Goal: Use online tool/utility: Utilize a website feature to perform a specific function

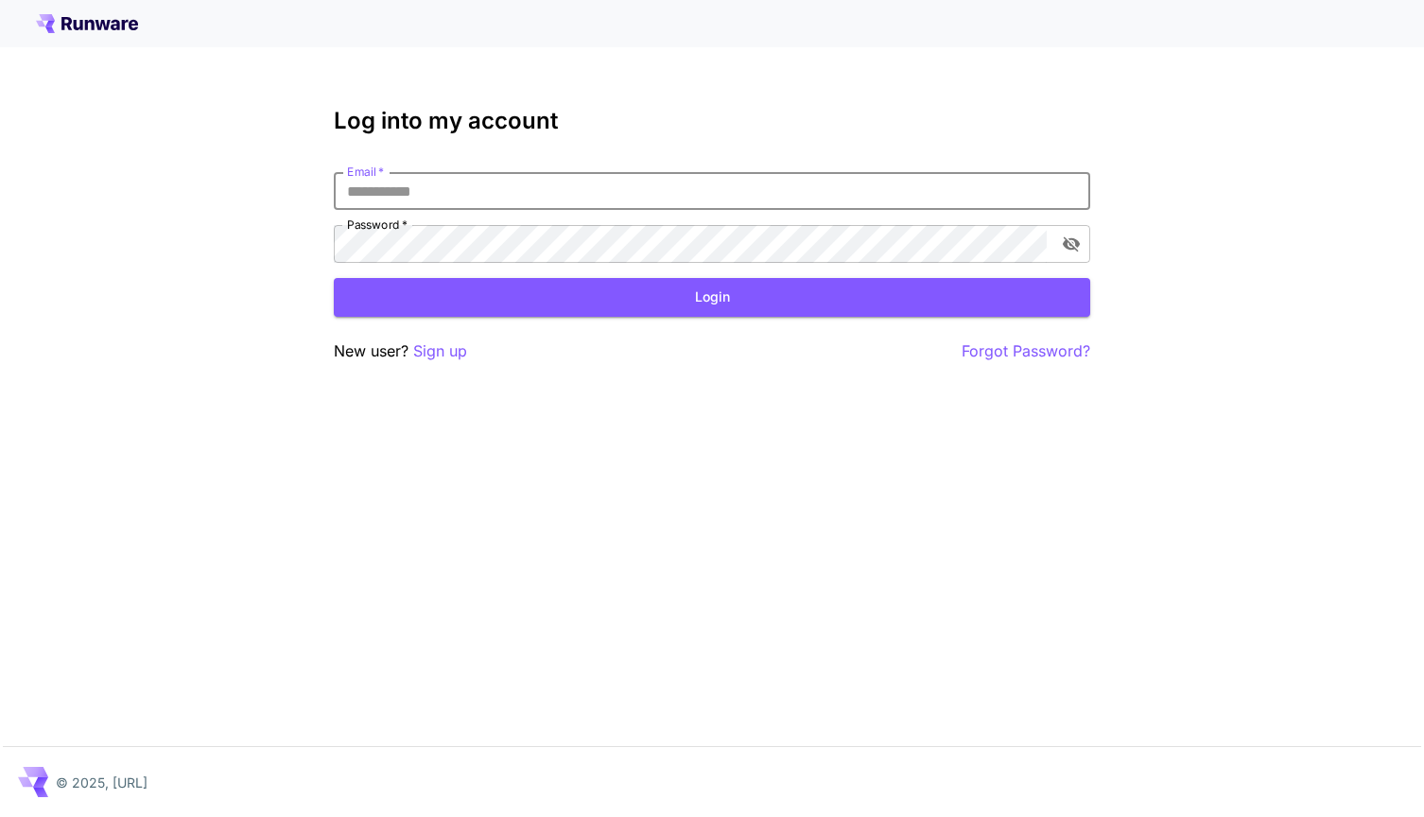
click at [539, 172] on input "Email   *" at bounding box center [712, 191] width 756 height 38
click at [608, 111] on h3 "Log into my account" at bounding box center [712, 121] width 756 height 26
click at [716, 203] on input "Email   *" at bounding box center [712, 191] width 756 height 38
click at [714, 203] on input "Email   *" at bounding box center [712, 191] width 756 height 38
type input "**********"
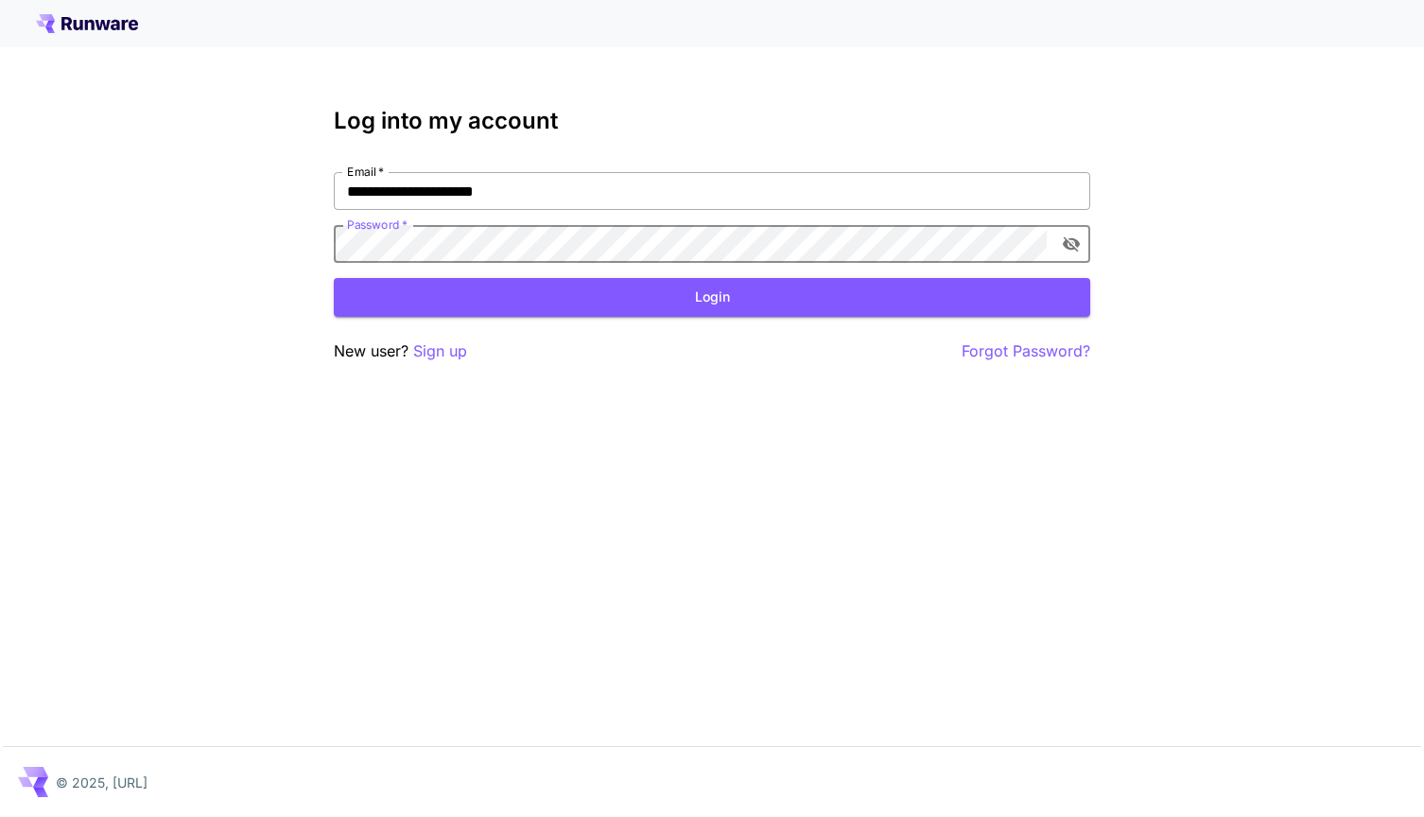
click at [712, 297] on button "Login" at bounding box center [712, 297] width 756 height 39
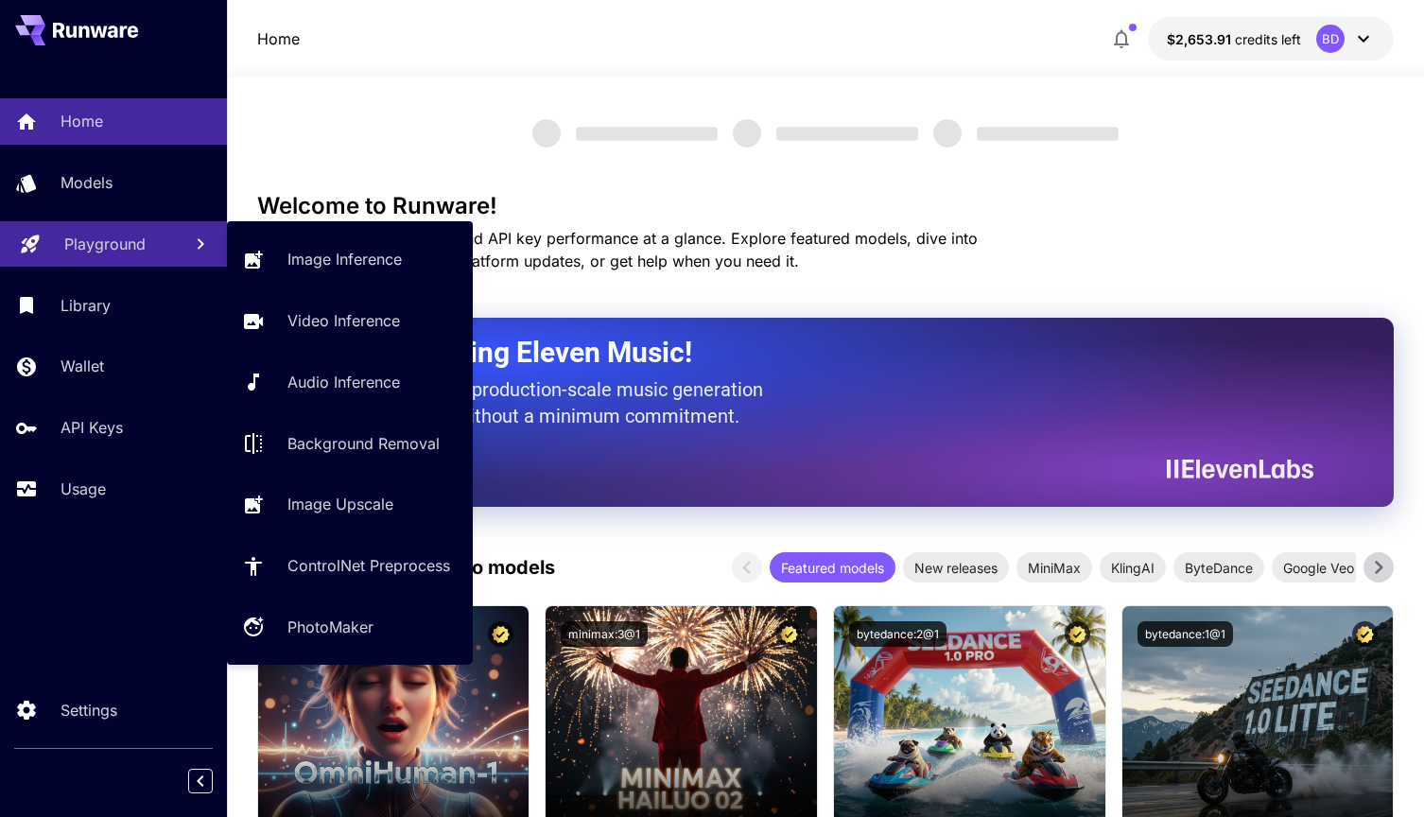
click at [100, 254] on p "Playground" at bounding box center [104, 244] width 81 height 23
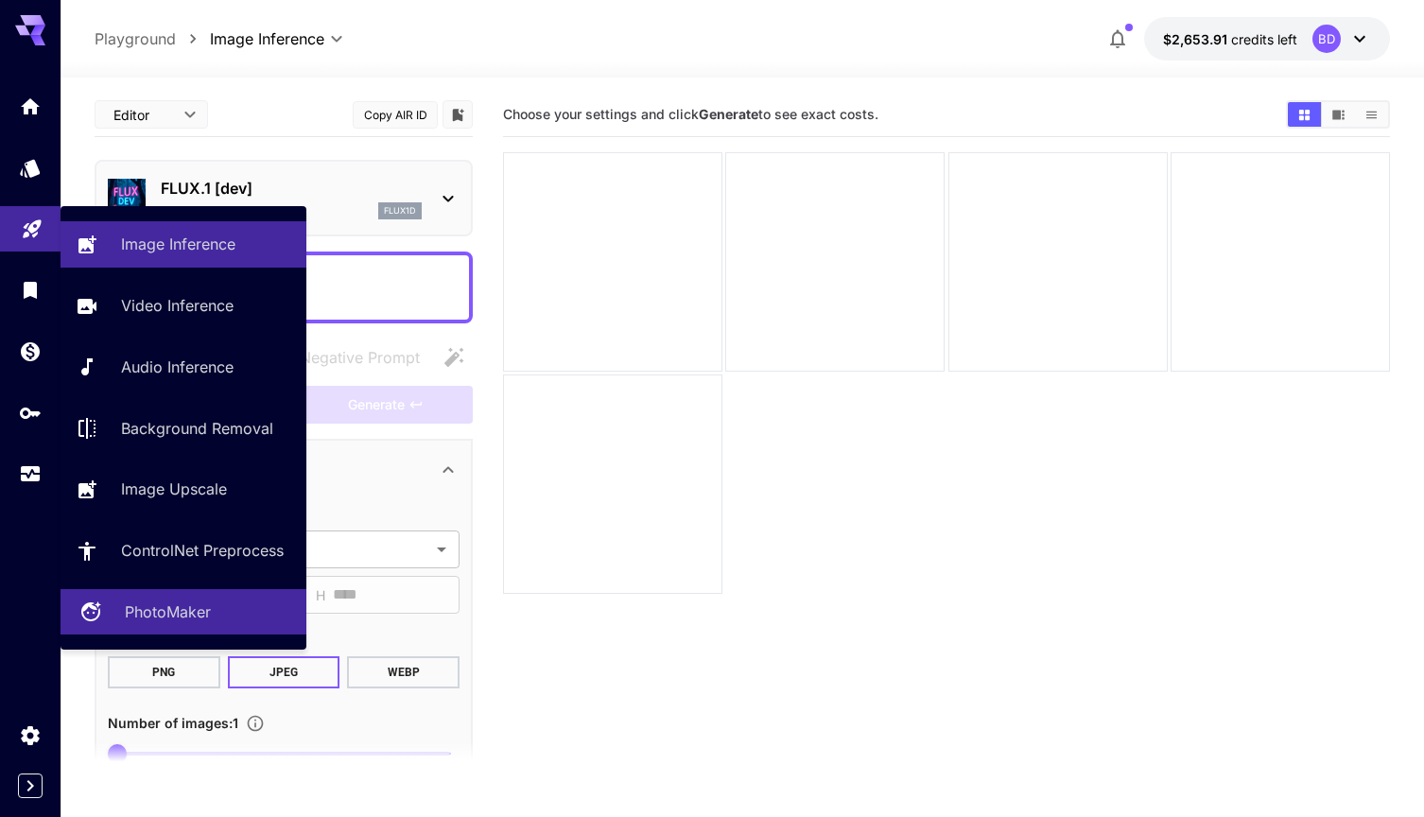
click at [195, 606] on p "PhotoMaker" at bounding box center [168, 611] width 86 height 23
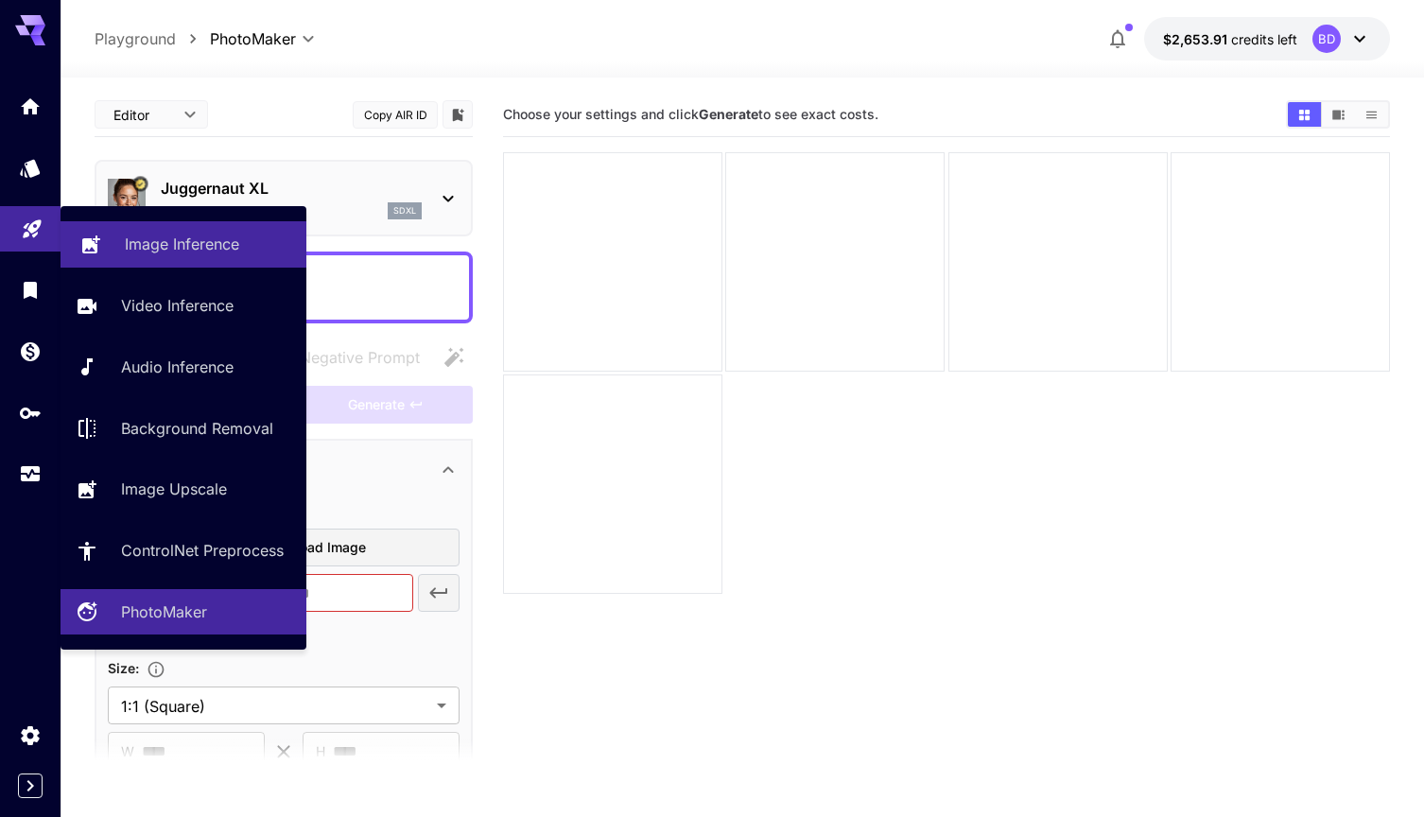
click at [217, 254] on p "Image Inference" at bounding box center [182, 244] width 114 height 23
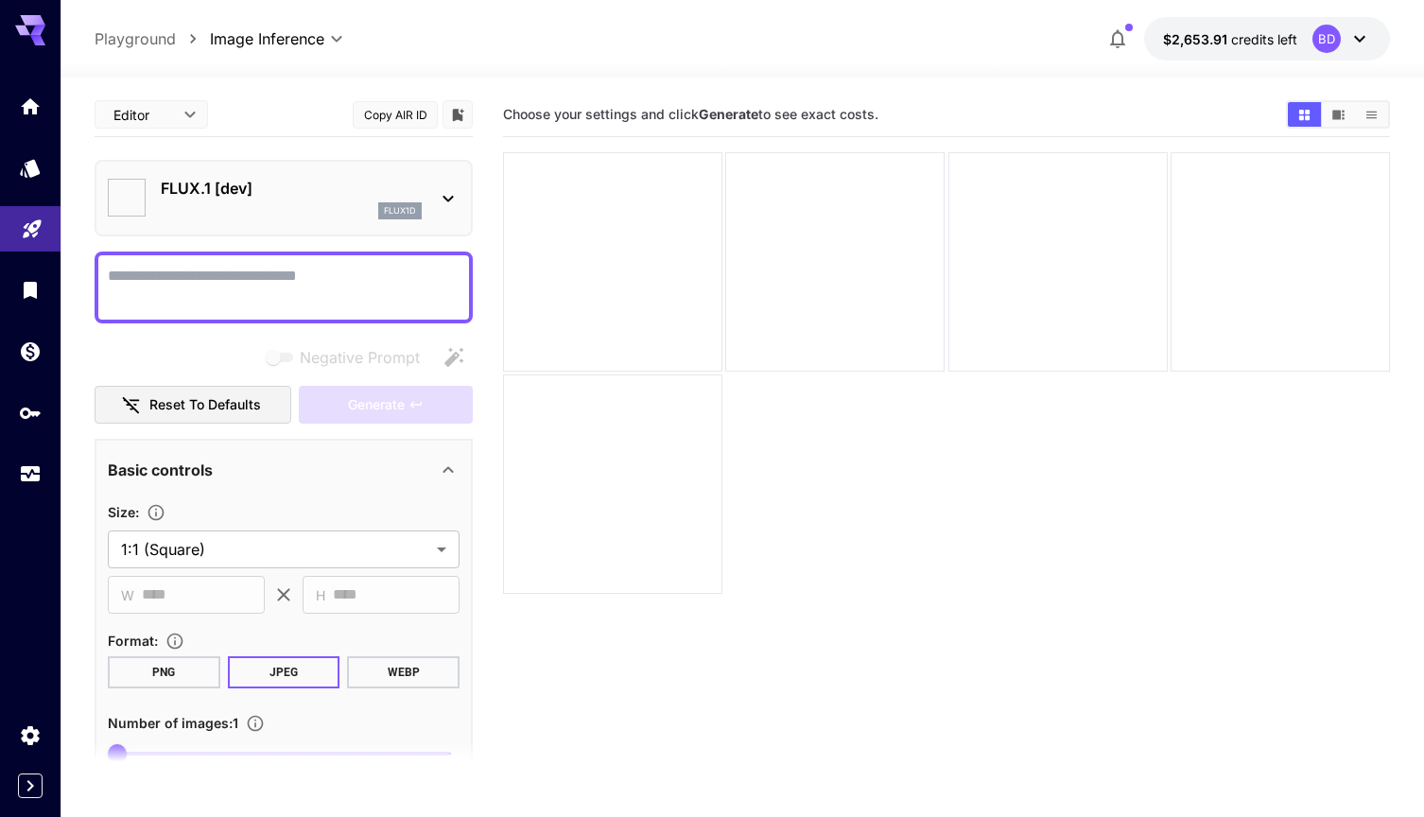
type input "**********"
click at [313, 194] on p "FLUX.1 [dev]" at bounding box center [291, 188] width 261 height 23
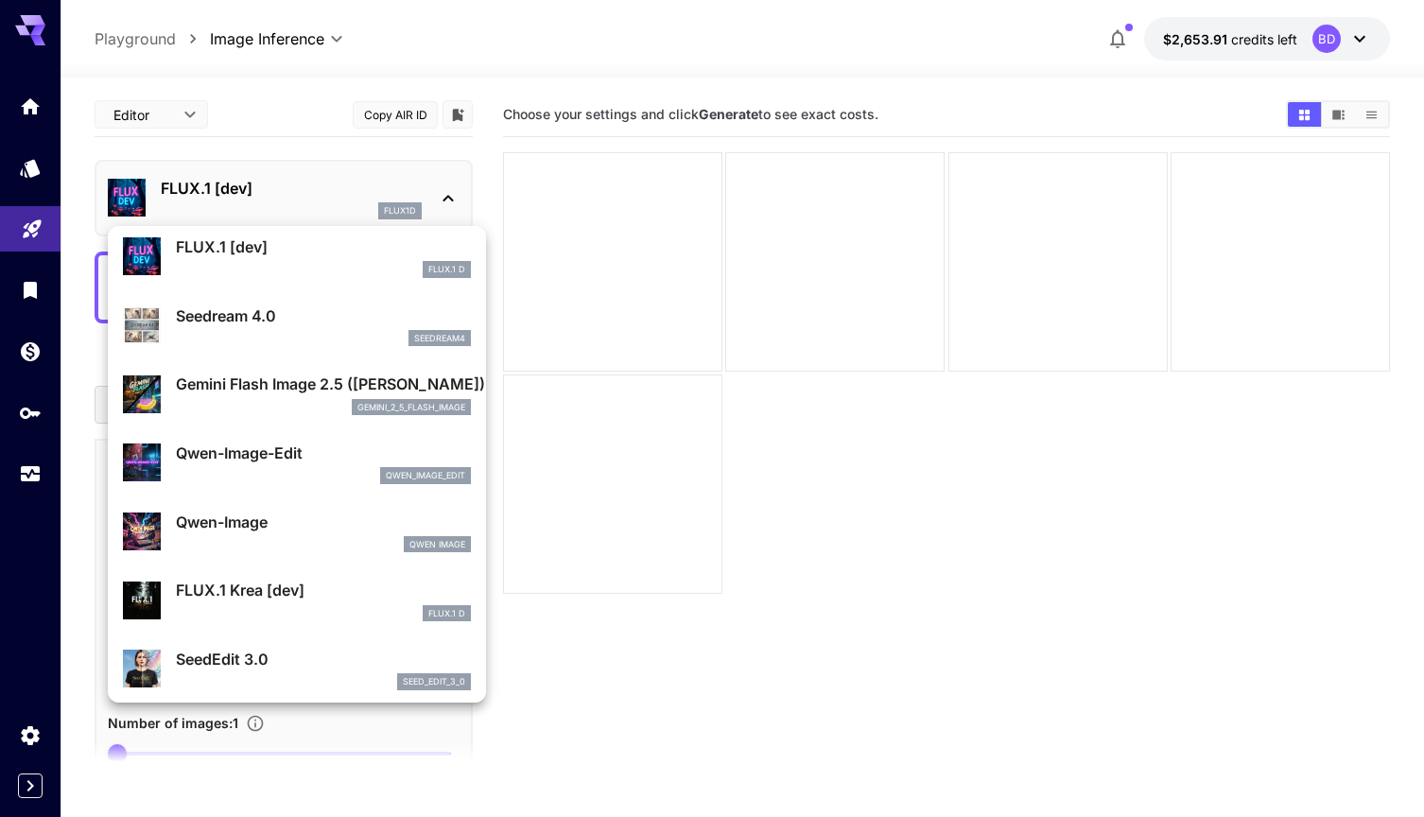
scroll to position [78, 0]
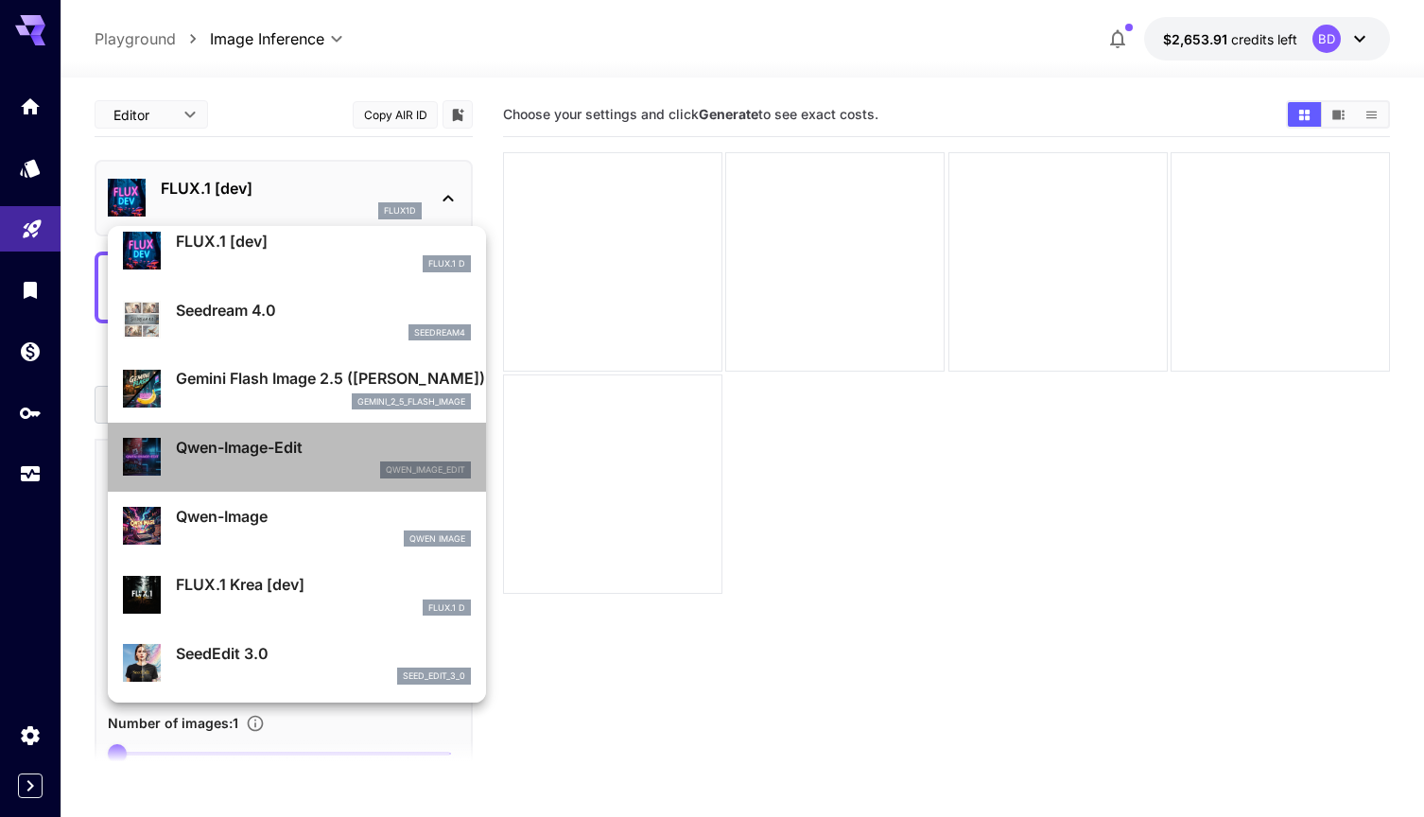
click at [289, 451] on p "Qwen-Image-Edit" at bounding box center [323, 447] width 295 height 23
type input "*"
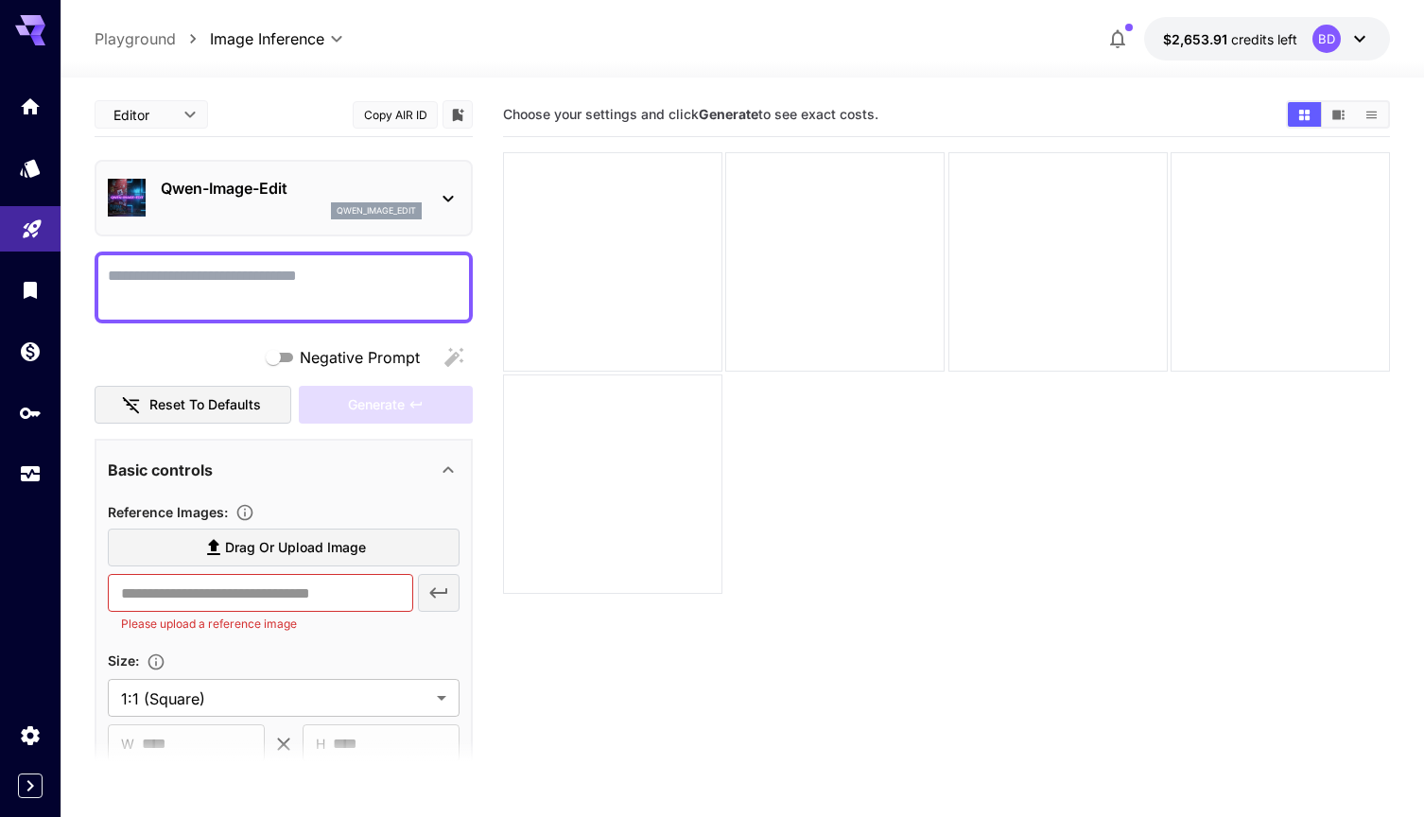
click at [214, 271] on textarea "Negative Prompt" at bounding box center [284, 287] width 352 height 45
click at [232, 570] on section "Drag or upload image ​ Please upload a reference image" at bounding box center [284, 580] width 352 height 105
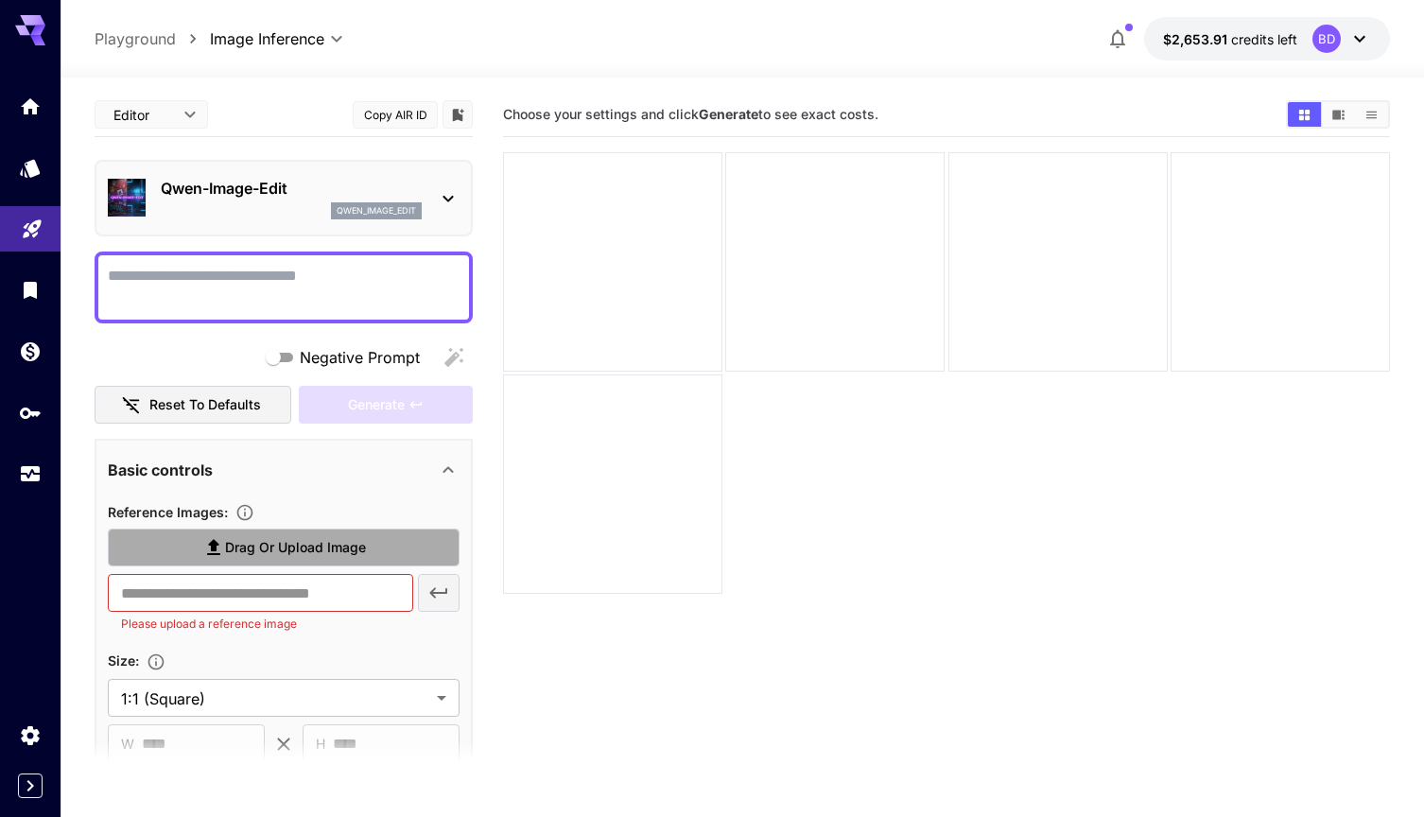
click at [241, 559] on label "Drag or upload image" at bounding box center [284, 547] width 352 height 39
click at [0, 0] on input "Drag or upload image" at bounding box center [0, 0] width 0 height 0
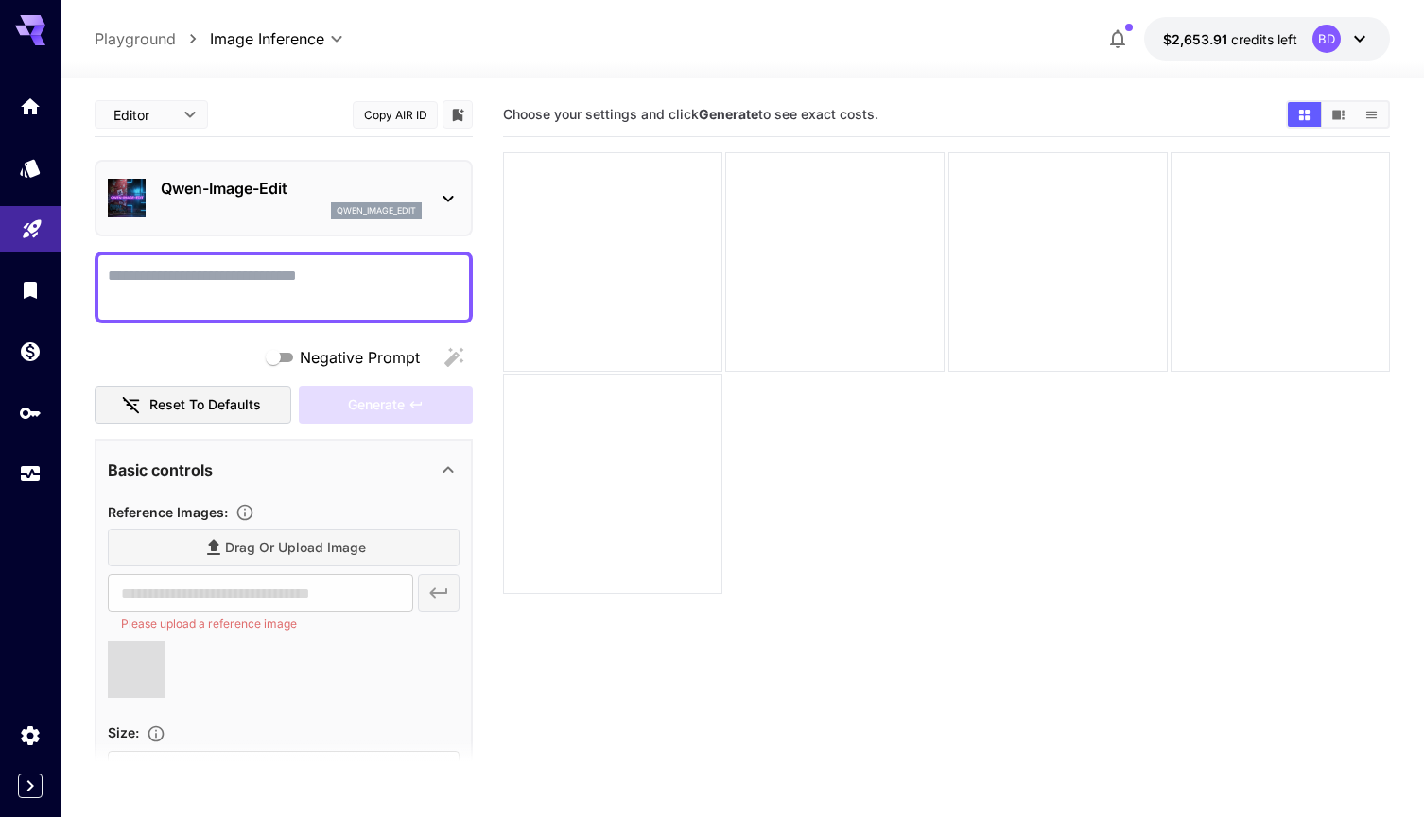
click at [254, 291] on textarea "Negative Prompt" at bounding box center [284, 287] width 352 height 45
type textarea "*******"
type input "**********"
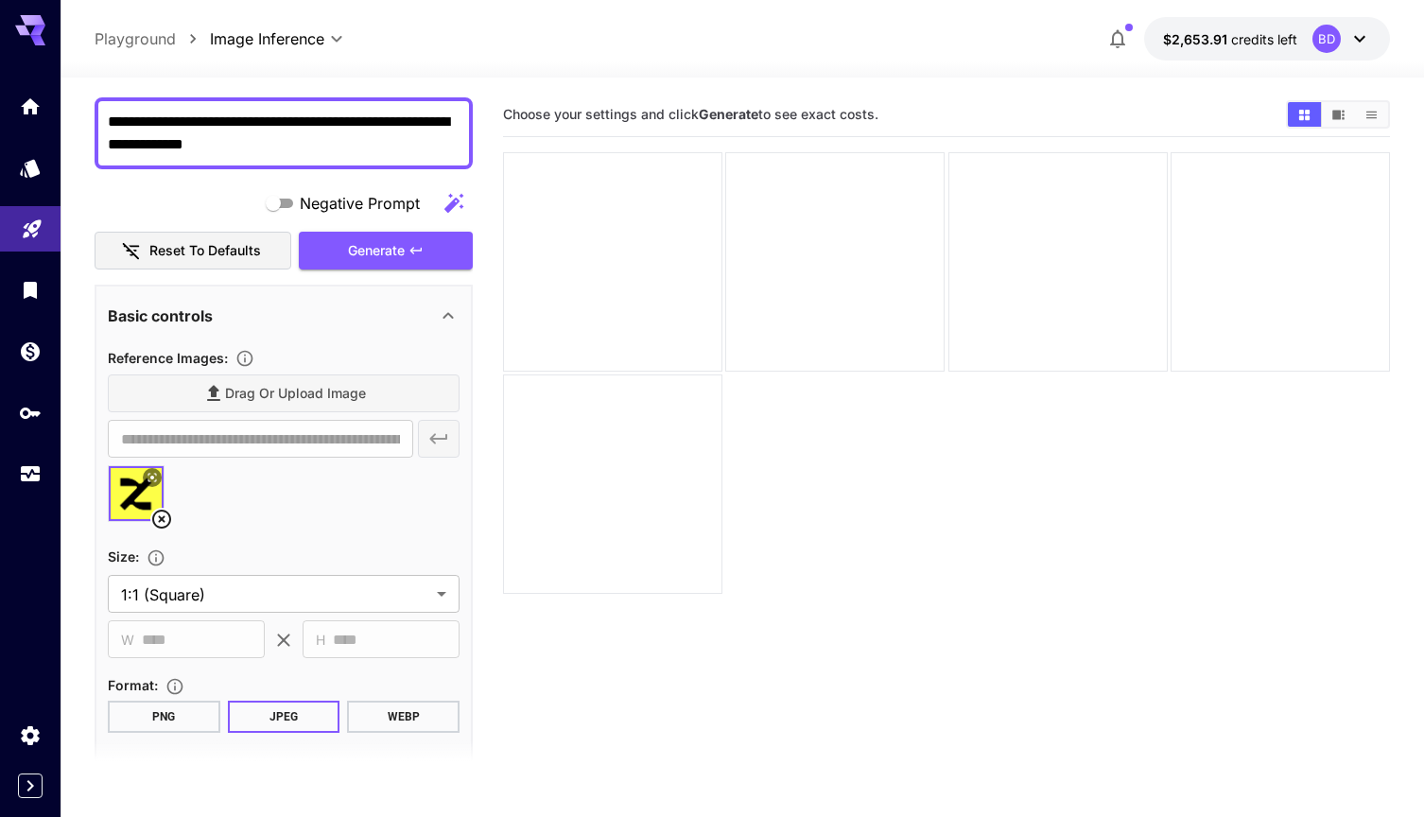
scroll to position [99, 0]
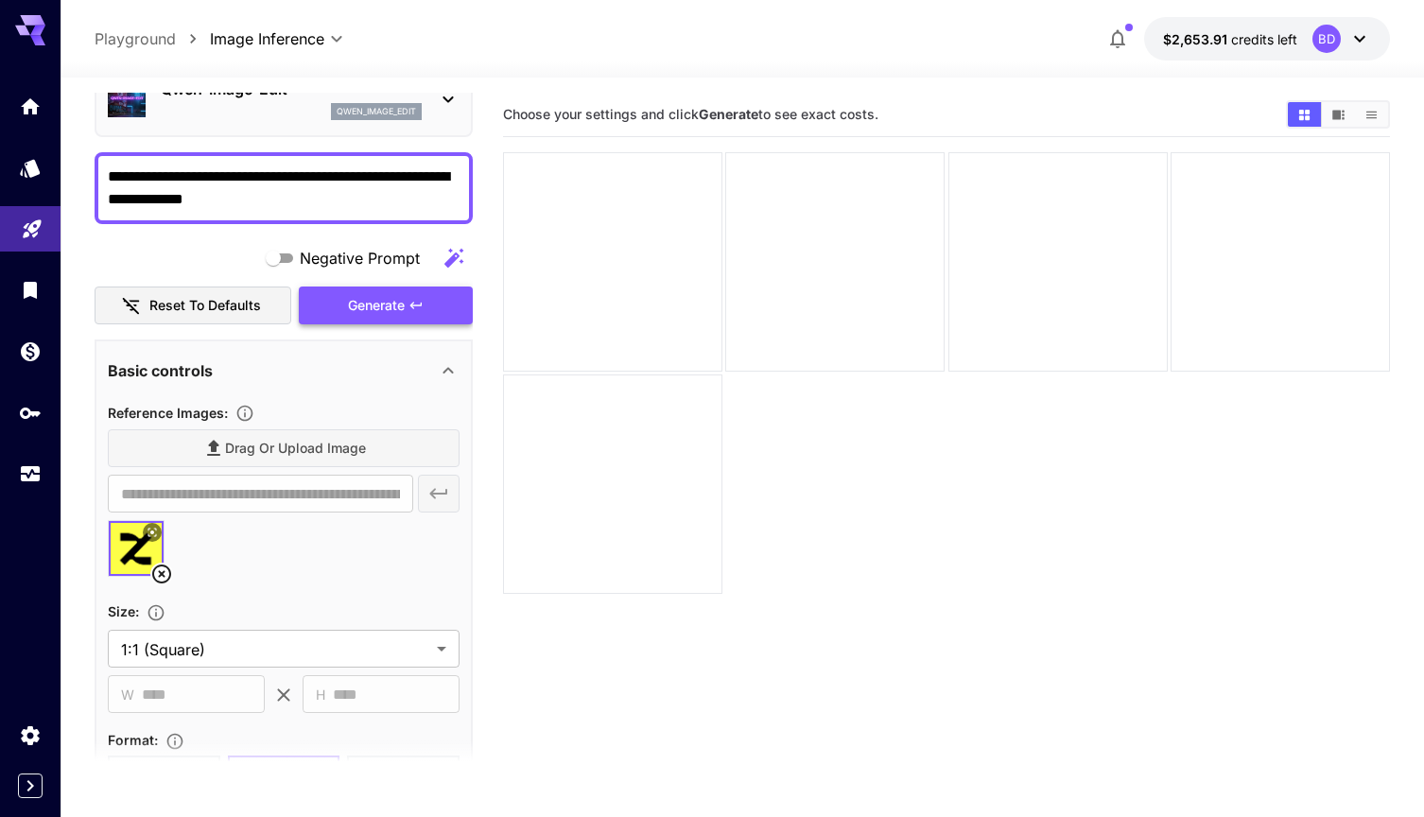
type textarea "**********"
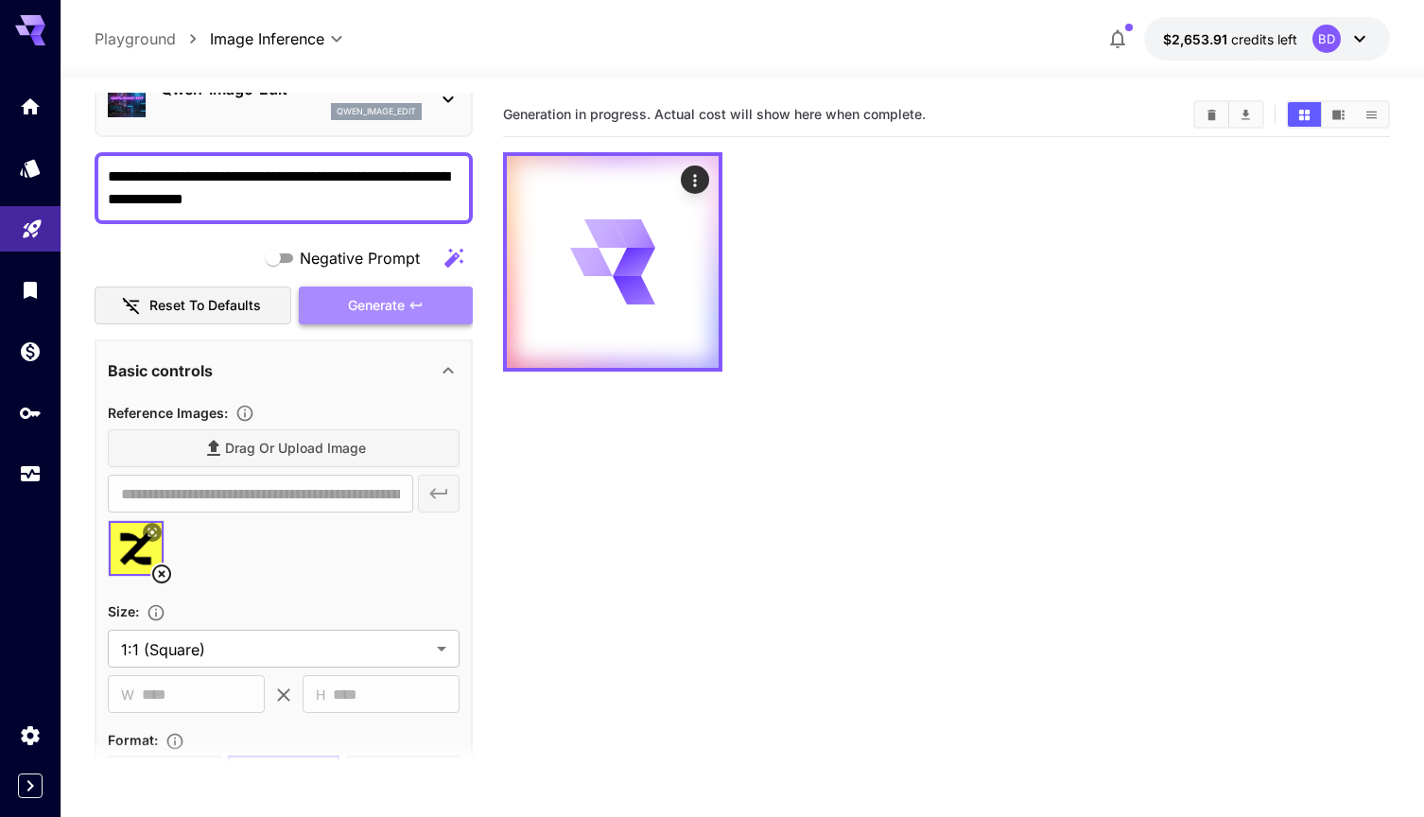
click at [381, 301] on span "Generate" at bounding box center [376, 306] width 57 height 24
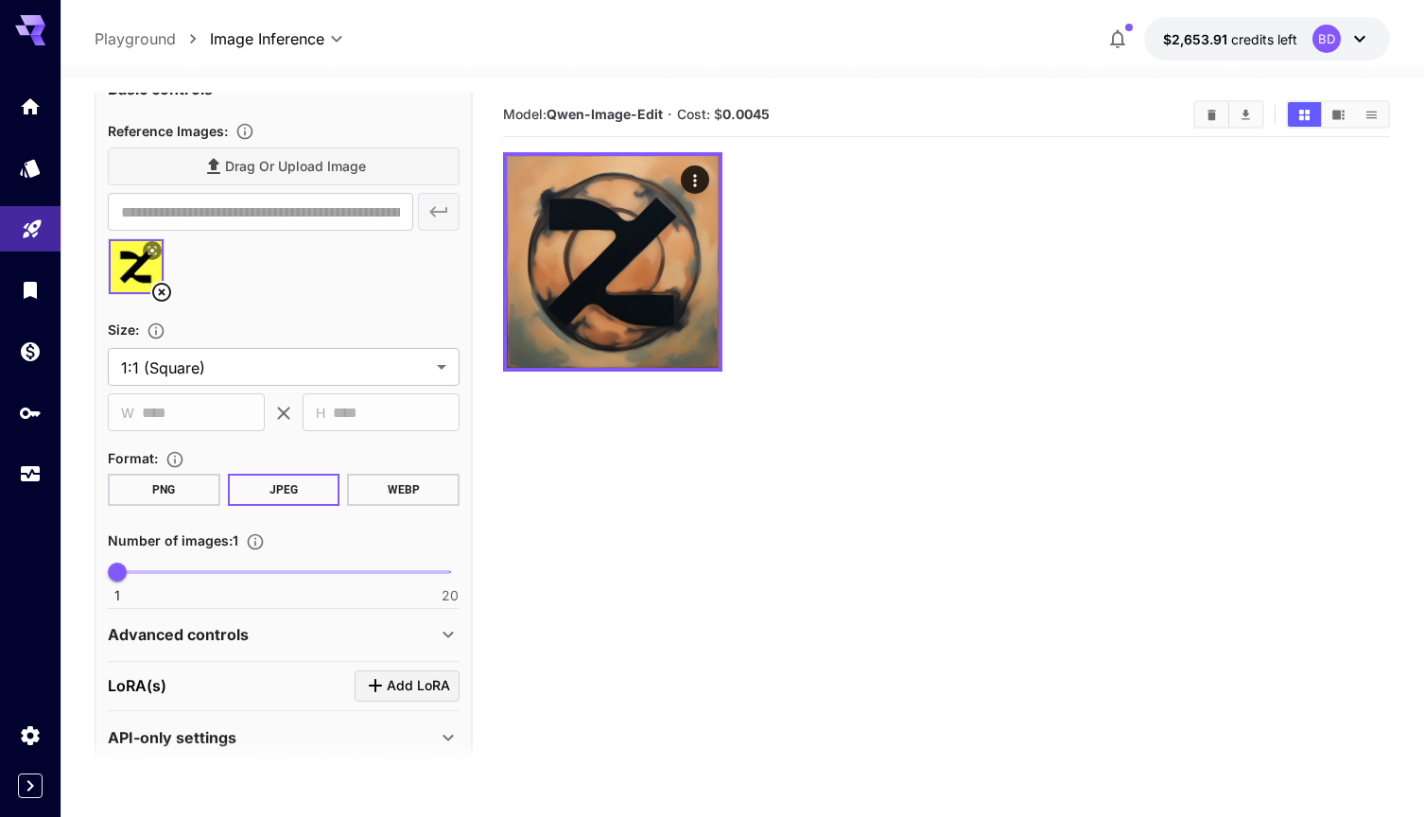
scroll to position [364, 0]
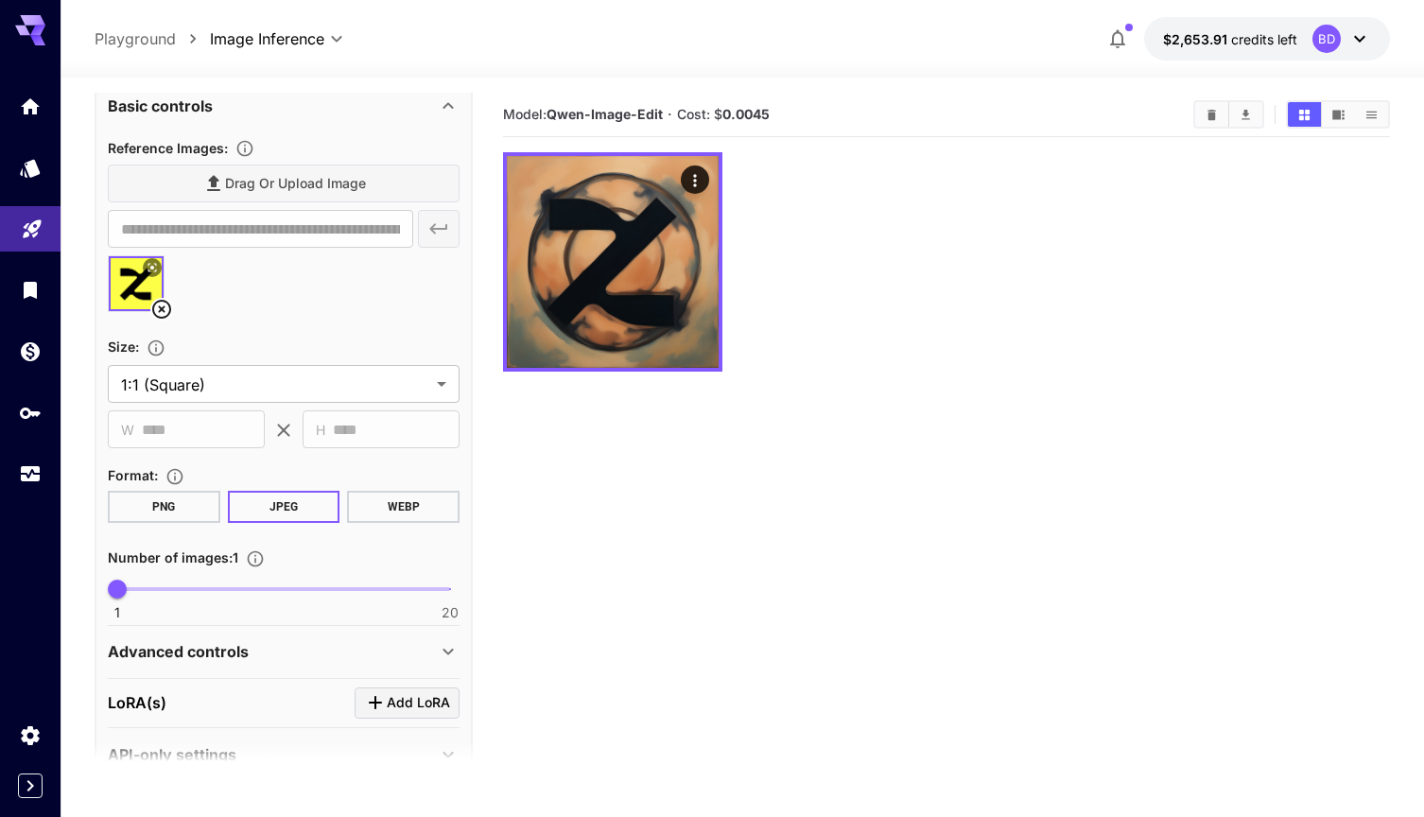
click at [196, 632] on div "Advanced controls" at bounding box center [284, 651] width 352 height 45
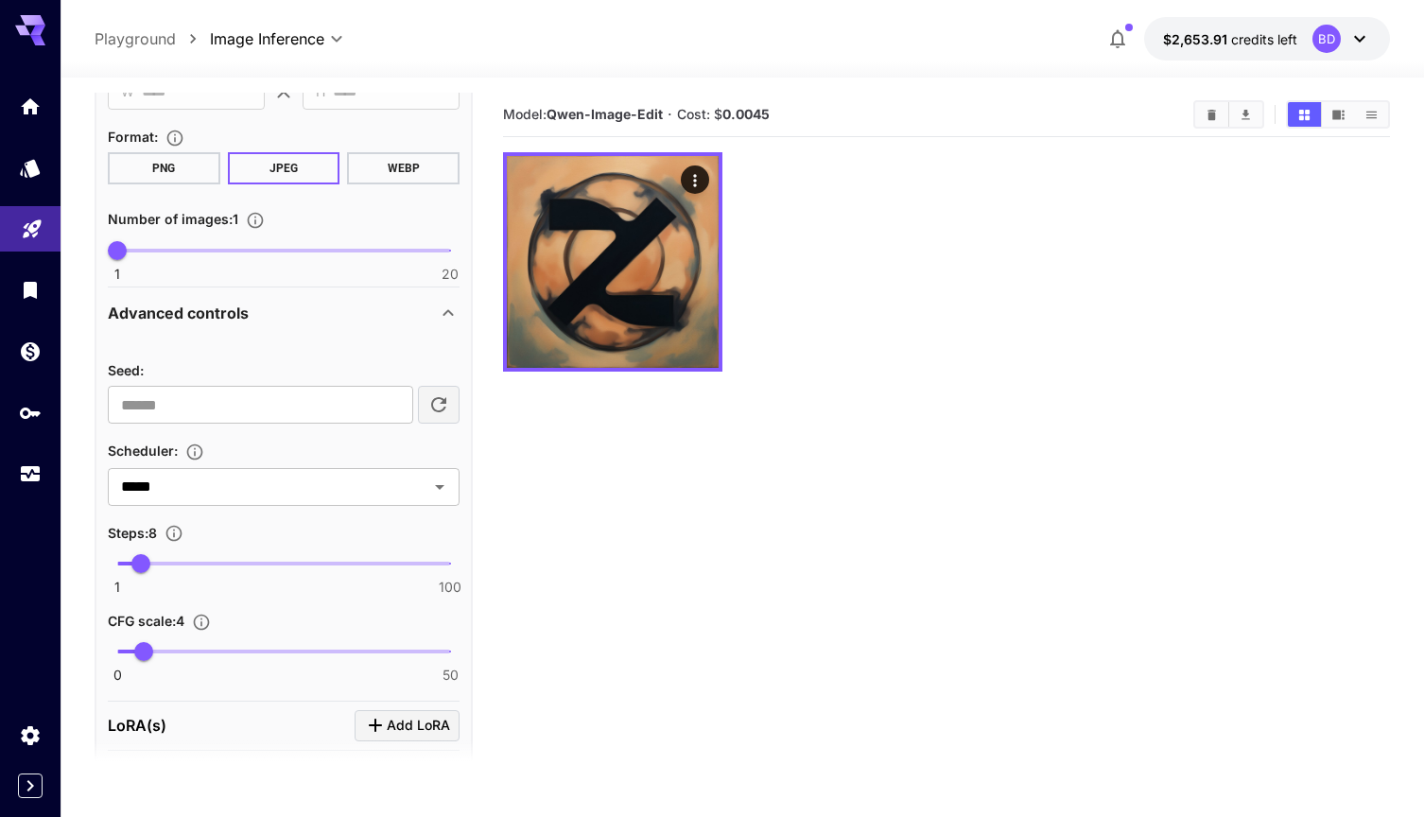
scroll to position [710, 0]
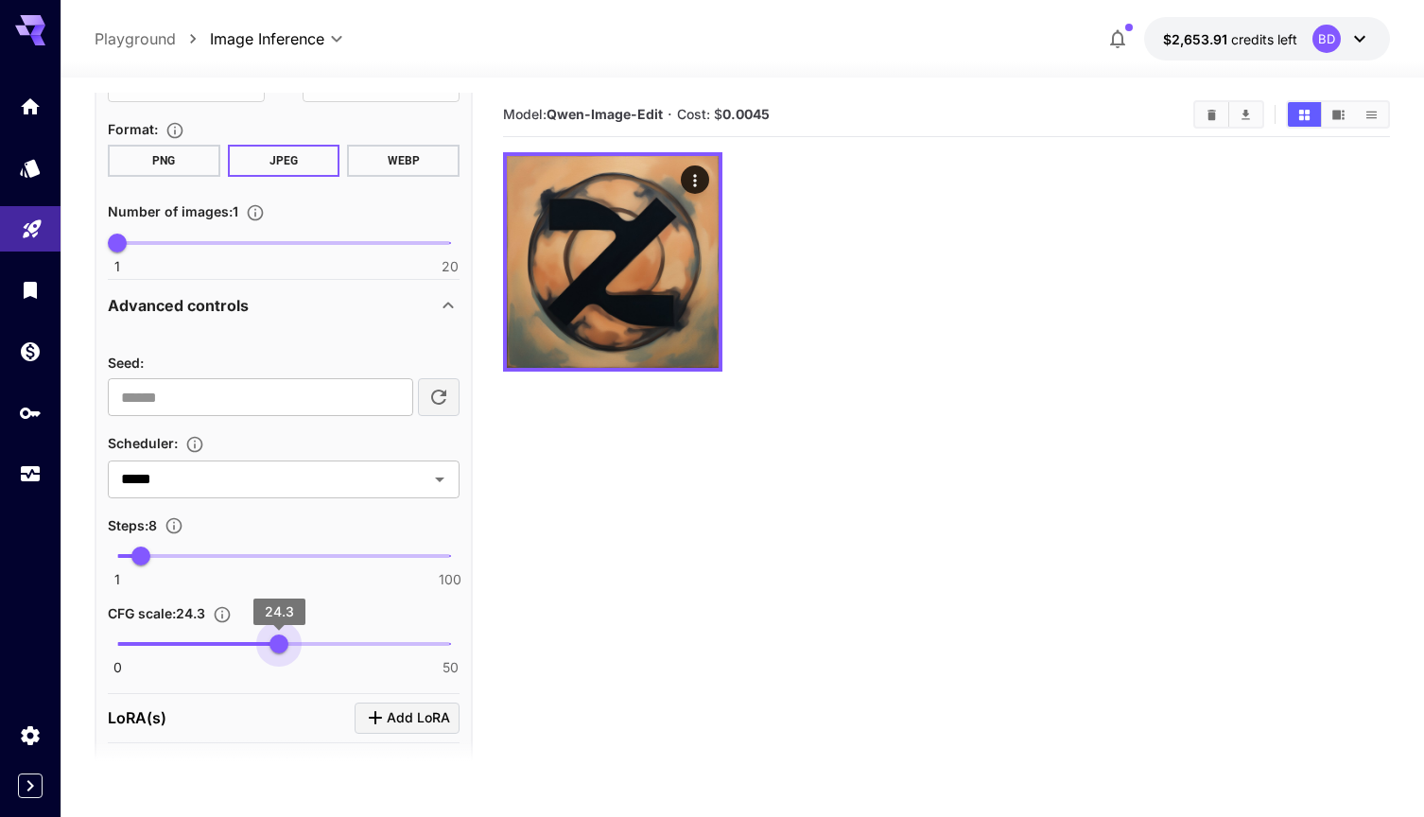
type input "****"
drag, startPoint x: 146, startPoint y: 639, endPoint x: 289, endPoint y: 639, distance: 143.7
click at [288, 639] on span "24.3" at bounding box center [278, 643] width 19 height 19
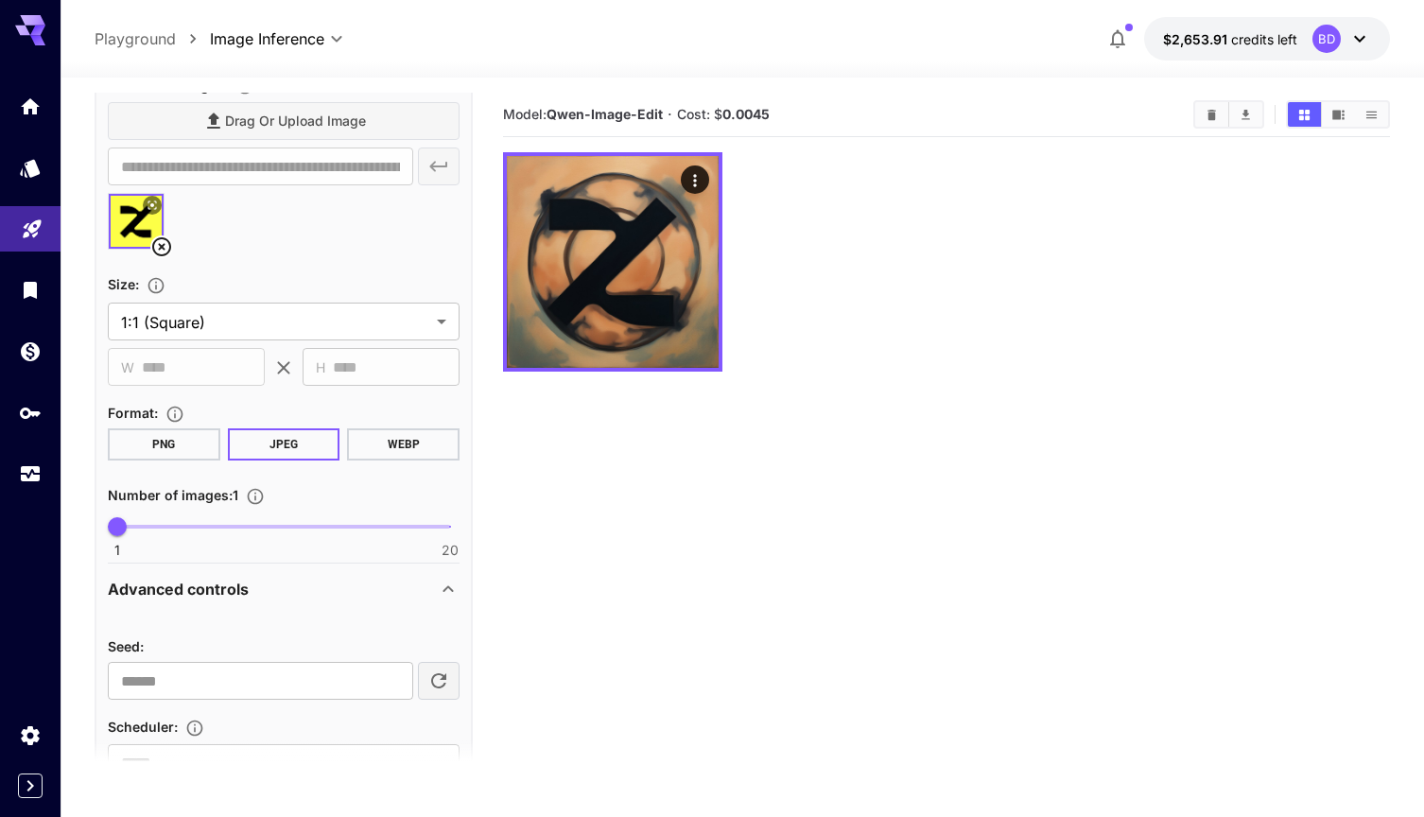
scroll to position [418, 0]
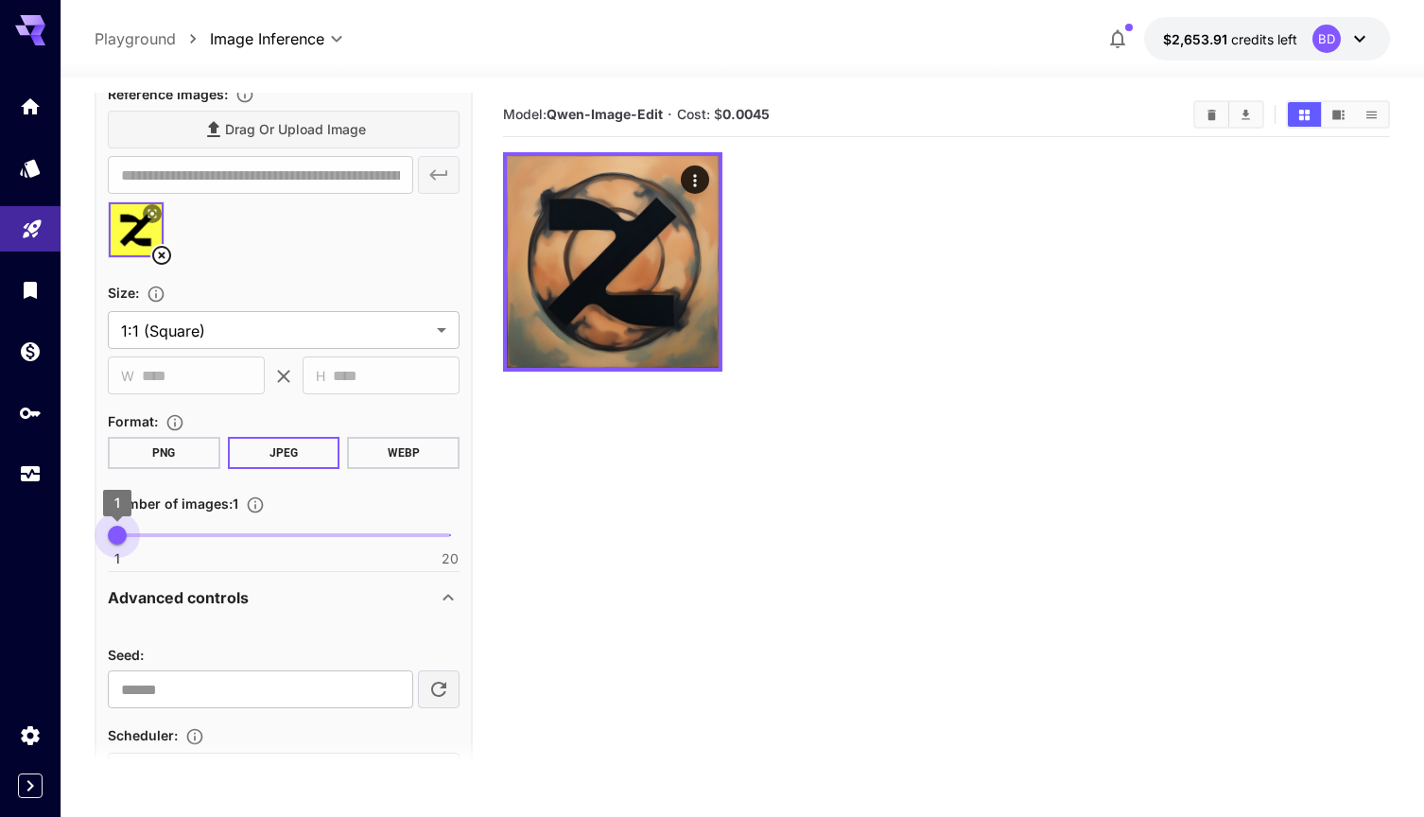
type input "*"
drag, startPoint x: 114, startPoint y: 533, endPoint x: 151, endPoint y: 533, distance: 36.9
click at [151, 533] on span "3" at bounding box center [152, 535] width 19 height 19
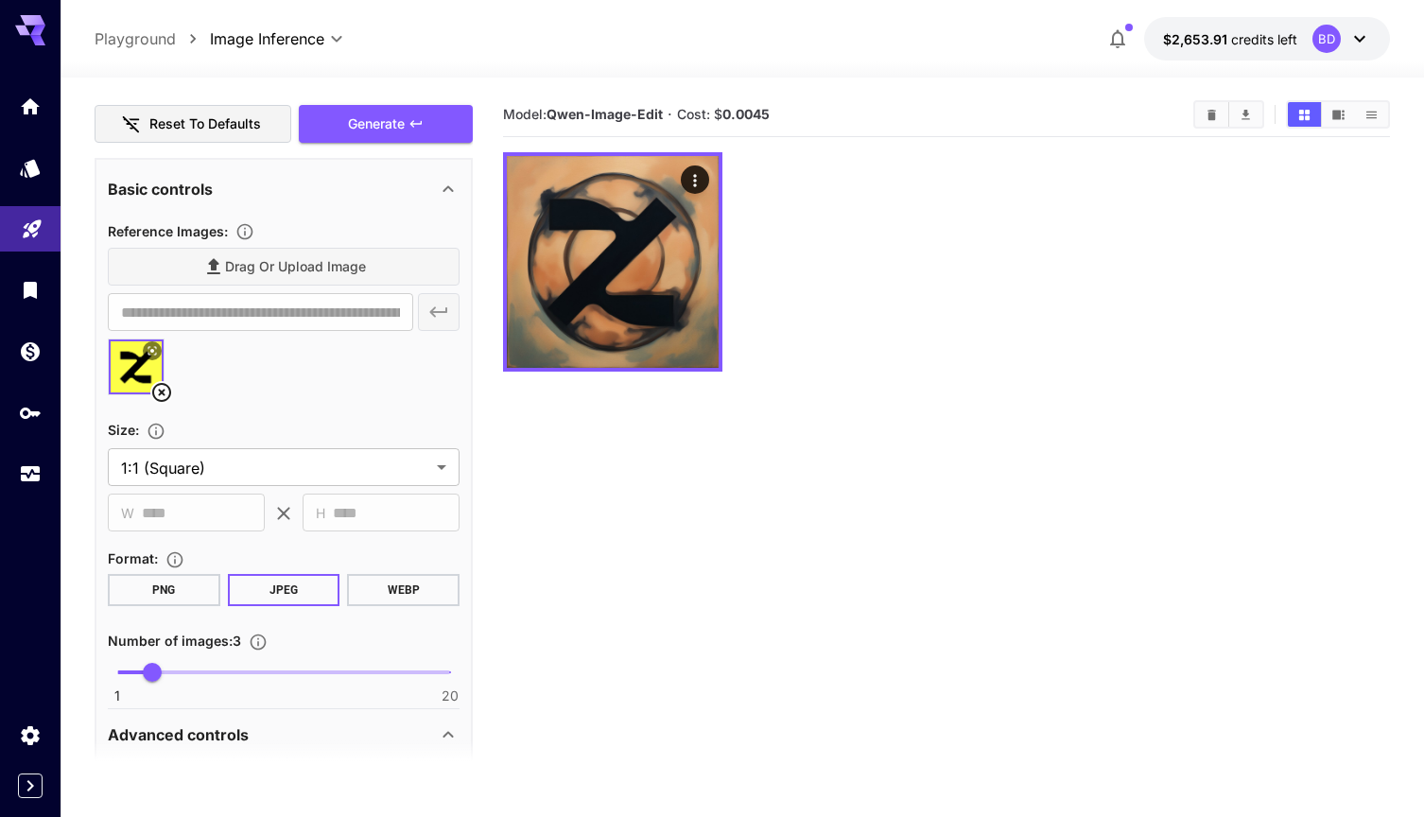
scroll to position [269, 0]
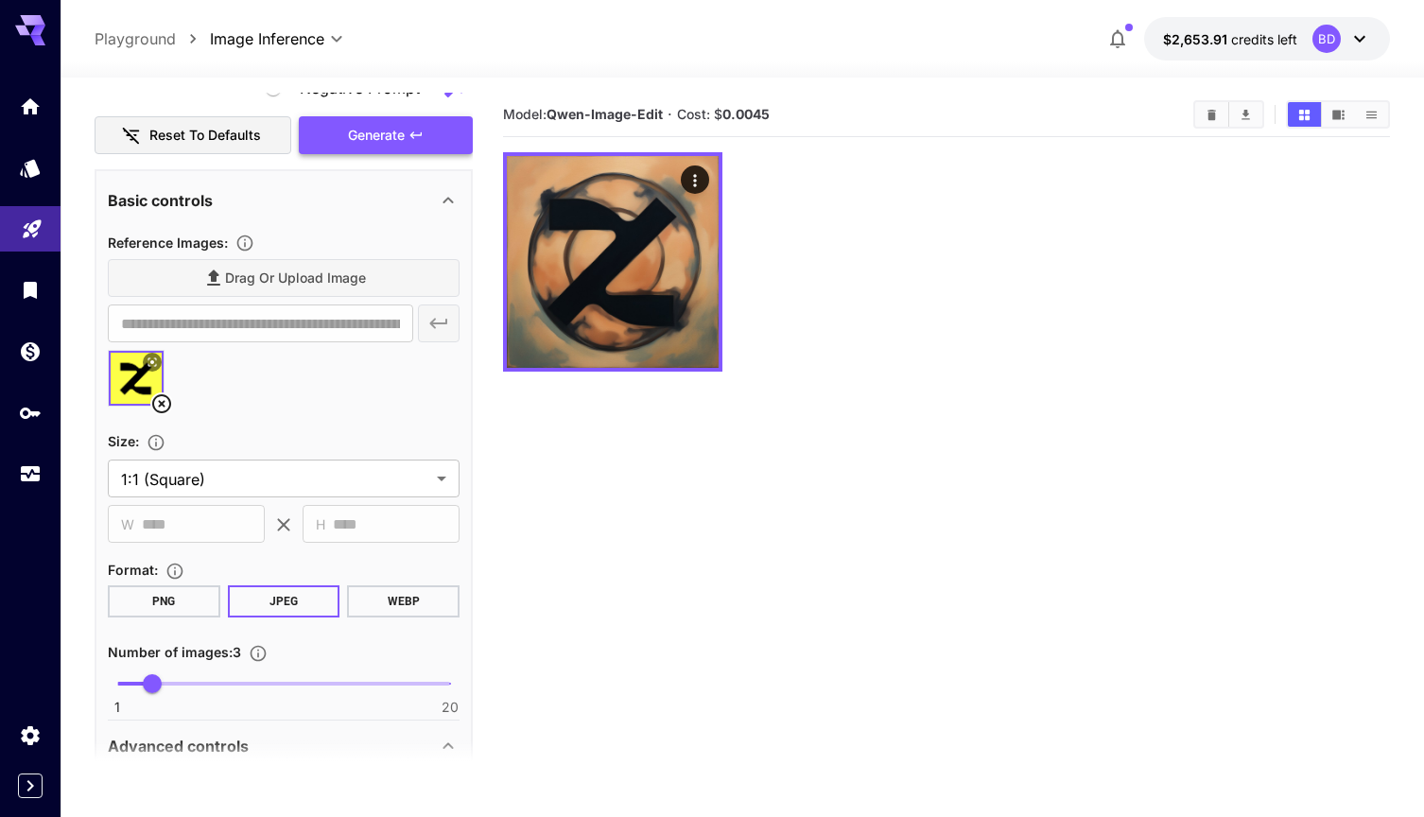
click at [377, 124] on span "Generate" at bounding box center [376, 136] width 57 height 24
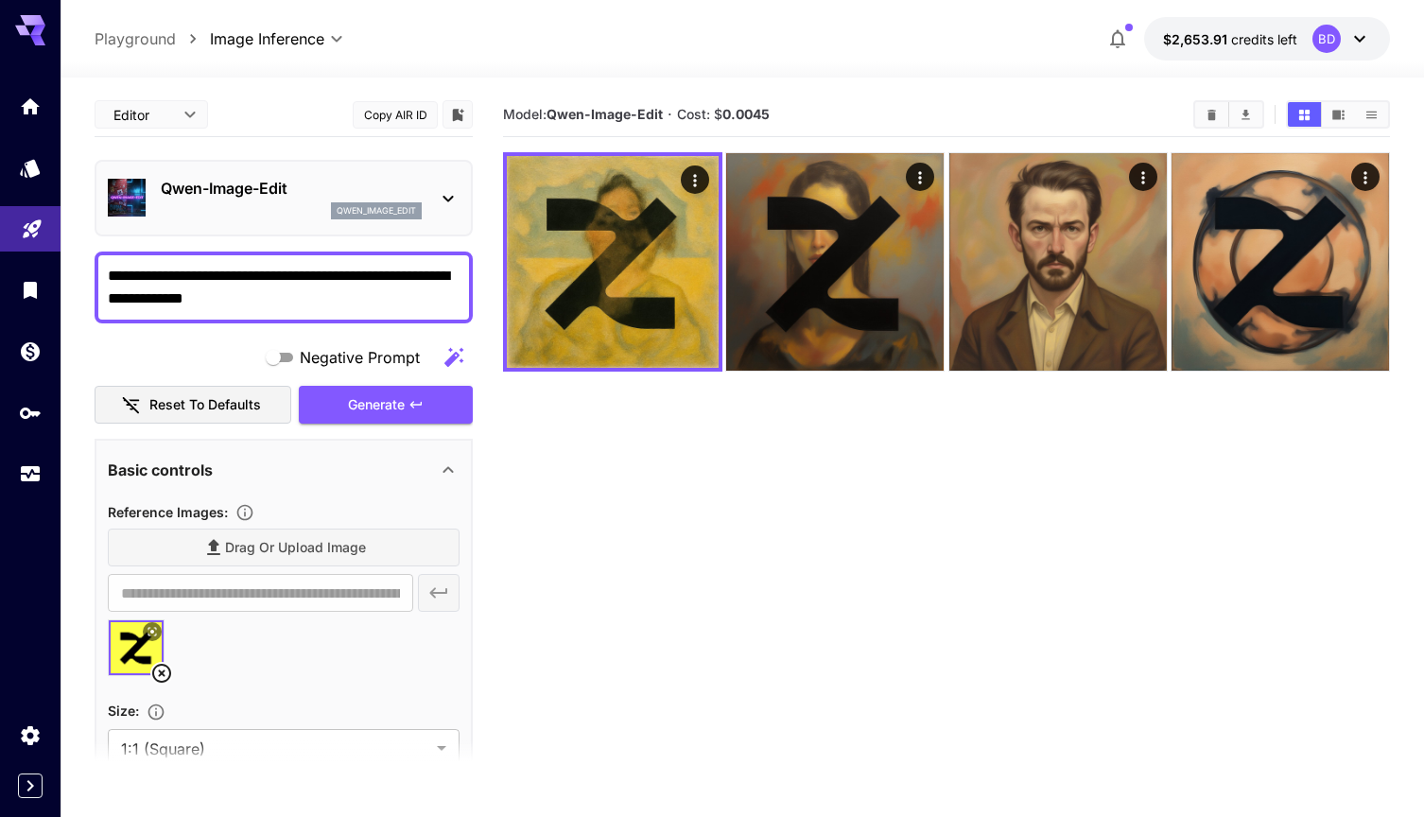
scroll to position [0, 0]
drag, startPoint x: 325, startPoint y: 295, endPoint x: 63, endPoint y: 261, distance: 264.0
click at [63, 261] on section "**********" at bounding box center [741, 522] width 1363 height 889
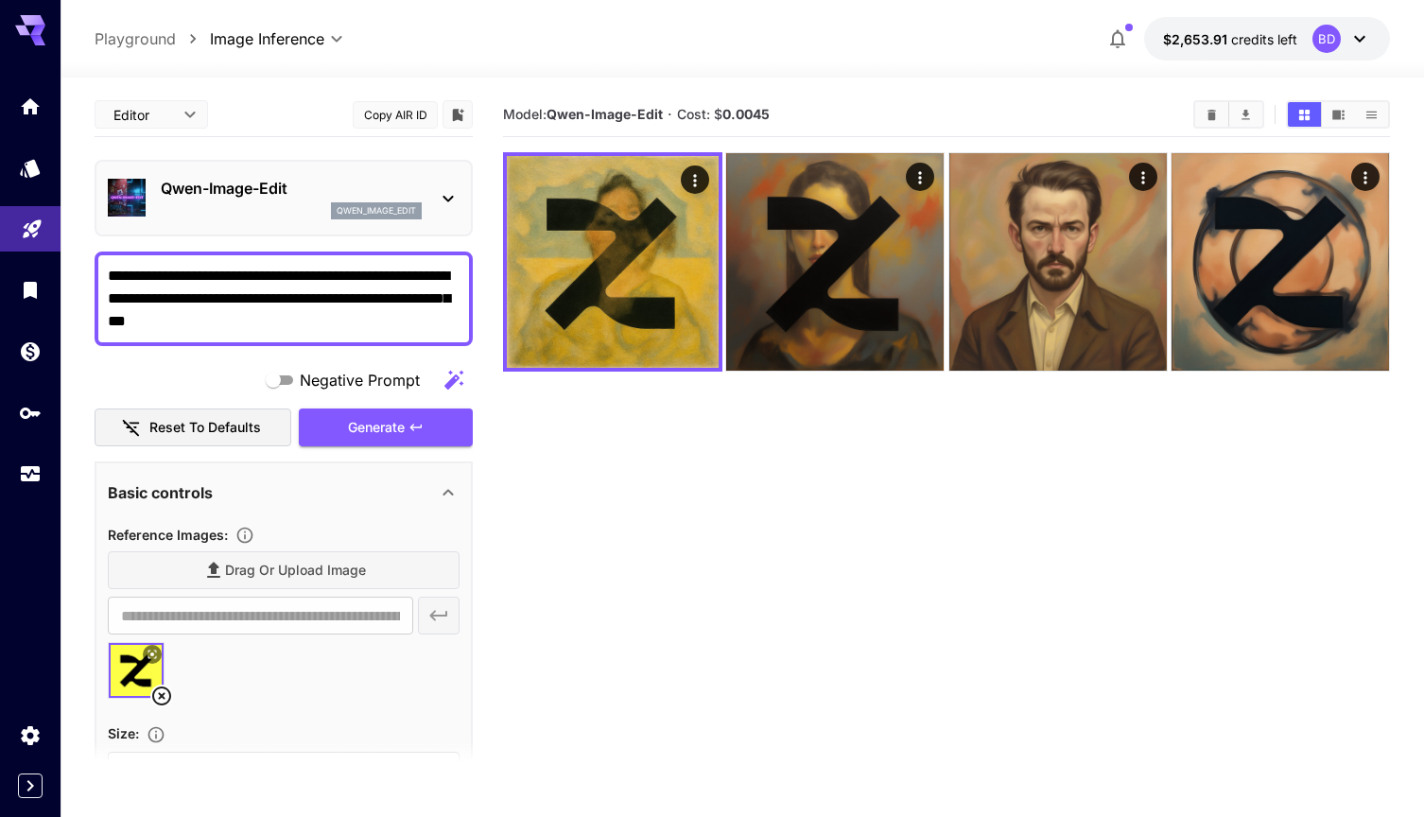
click at [215, 299] on textarea "**********" at bounding box center [284, 299] width 352 height 68
click at [209, 297] on textarea "**********" at bounding box center [284, 299] width 352 height 68
click at [454, 385] on icon "button" at bounding box center [453, 380] width 23 height 23
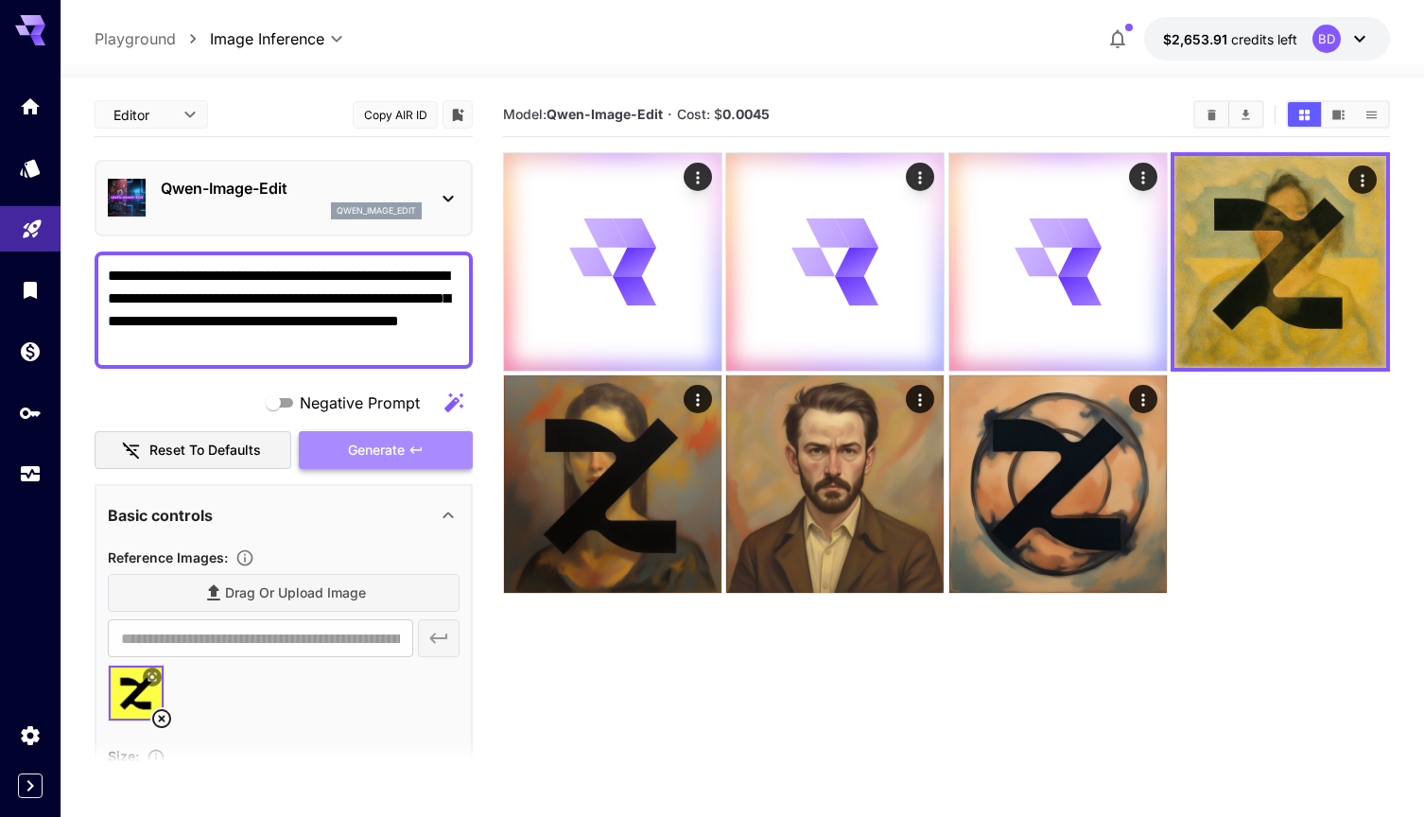
click at [377, 449] on span "Generate" at bounding box center [376, 451] width 57 height 24
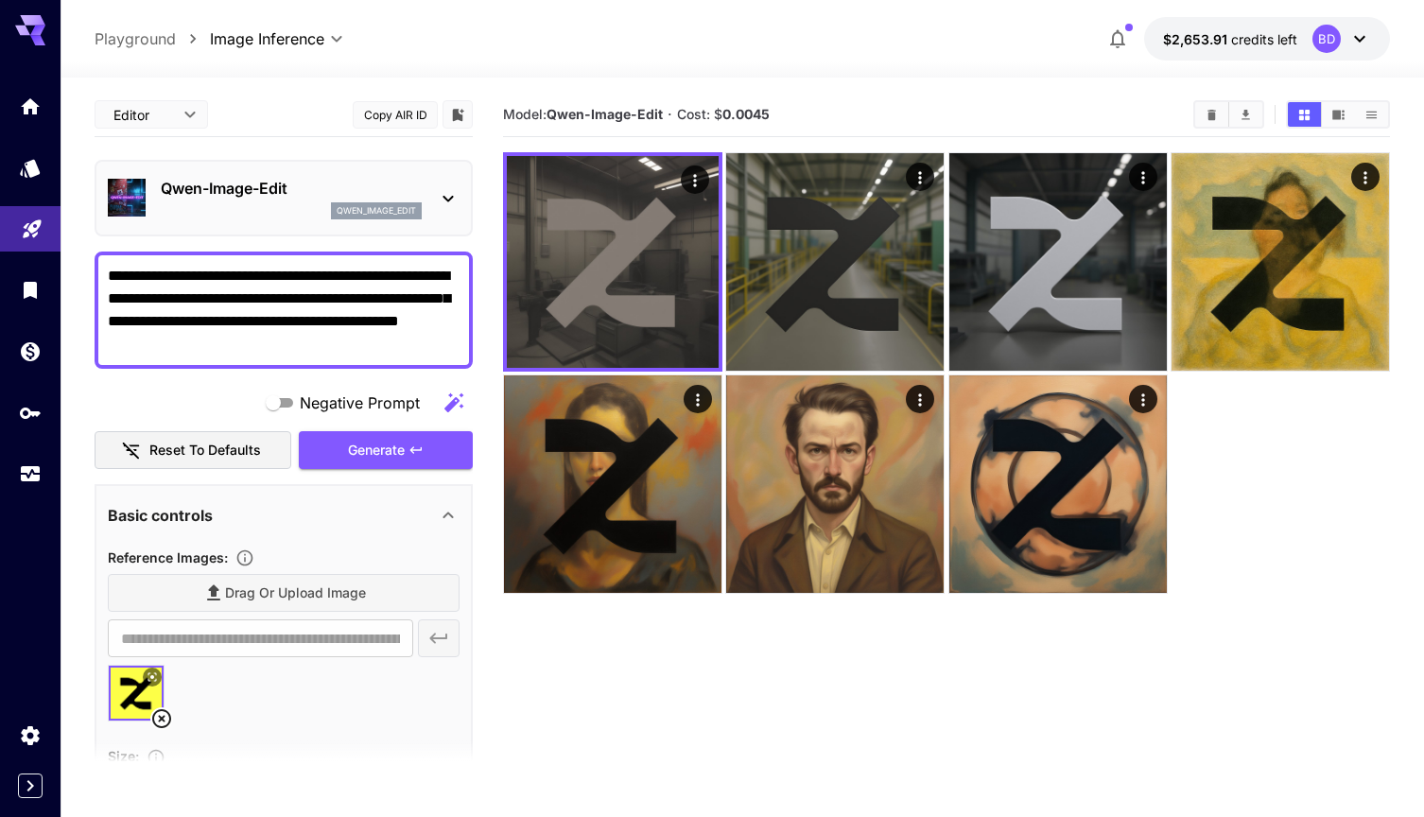
click at [325, 346] on textarea "**********" at bounding box center [284, 310] width 352 height 91
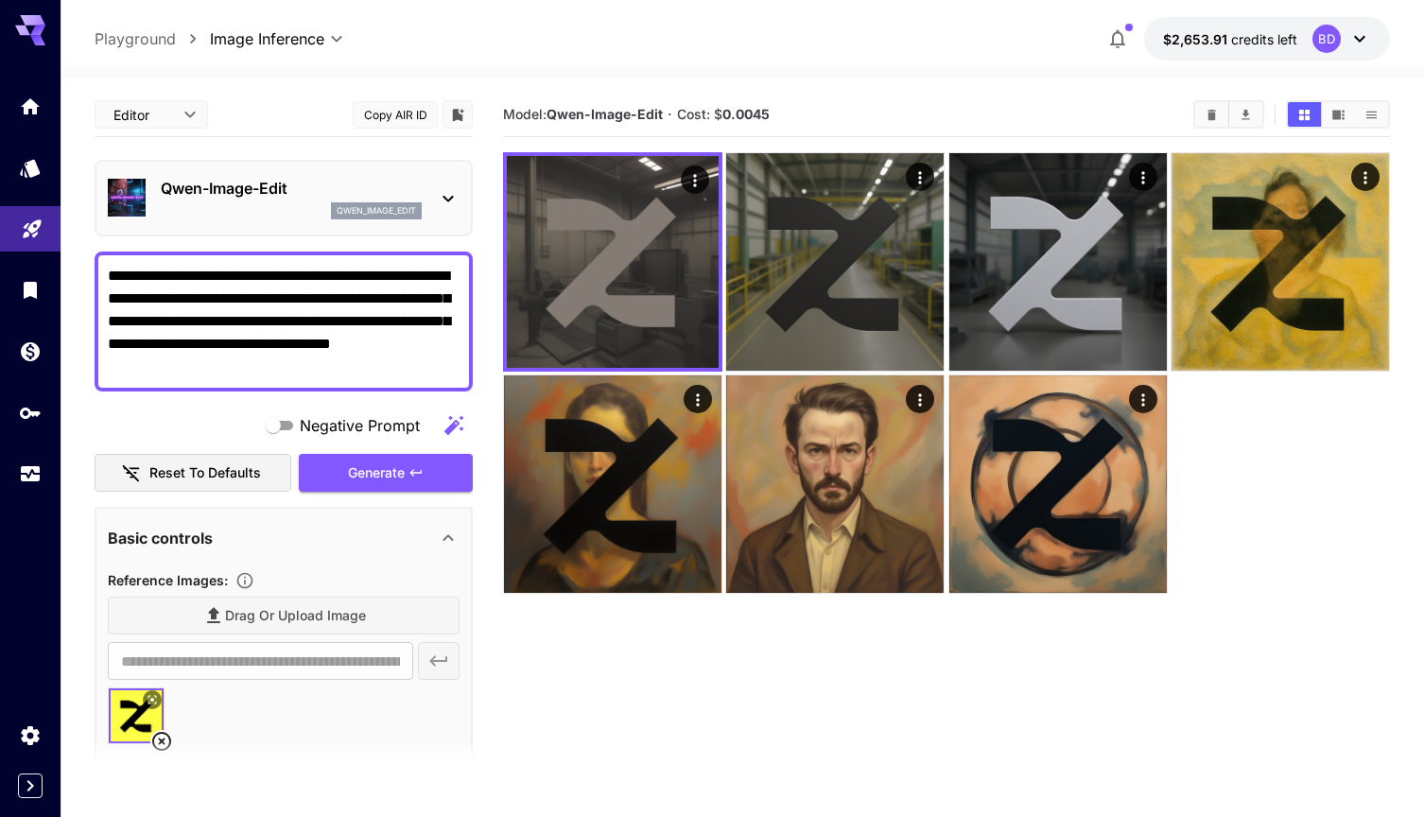
click at [111, 316] on textarea "**********" at bounding box center [284, 321] width 352 height 113
drag, startPoint x: 285, startPoint y: 361, endPoint x: 175, endPoint y: 359, distance: 109.7
click at [175, 359] on textarea "**********" at bounding box center [284, 321] width 352 height 113
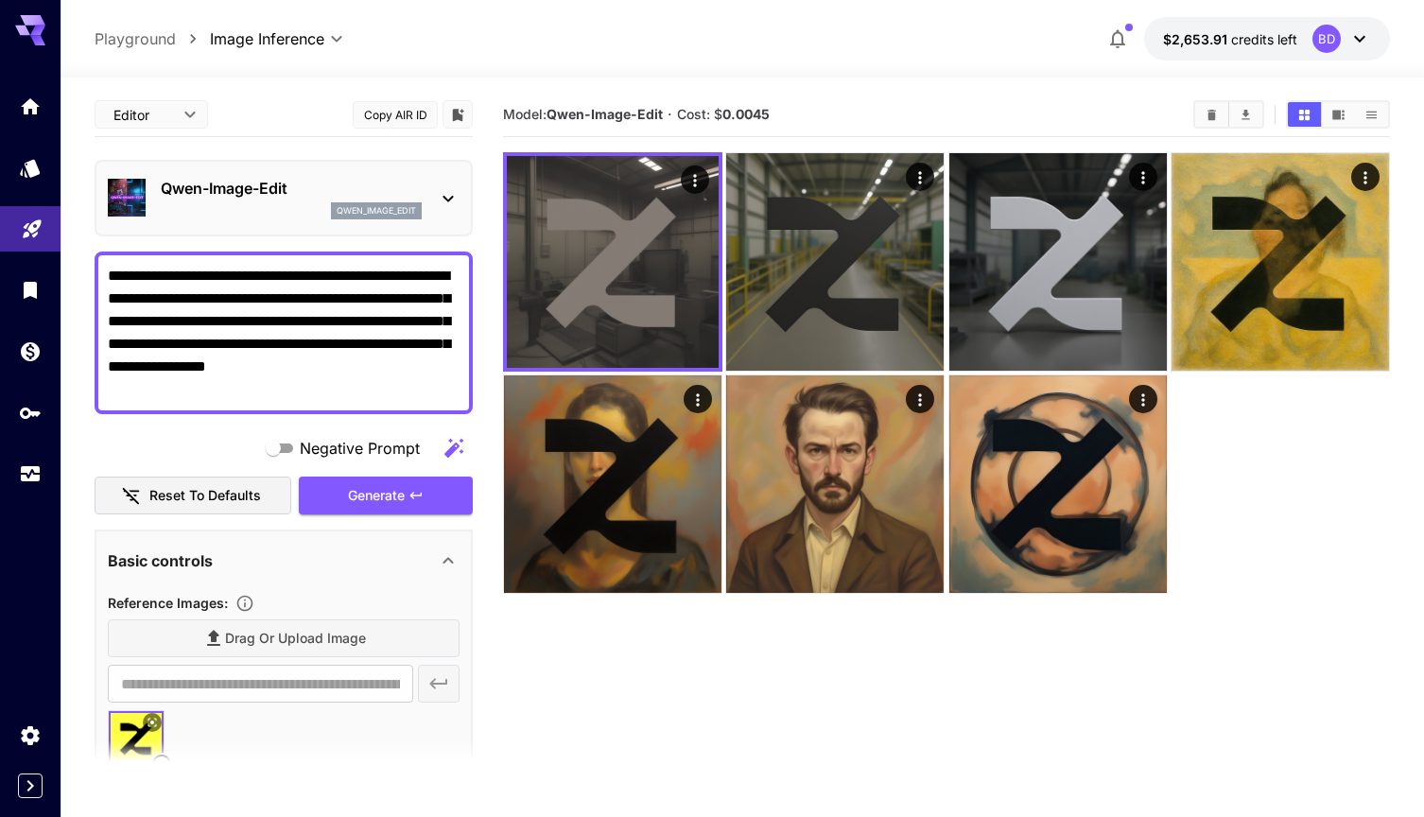
click at [345, 475] on div "Negative Prompt Reset to defaults Generate" at bounding box center [284, 472] width 378 height 86
click at [359, 496] on span "Generate" at bounding box center [376, 496] width 57 height 24
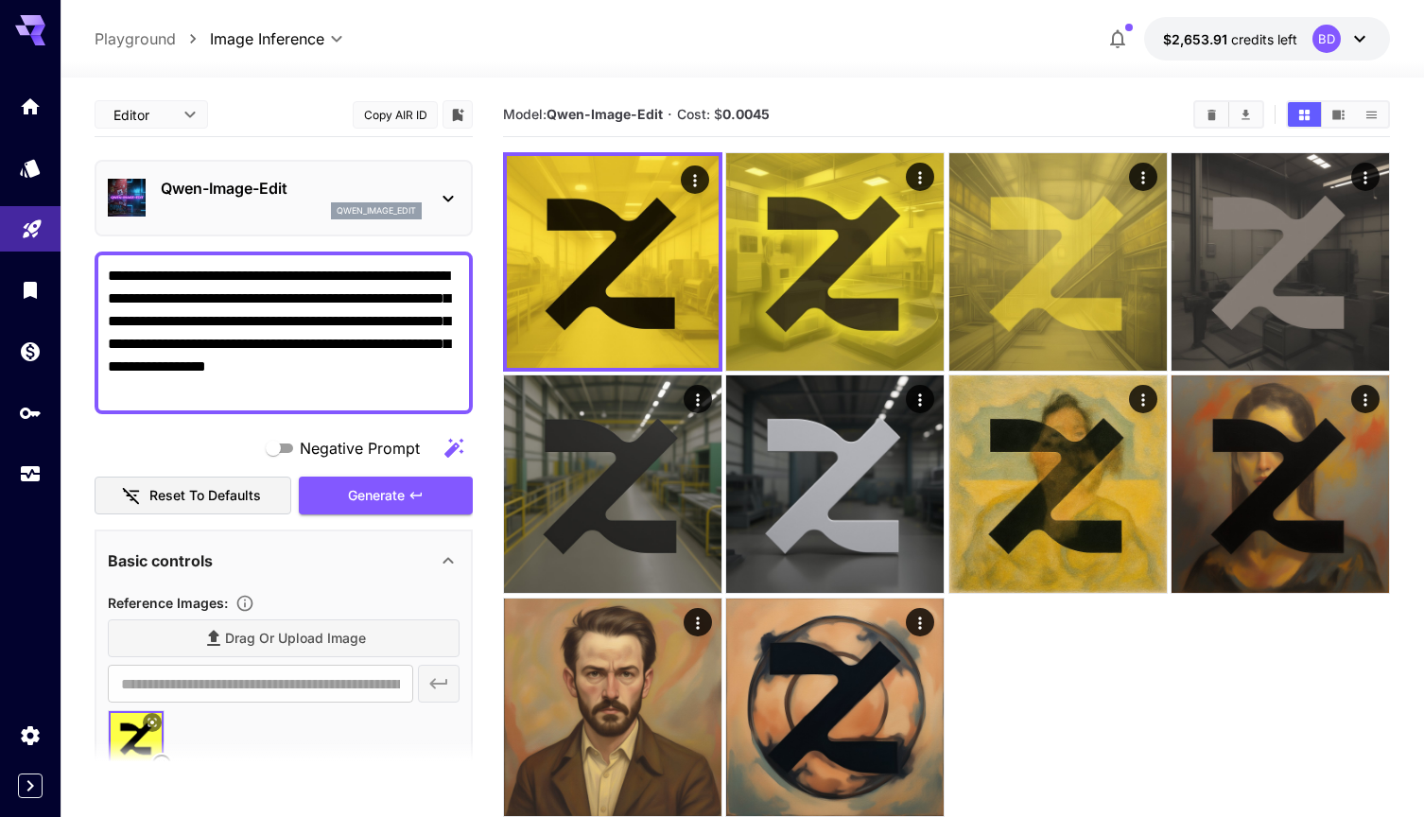
click at [306, 391] on textarea "**********" at bounding box center [284, 333] width 352 height 136
click at [378, 480] on button "Generate" at bounding box center [386, 495] width 174 height 39
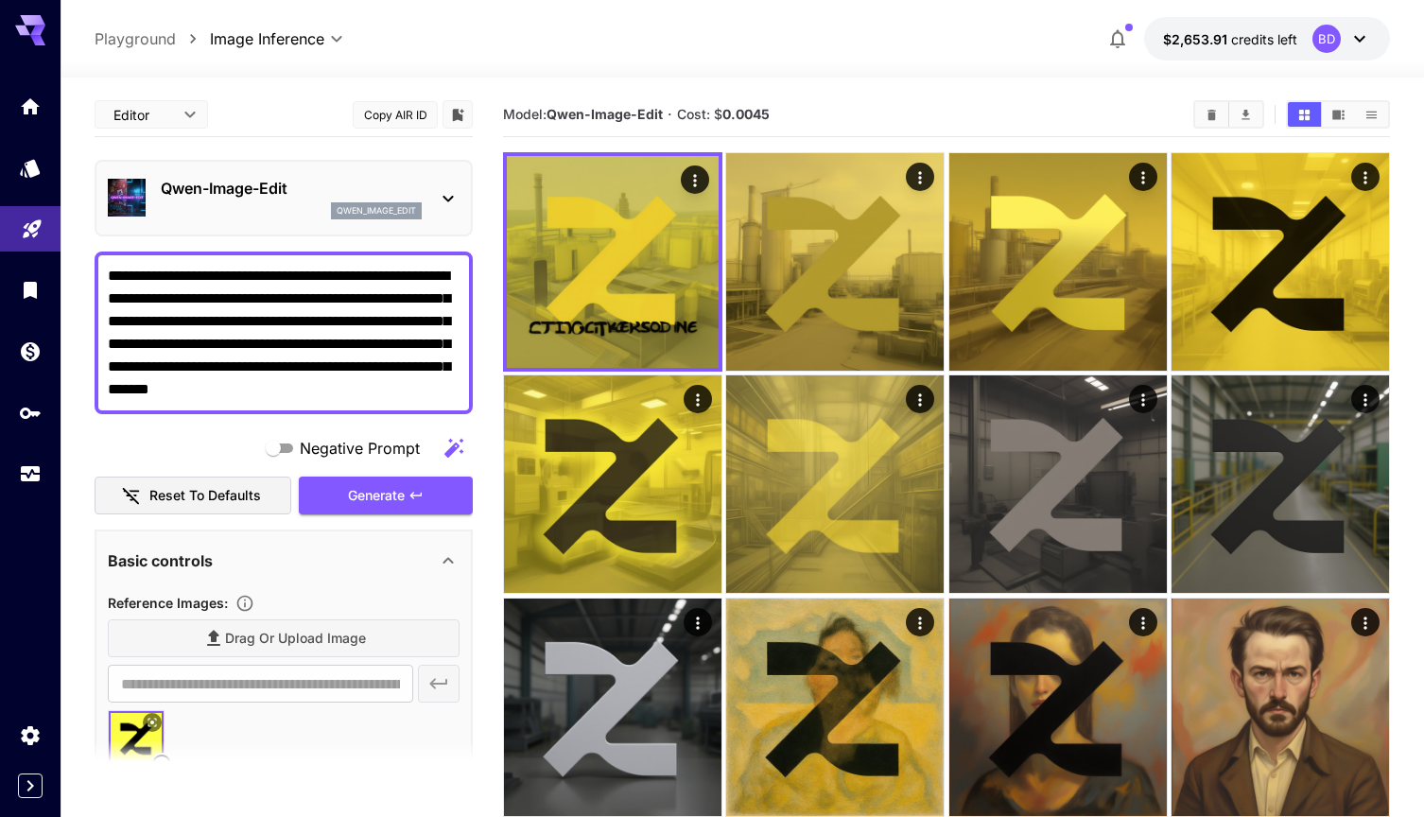
click at [431, 387] on textarea "**********" at bounding box center [284, 333] width 352 height 136
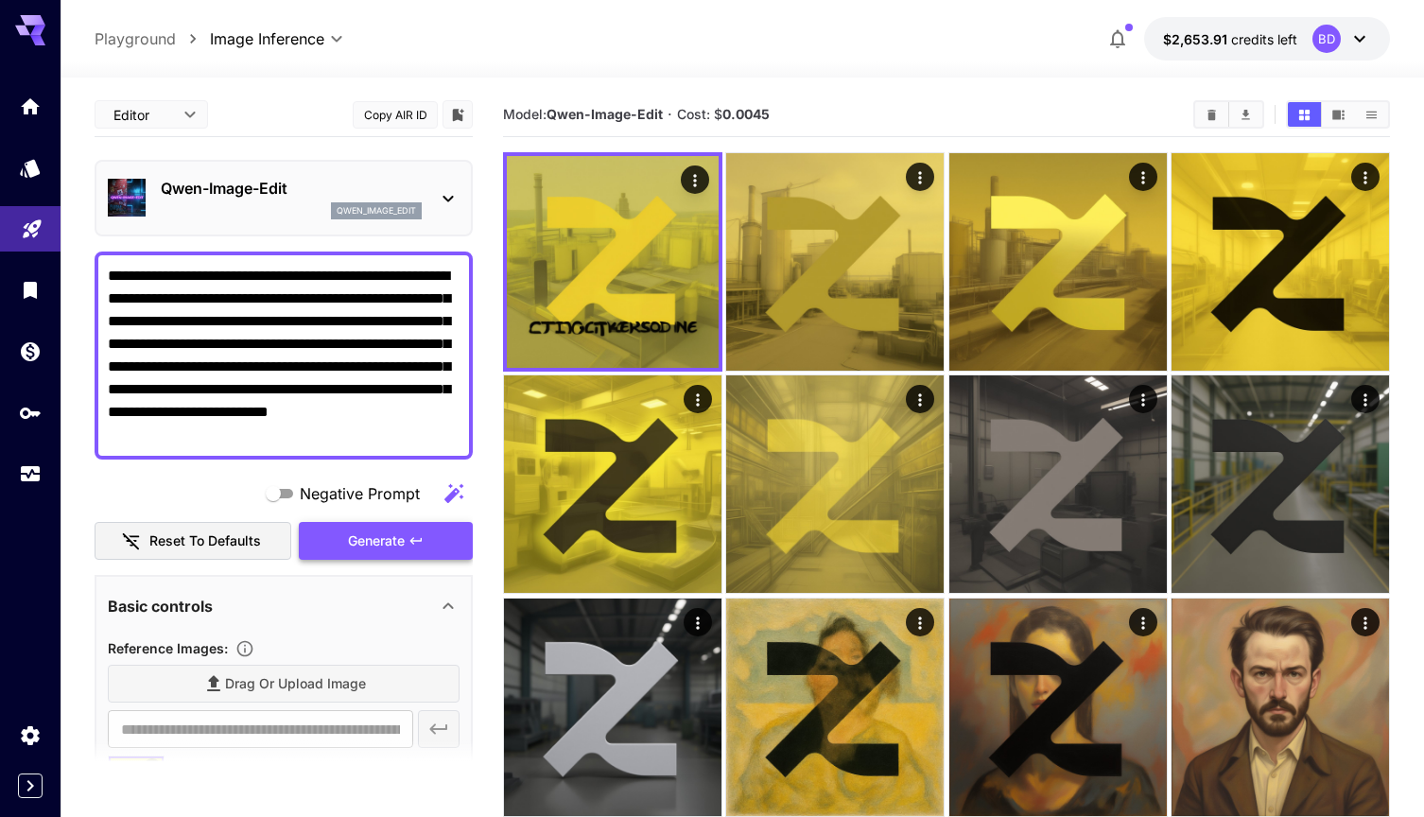
click at [388, 544] on span "Generate" at bounding box center [376, 541] width 57 height 24
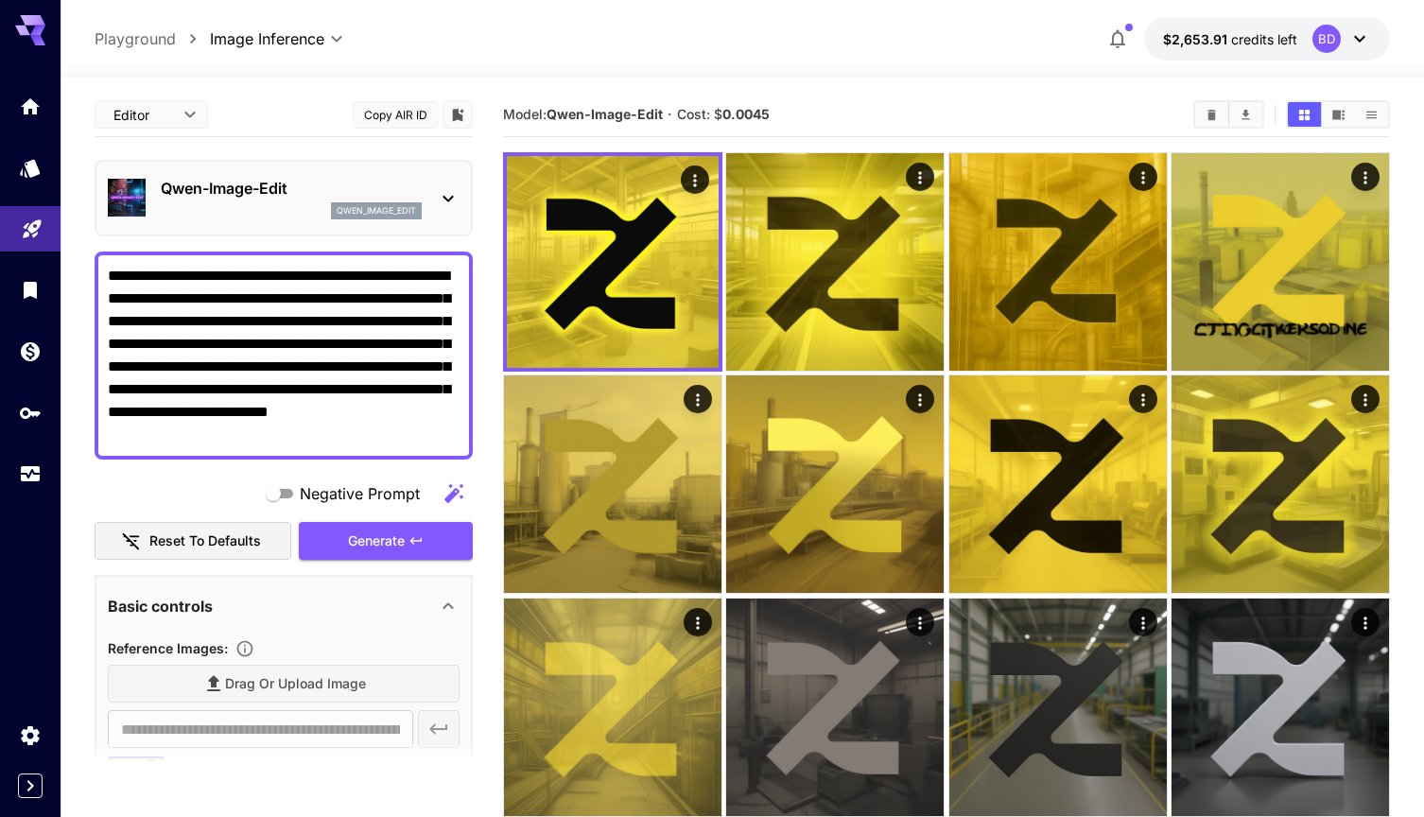
drag, startPoint x: 384, startPoint y: 435, endPoint x: 250, endPoint y: 435, distance: 133.3
click at [250, 435] on textarea "**********" at bounding box center [284, 355] width 352 height 181
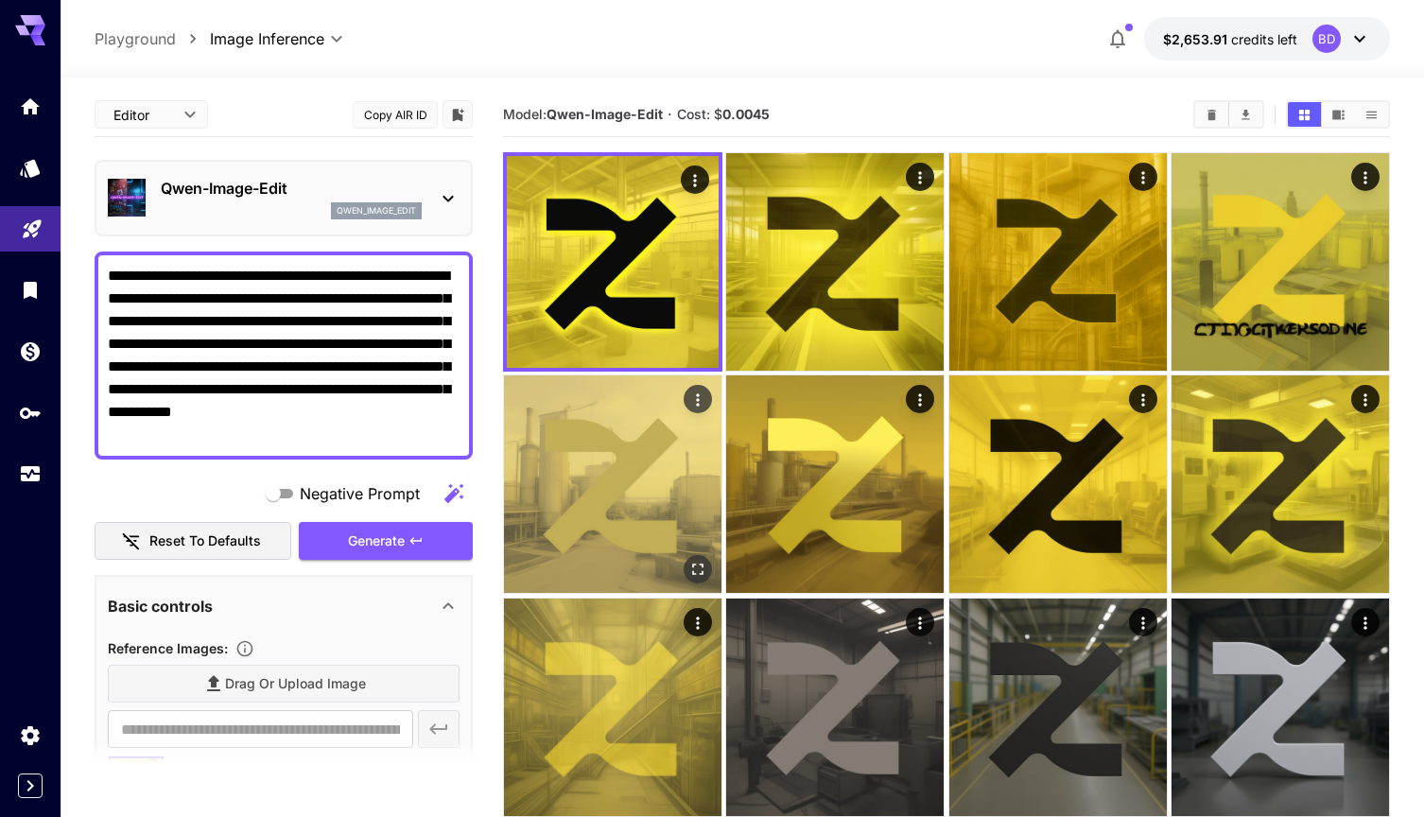
paste textarea "**********"
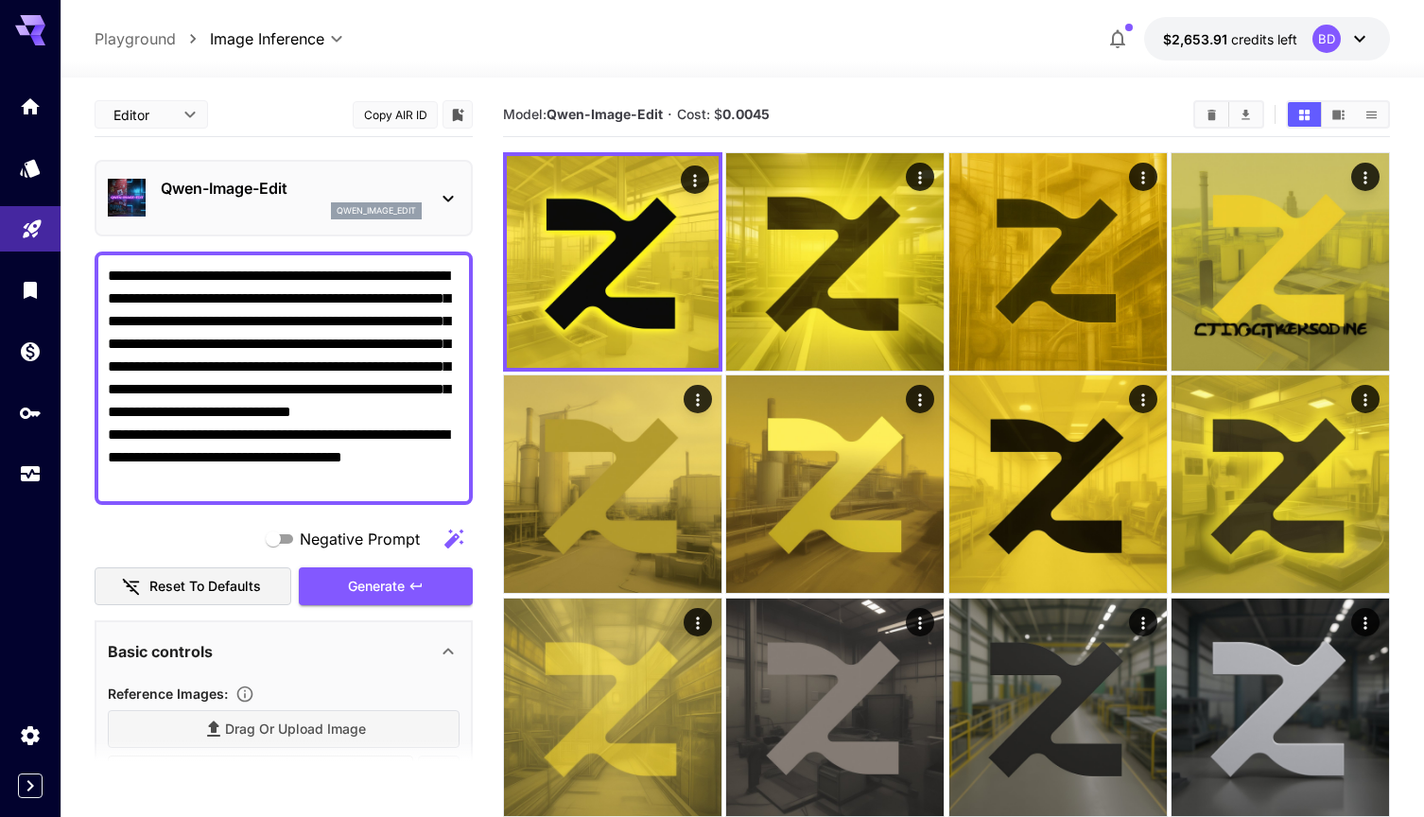
click at [454, 540] on icon "button" at bounding box center [453, 537] width 19 height 19
click at [429, 584] on button "Generate" at bounding box center [386, 586] width 174 height 39
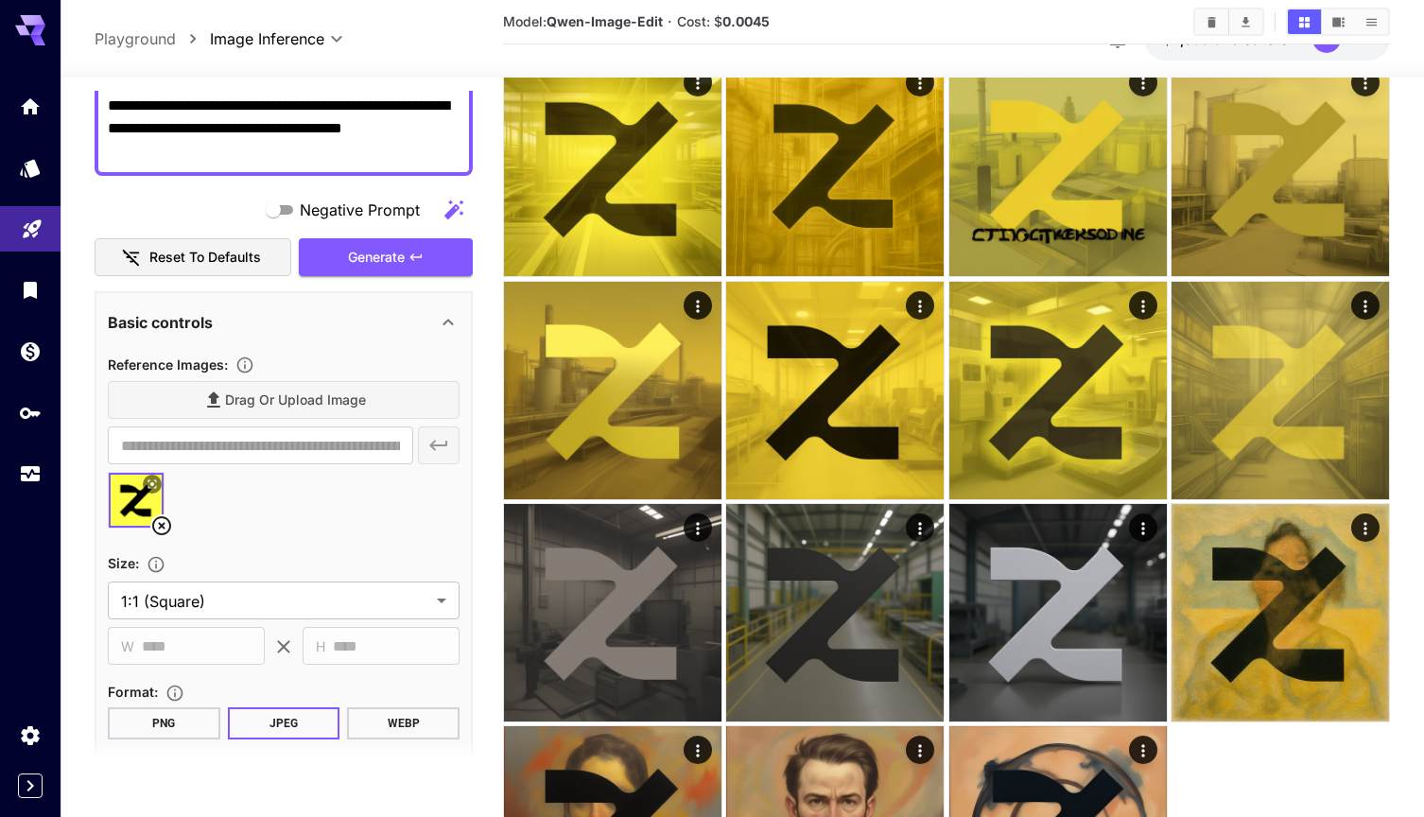
scroll to position [374, 0]
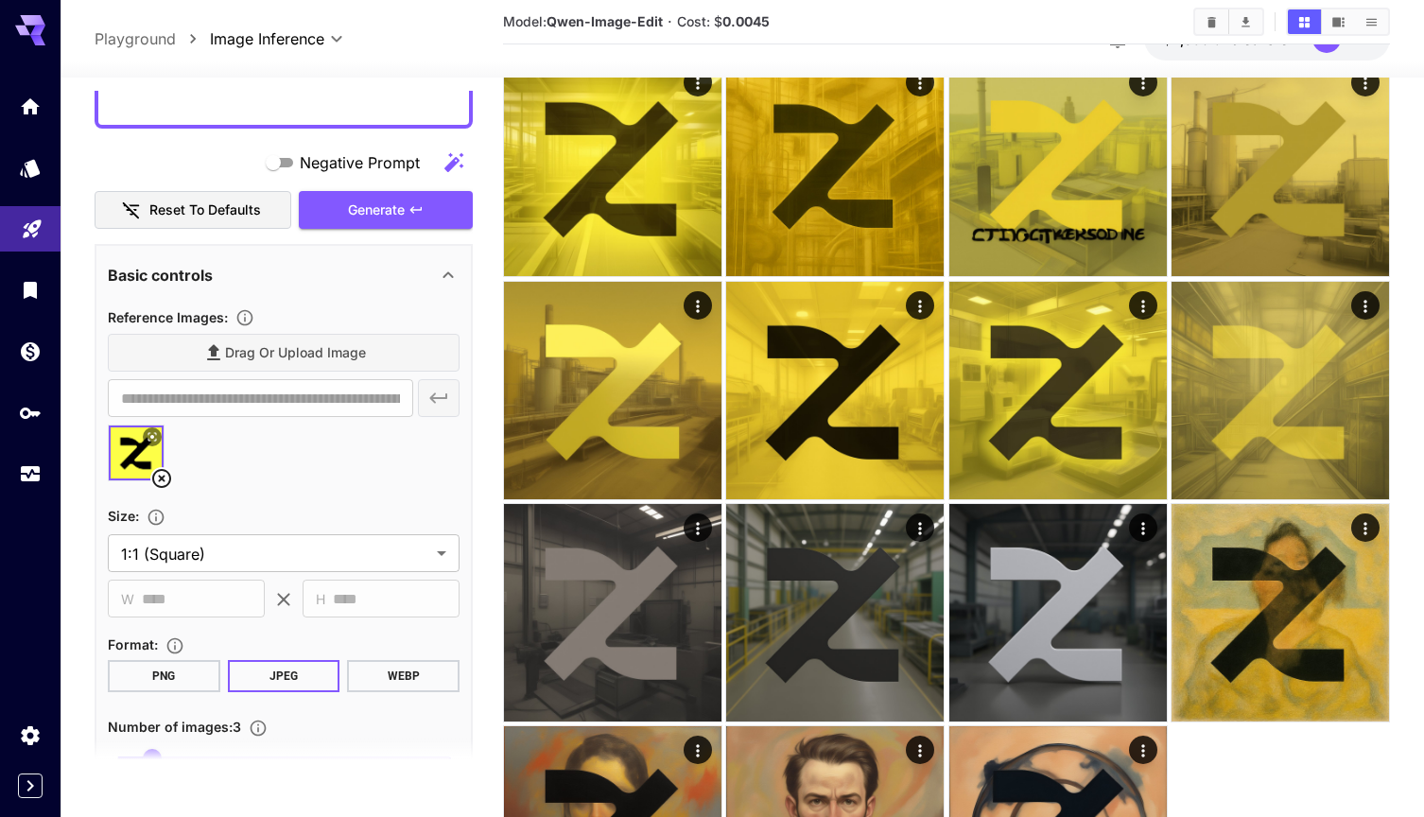
click at [255, 360] on div "Drag or upload image" at bounding box center [284, 353] width 352 height 39
click at [286, 469] on div at bounding box center [284, 460] width 352 height 72
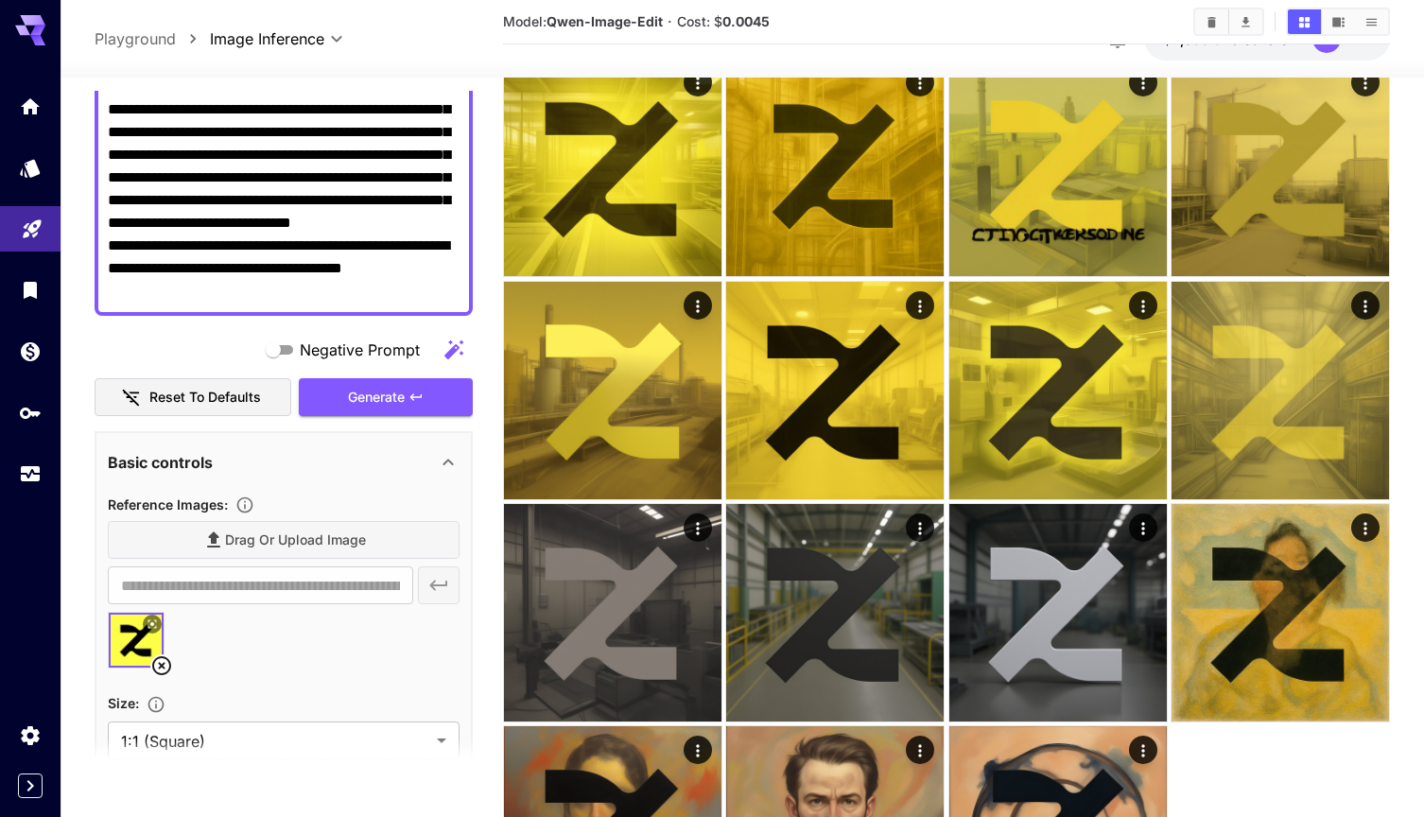
scroll to position [196, 0]
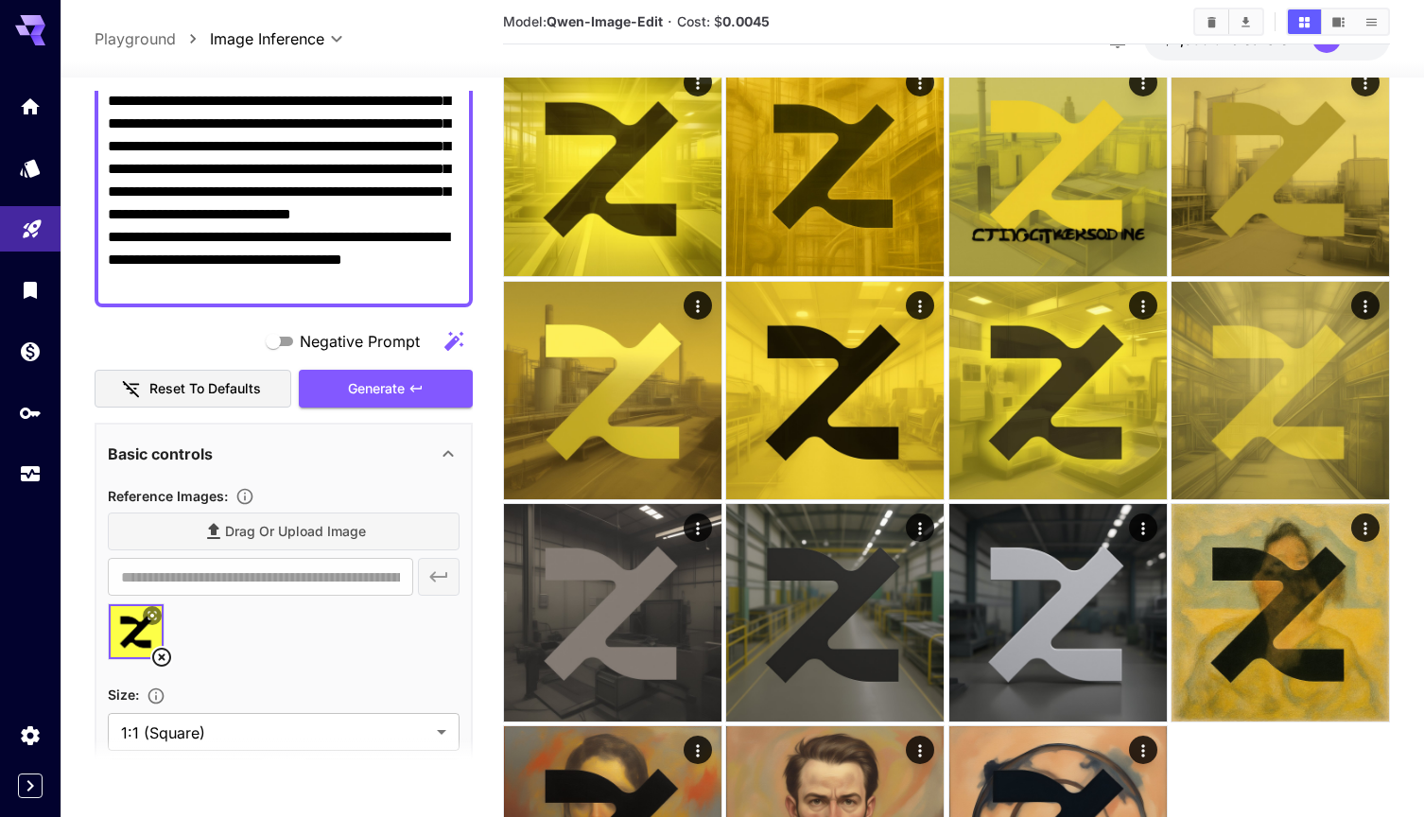
click at [234, 523] on div "Drag or upload image" at bounding box center [284, 531] width 352 height 39
click at [239, 526] on div "Drag or upload image" at bounding box center [284, 531] width 352 height 39
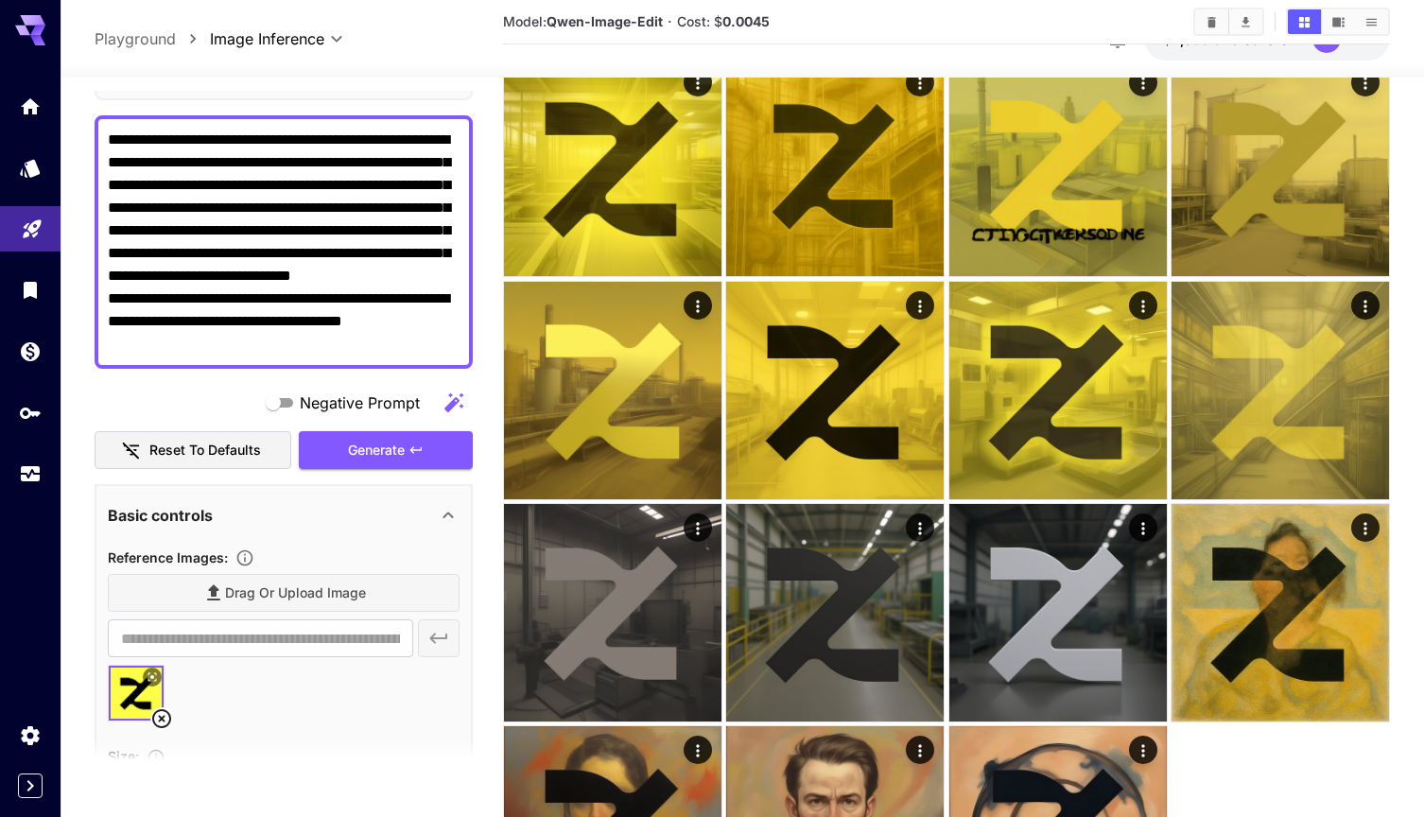
scroll to position [128, 0]
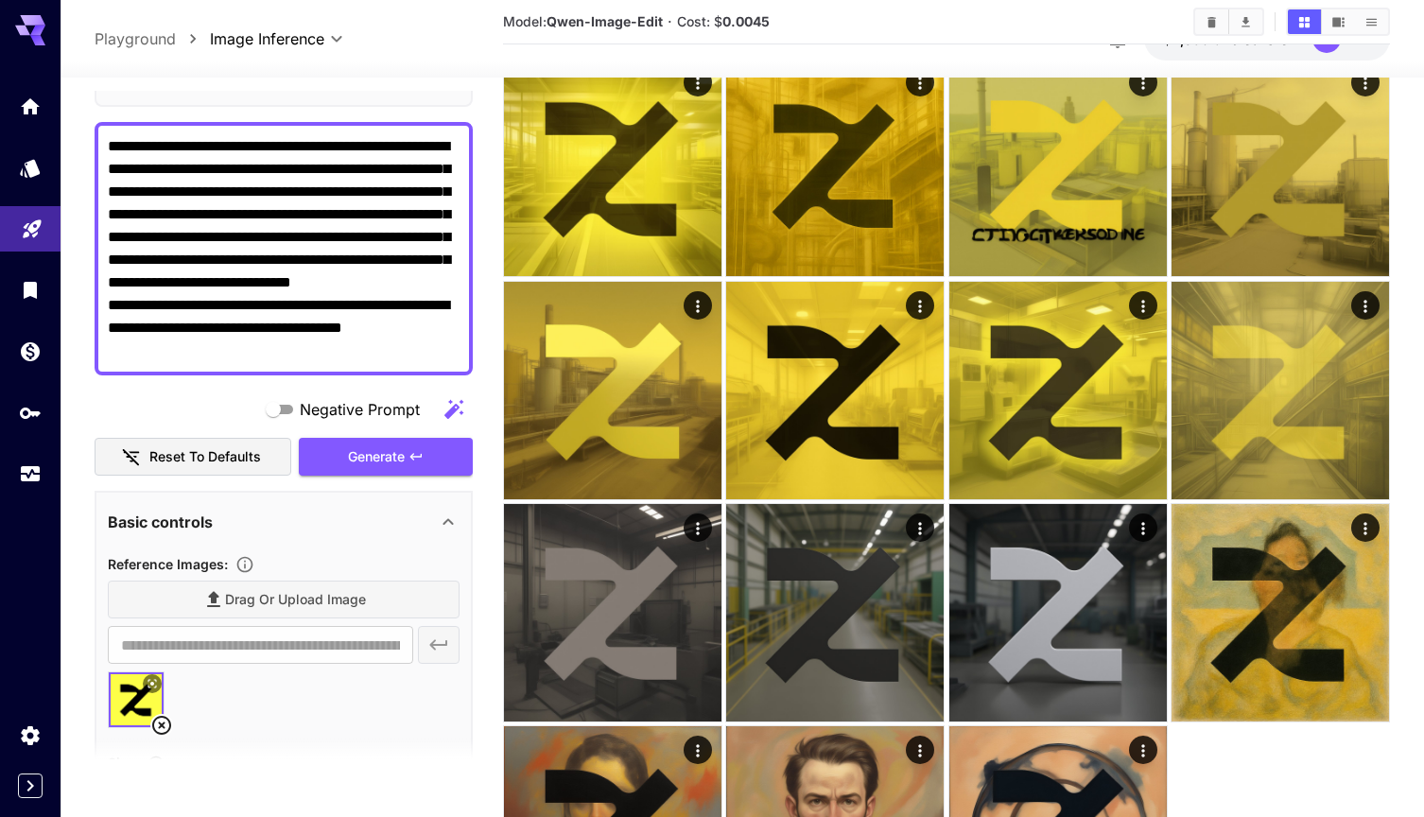
click at [371, 584] on div "Drag or upload image" at bounding box center [284, 599] width 352 height 39
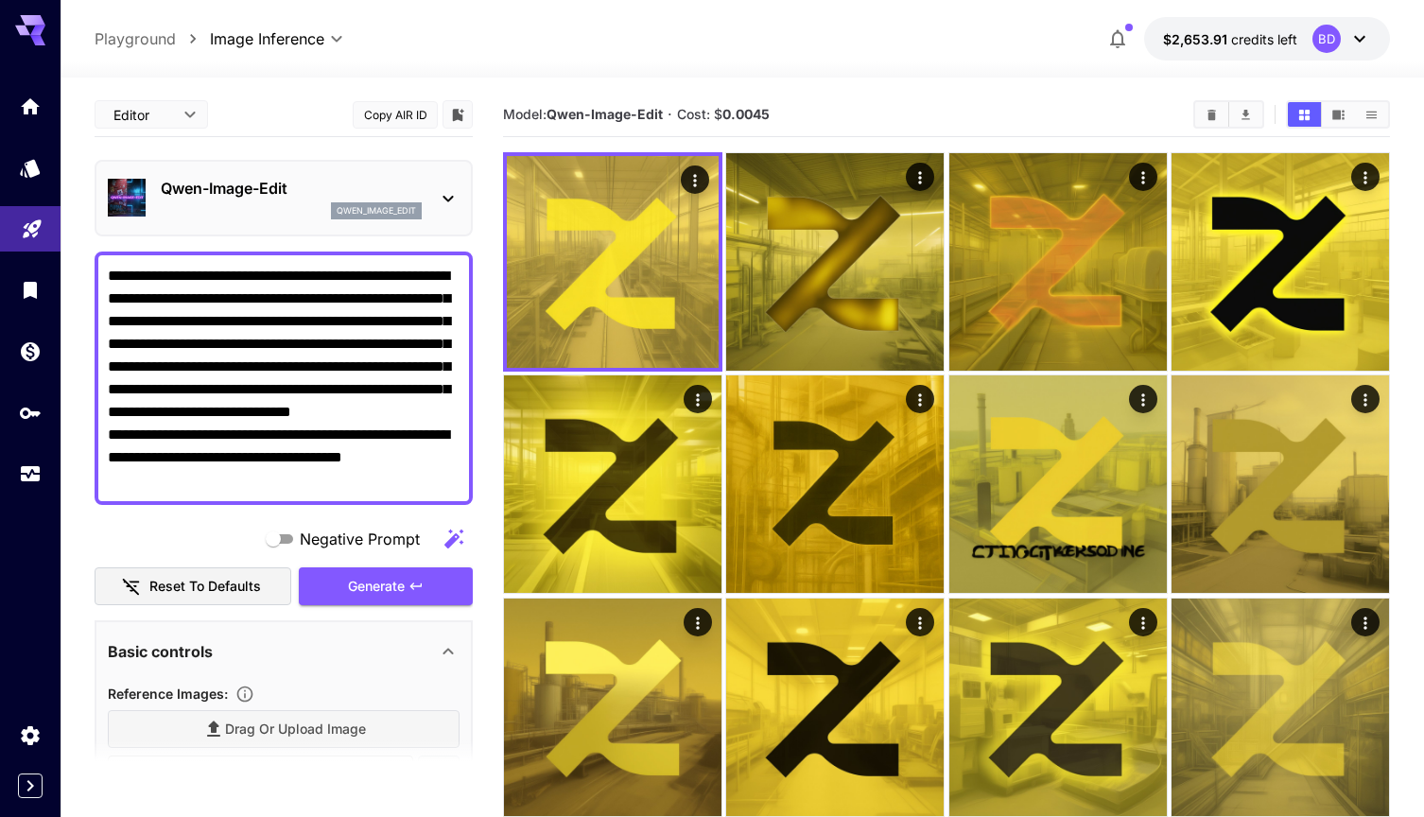
scroll to position [0, 0]
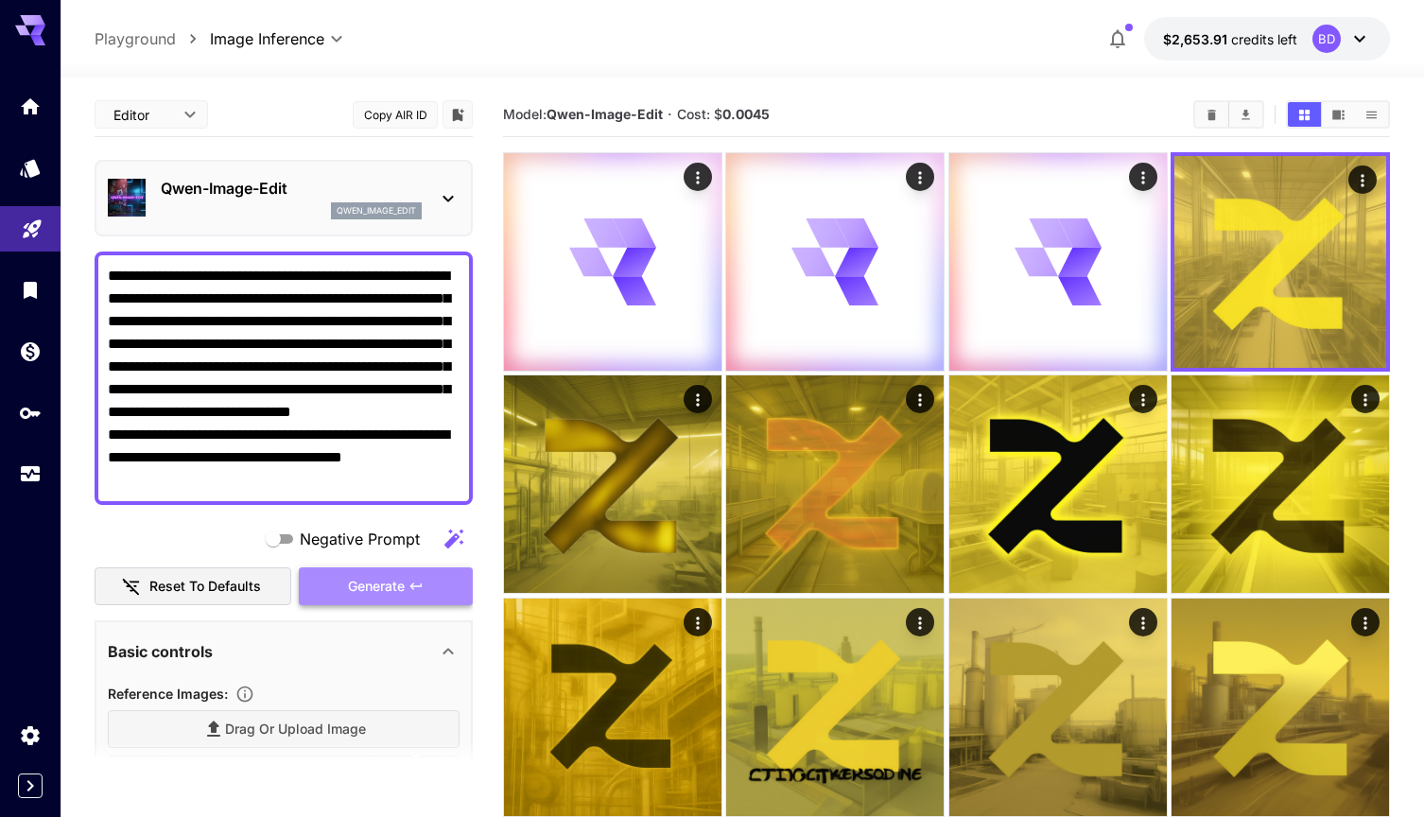
click at [364, 578] on span "Generate" at bounding box center [376, 587] width 57 height 24
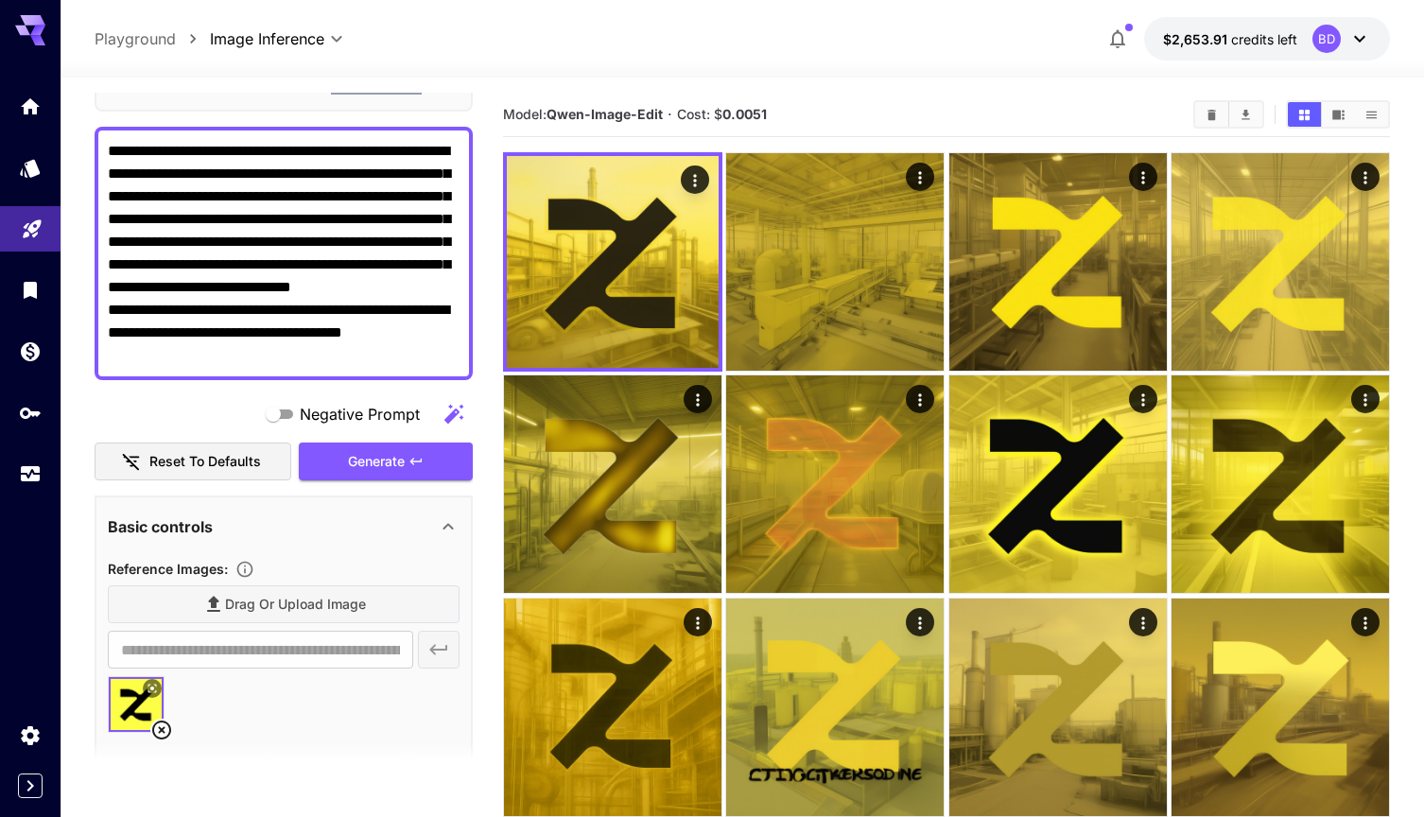
scroll to position [124, 0]
click at [440, 356] on textarea "**********" at bounding box center [284, 254] width 352 height 227
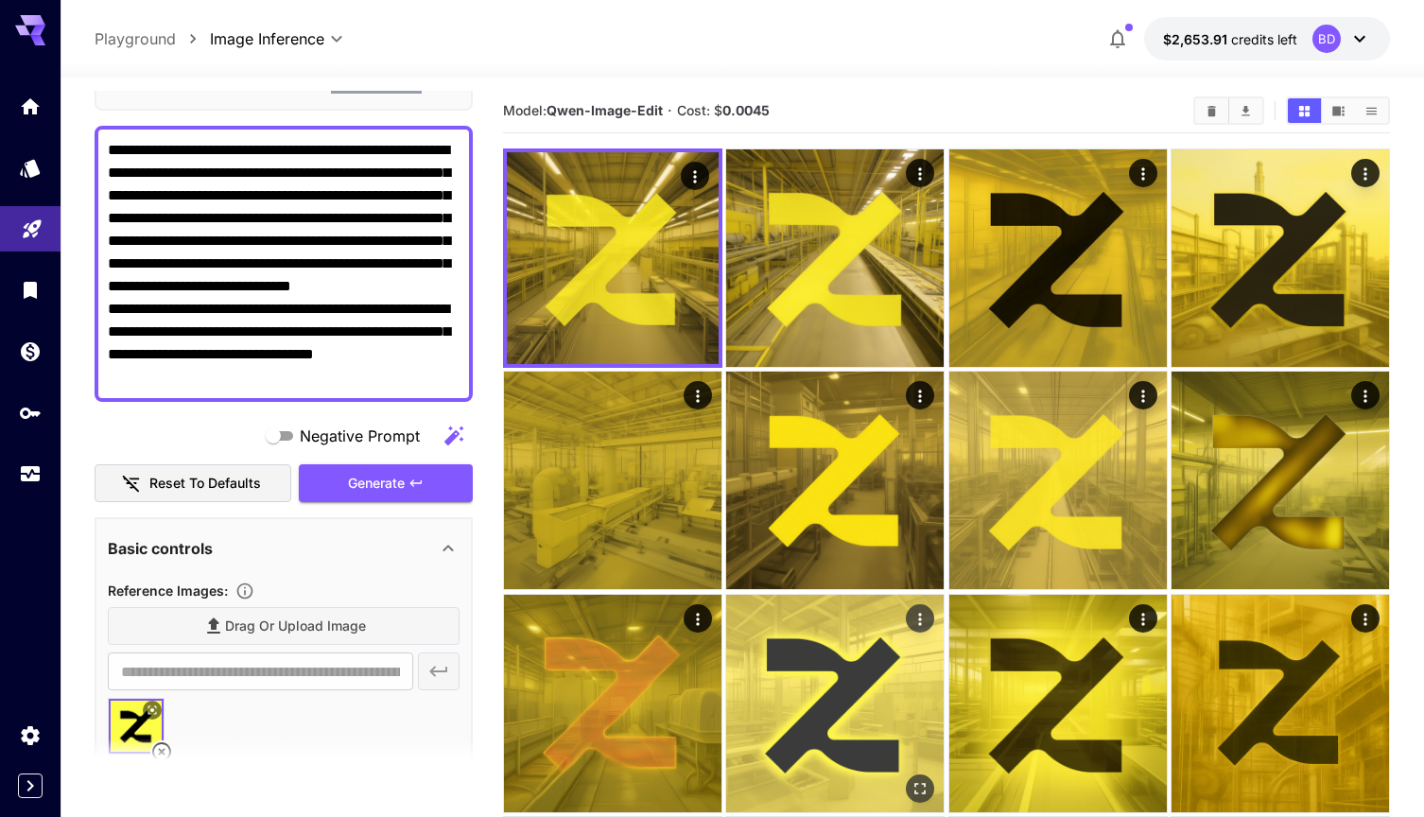
scroll to position [0, 0]
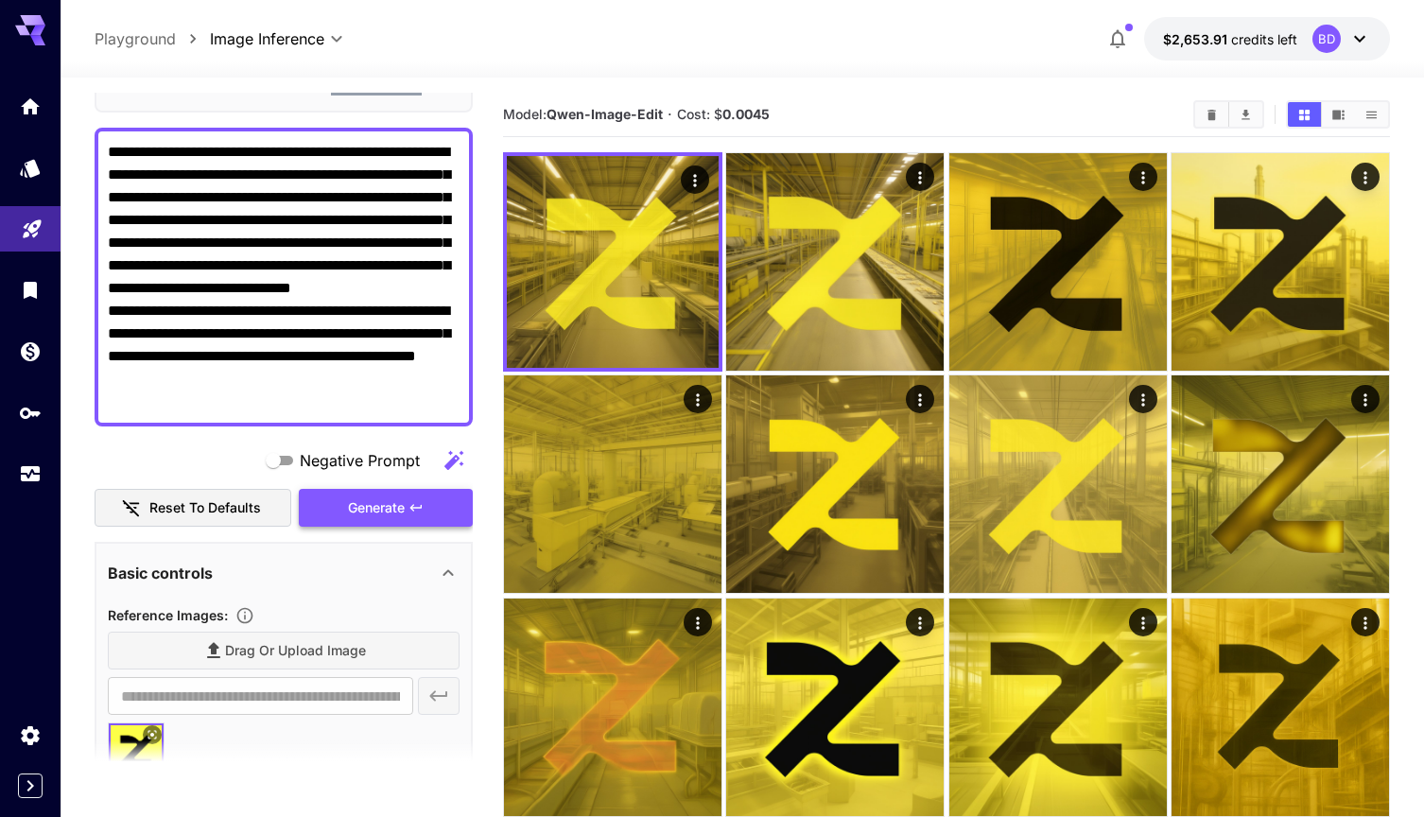
click at [447, 504] on button "Generate" at bounding box center [386, 508] width 174 height 39
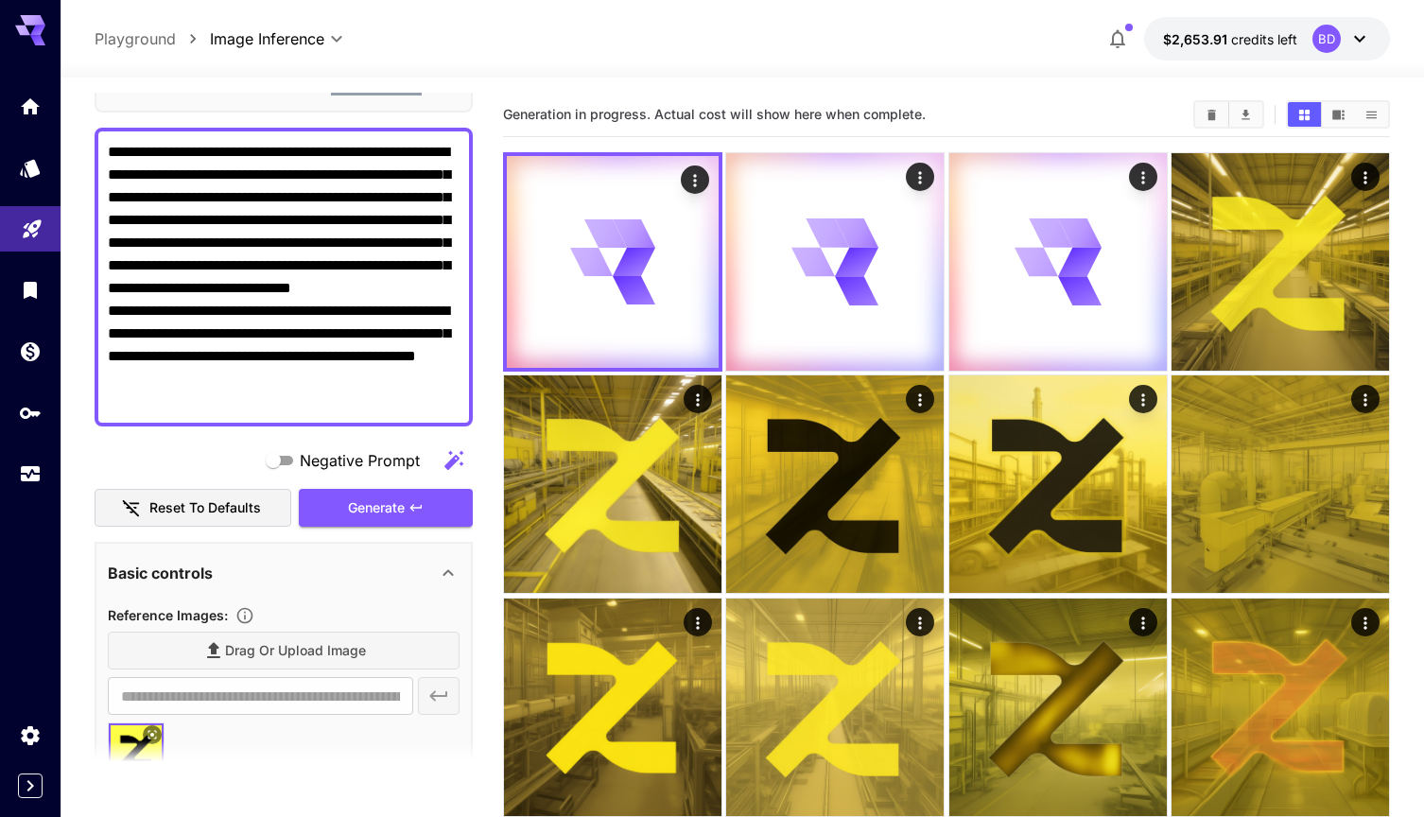
drag, startPoint x: 261, startPoint y: 221, endPoint x: 270, endPoint y: 196, distance: 27.2
click at [270, 197] on textarea "**********" at bounding box center [284, 277] width 352 height 272
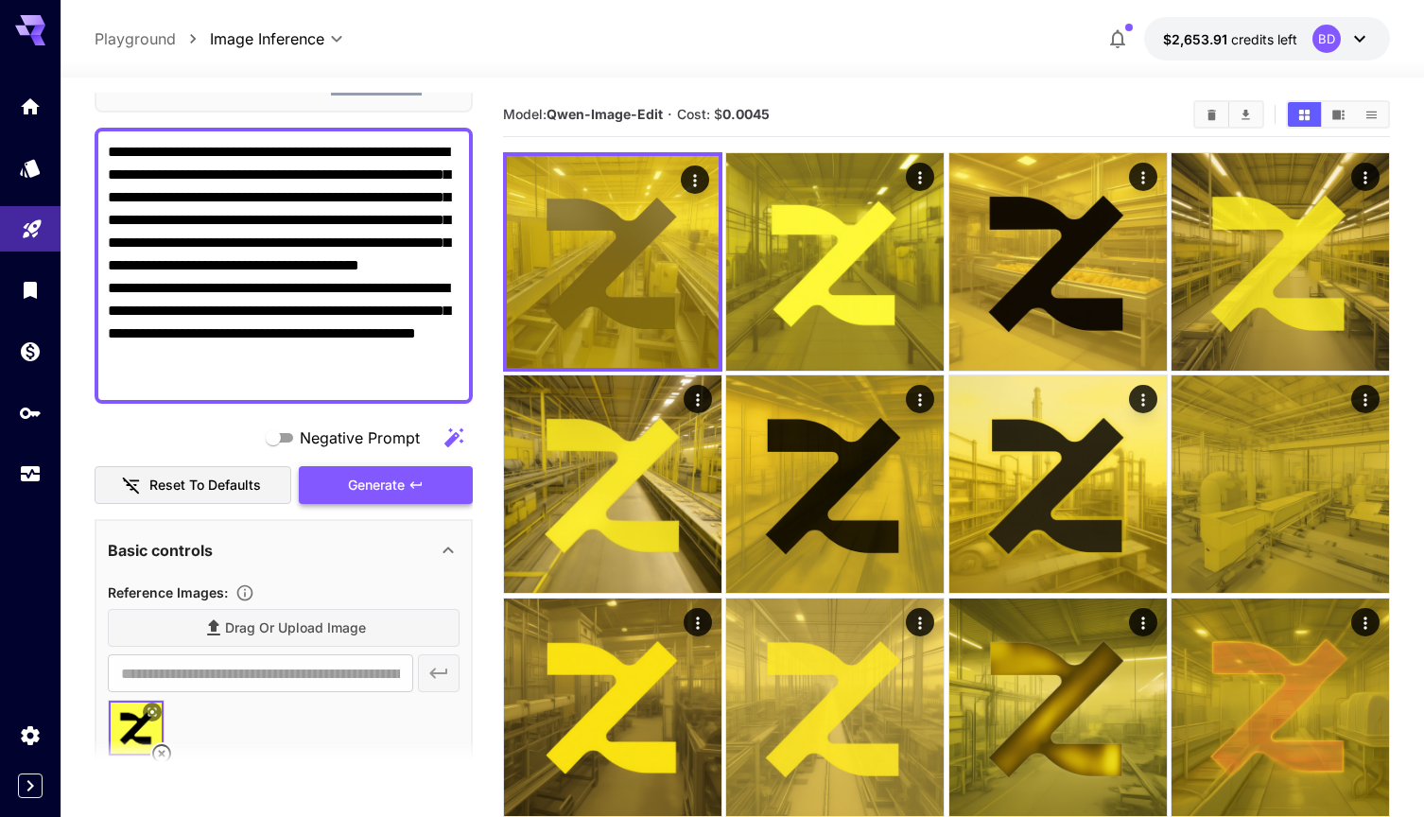
type textarea "**********"
click at [424, 481] on button "Generate" at bounding box center [386, 485] width 174 height 39
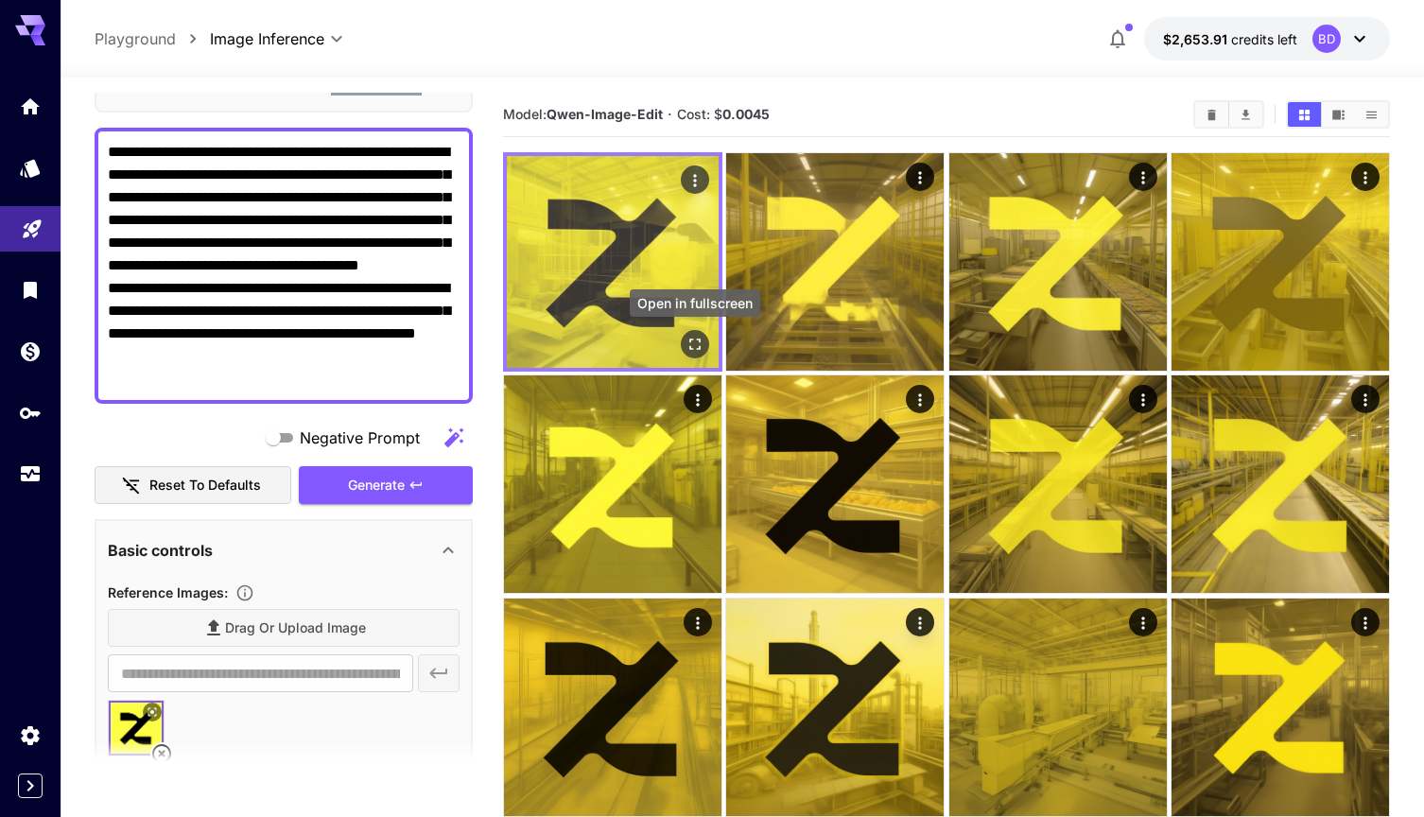
click at [691, 348] on icon "Open in fullscreen" at bounding box center [694, 344] width 19 height 19
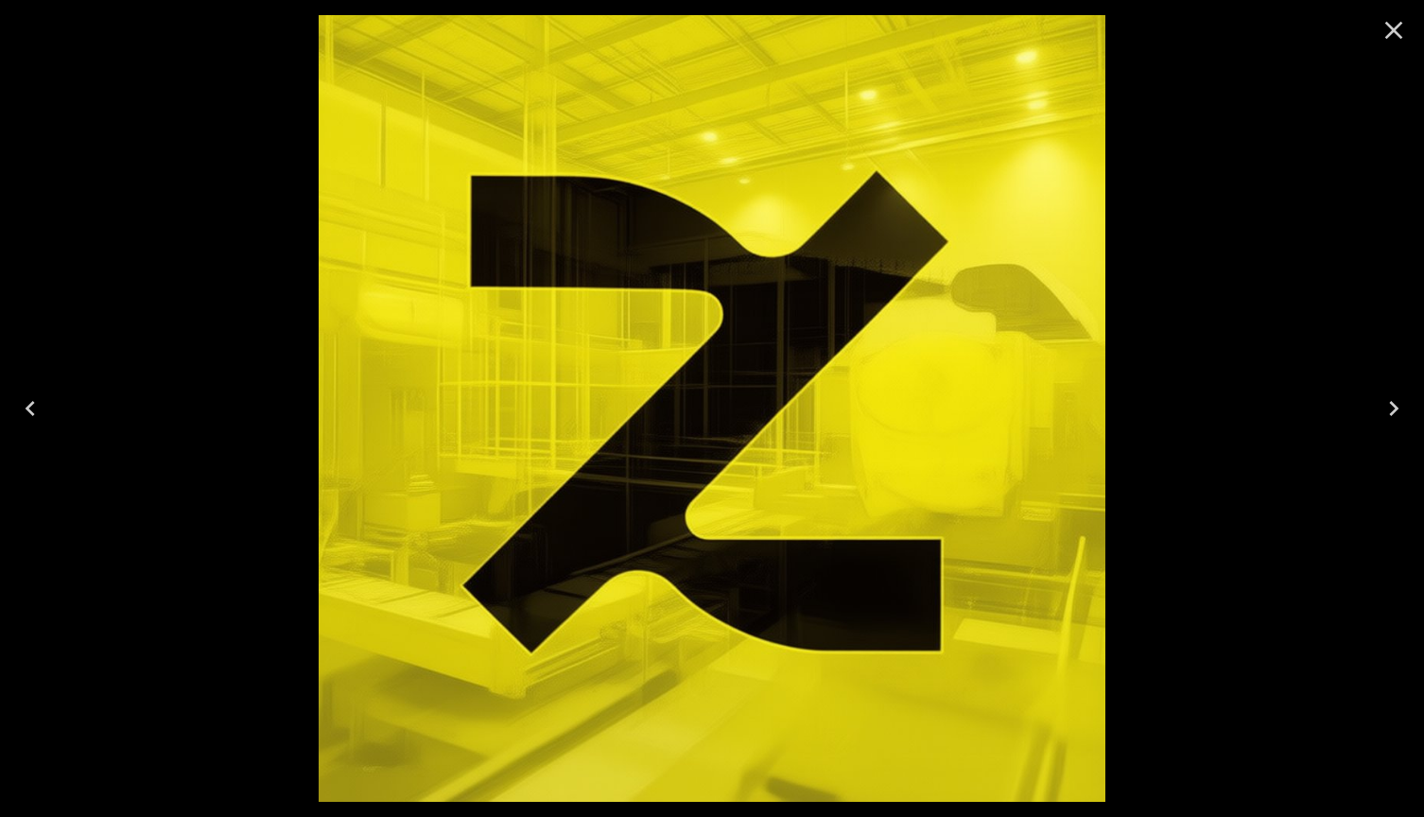
click at [1403, 35] on icon "Close" at bounding box center [1393, 30] width 30 height 30
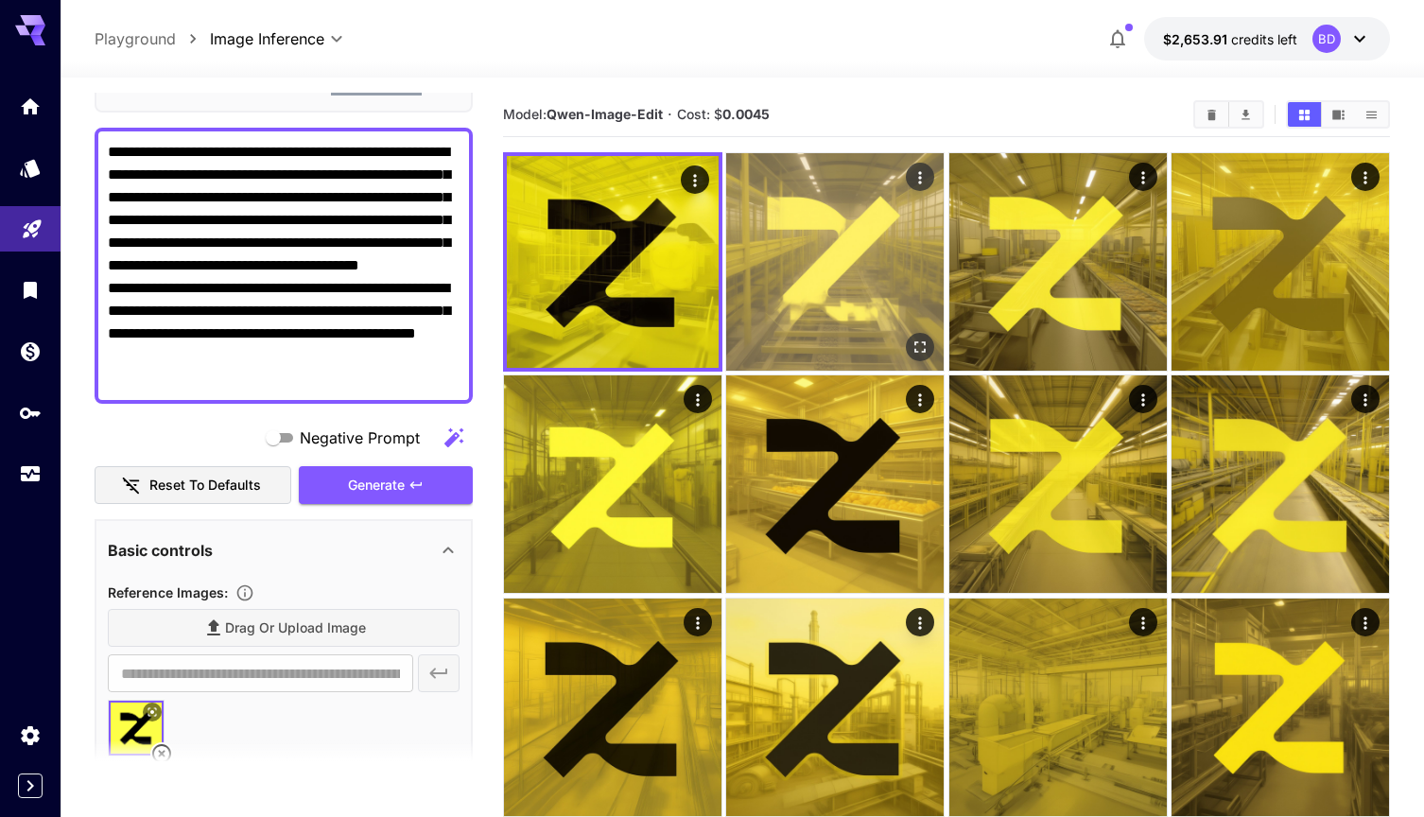
click at [873, 279] on img at bounding box center [834, 261] width 217 height 217
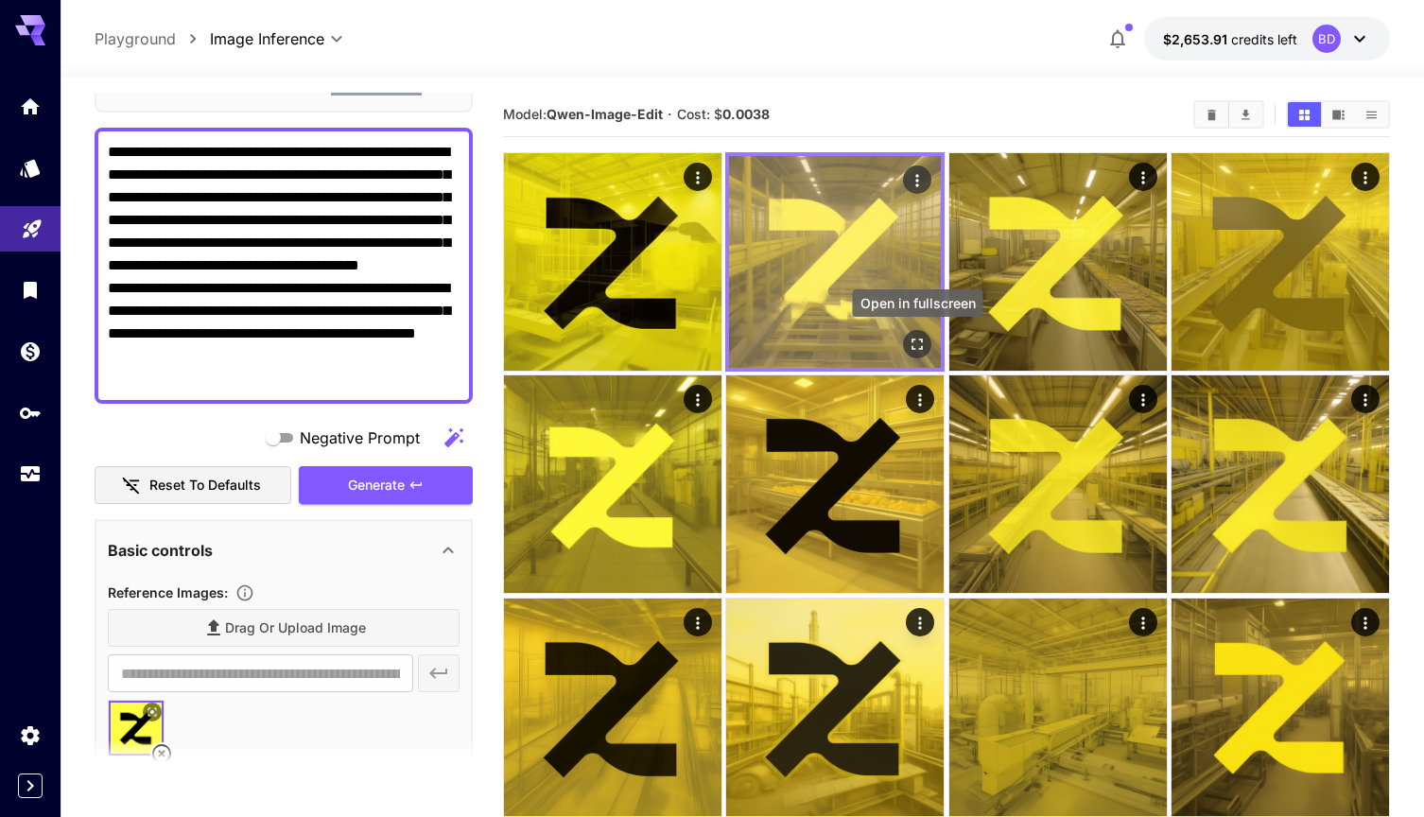
click at [912, 332] on button "Open in fullscreen" at bounding box center [917, 344] width 28 height 28
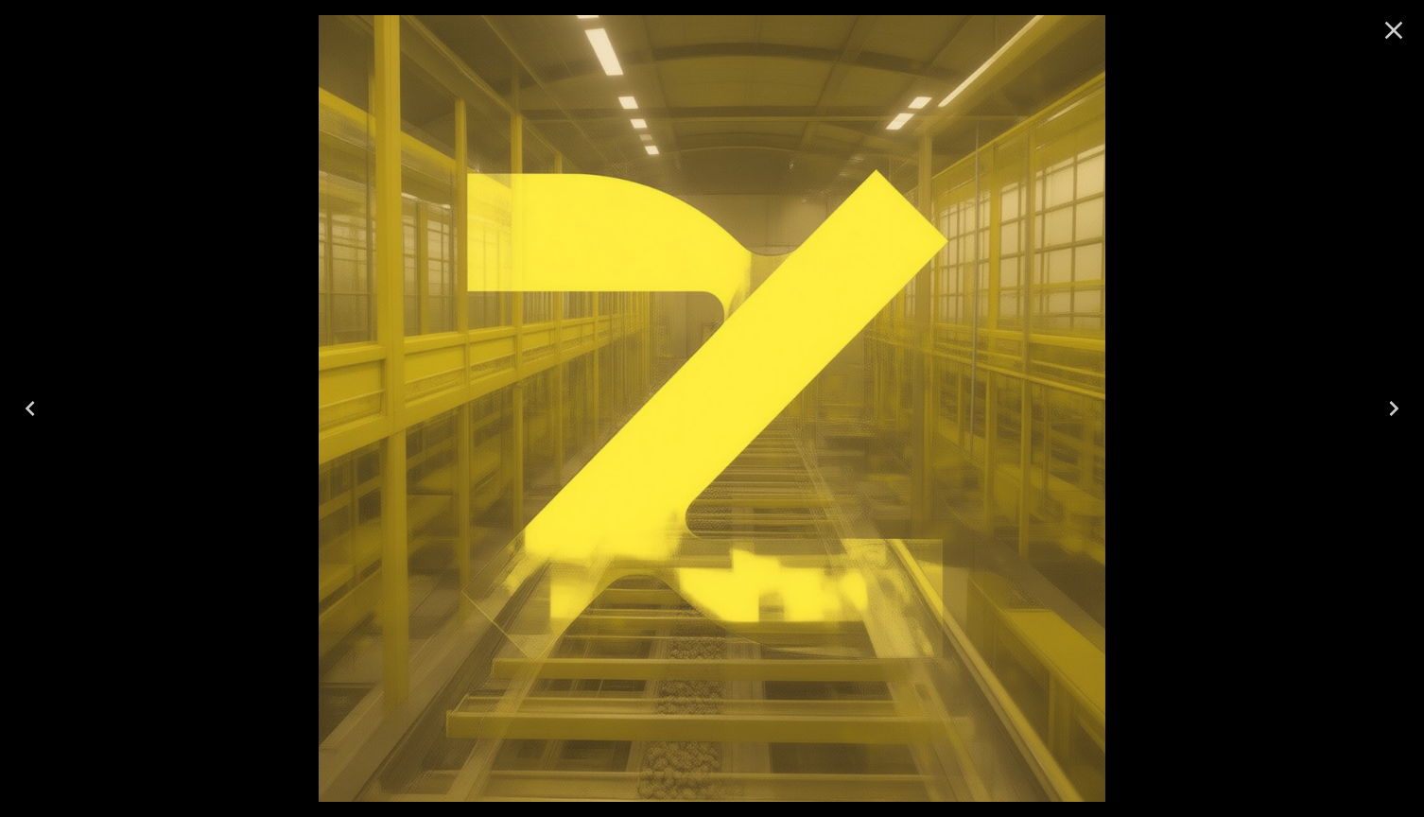
click at [1393, 28] on icon "Close" at bounding box center [1393, 30] width 30 height 30
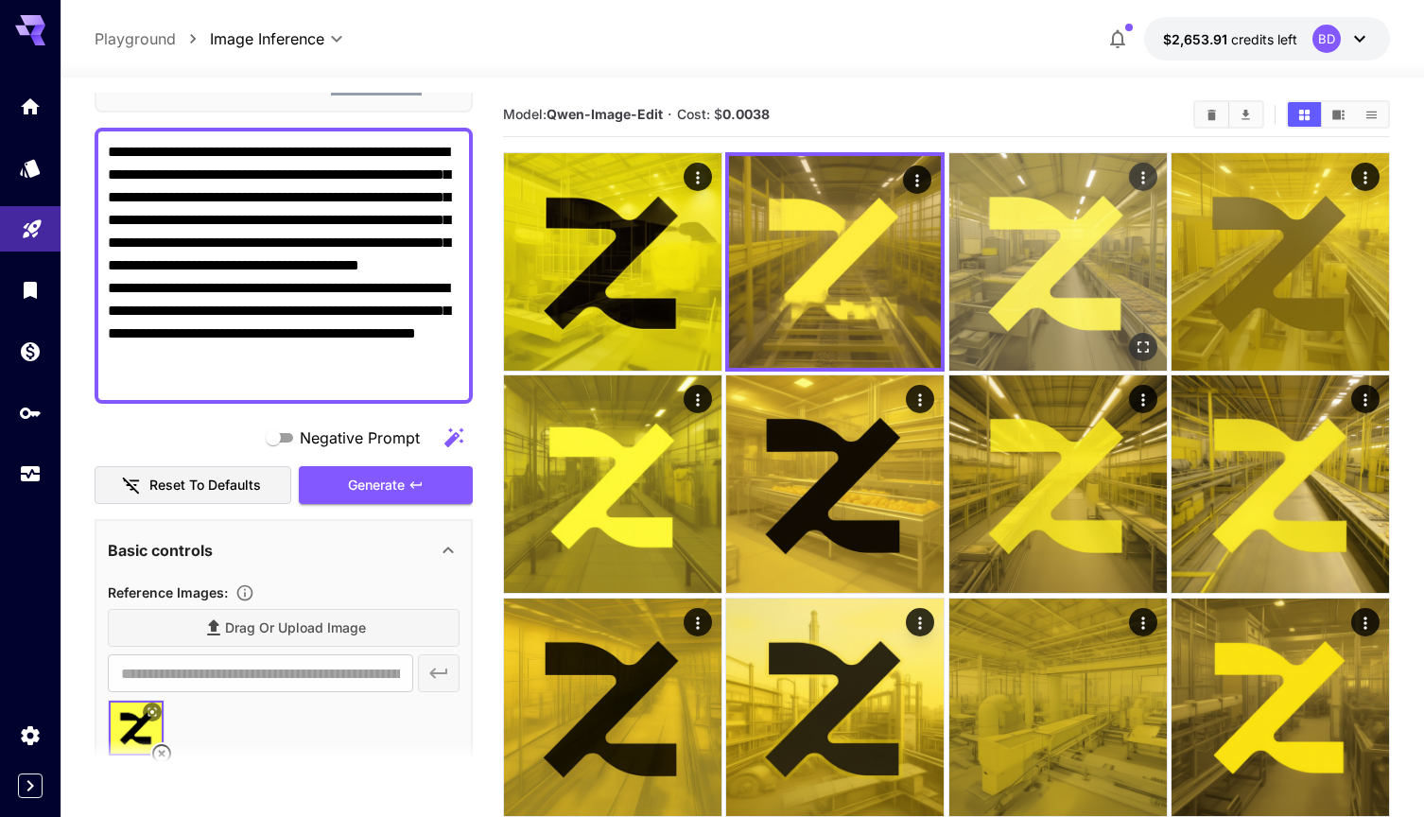
click at [1108, 306] on img at bounding box center [1057, 261] width 217 height 217
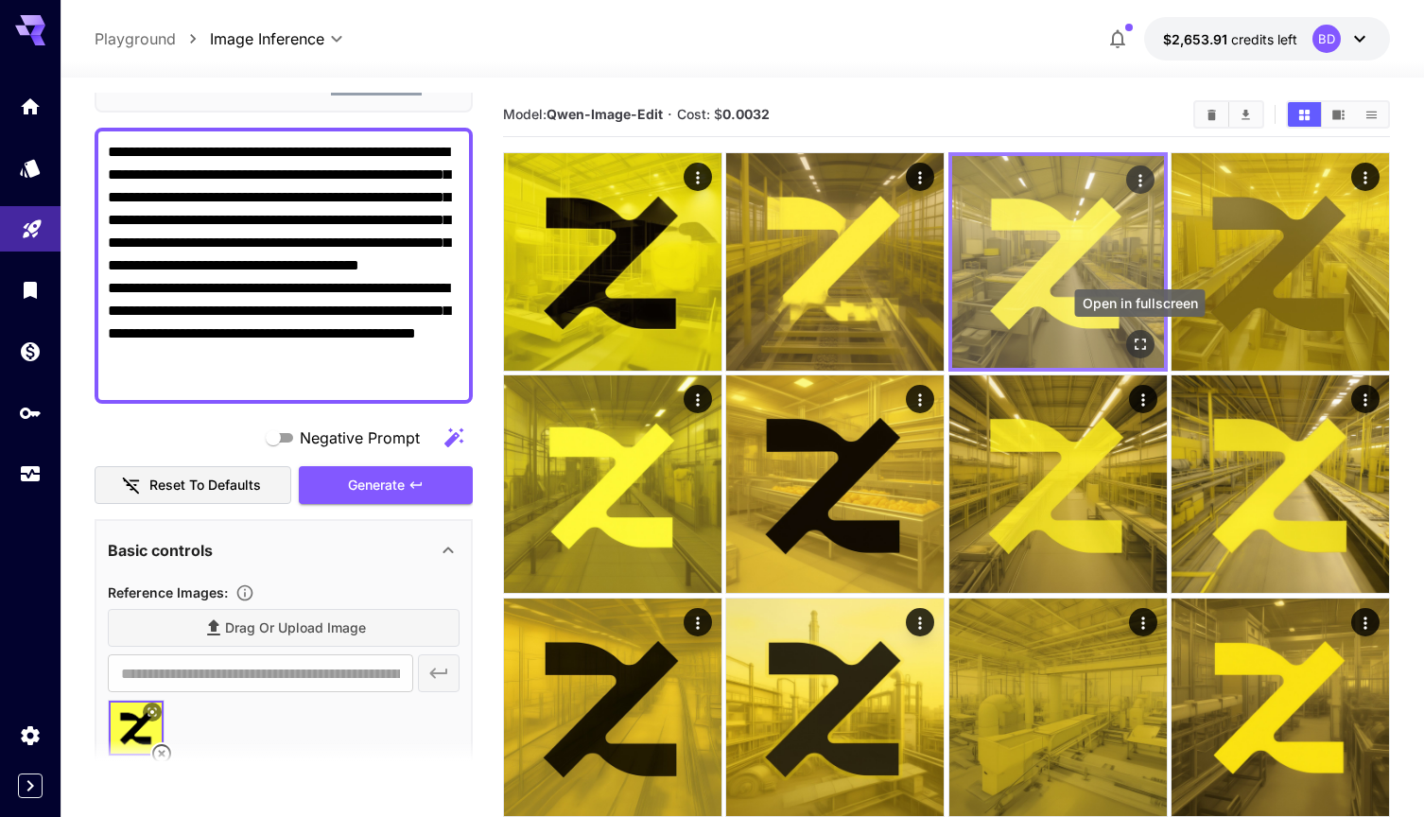
click at [1147, 341] on icon "Open in fullscreen" at bounding box center [1139, 344] width 19 height 19
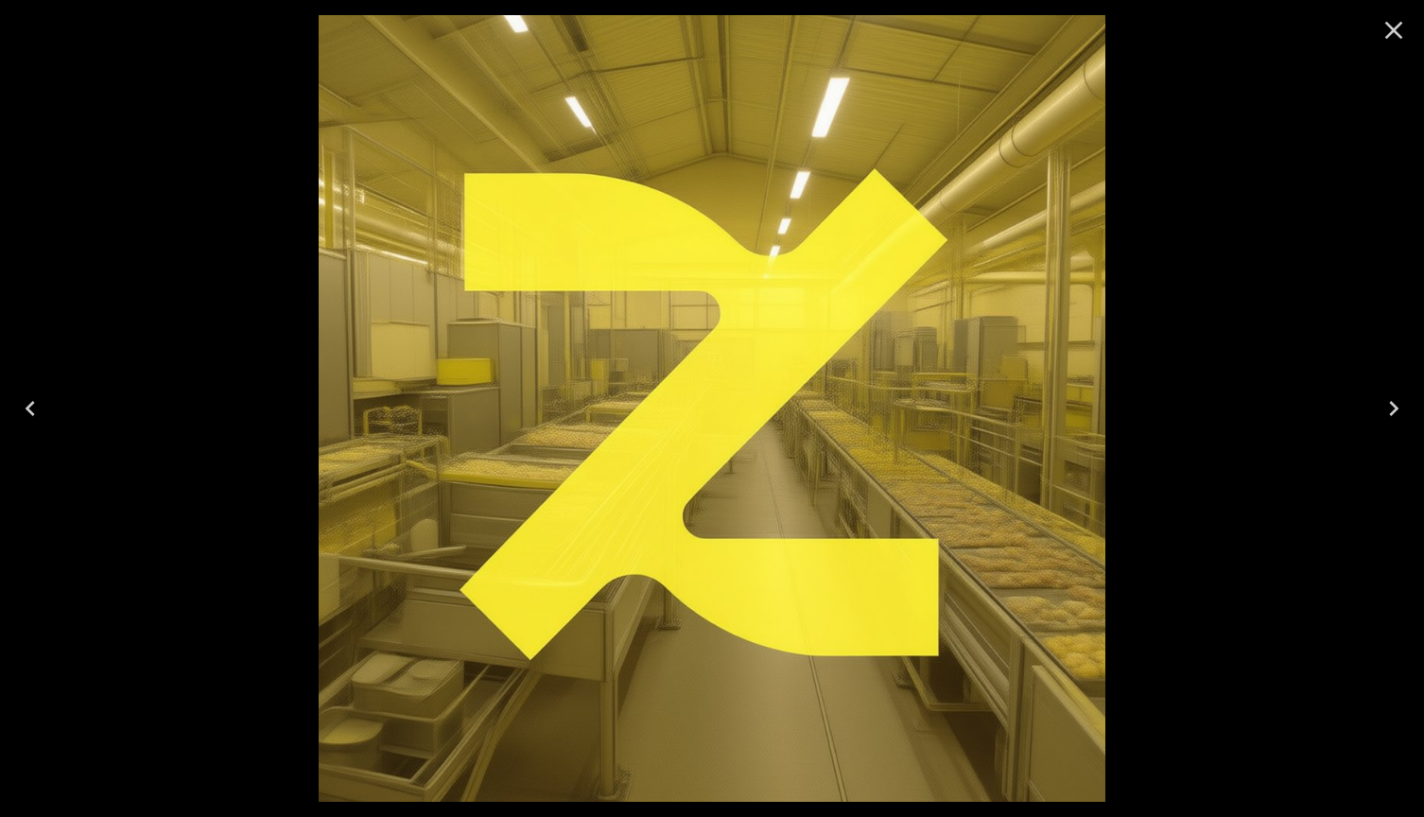
click at [1397, 19] on icon "Close" at bounding box center [1393, 30] width 30 height 30
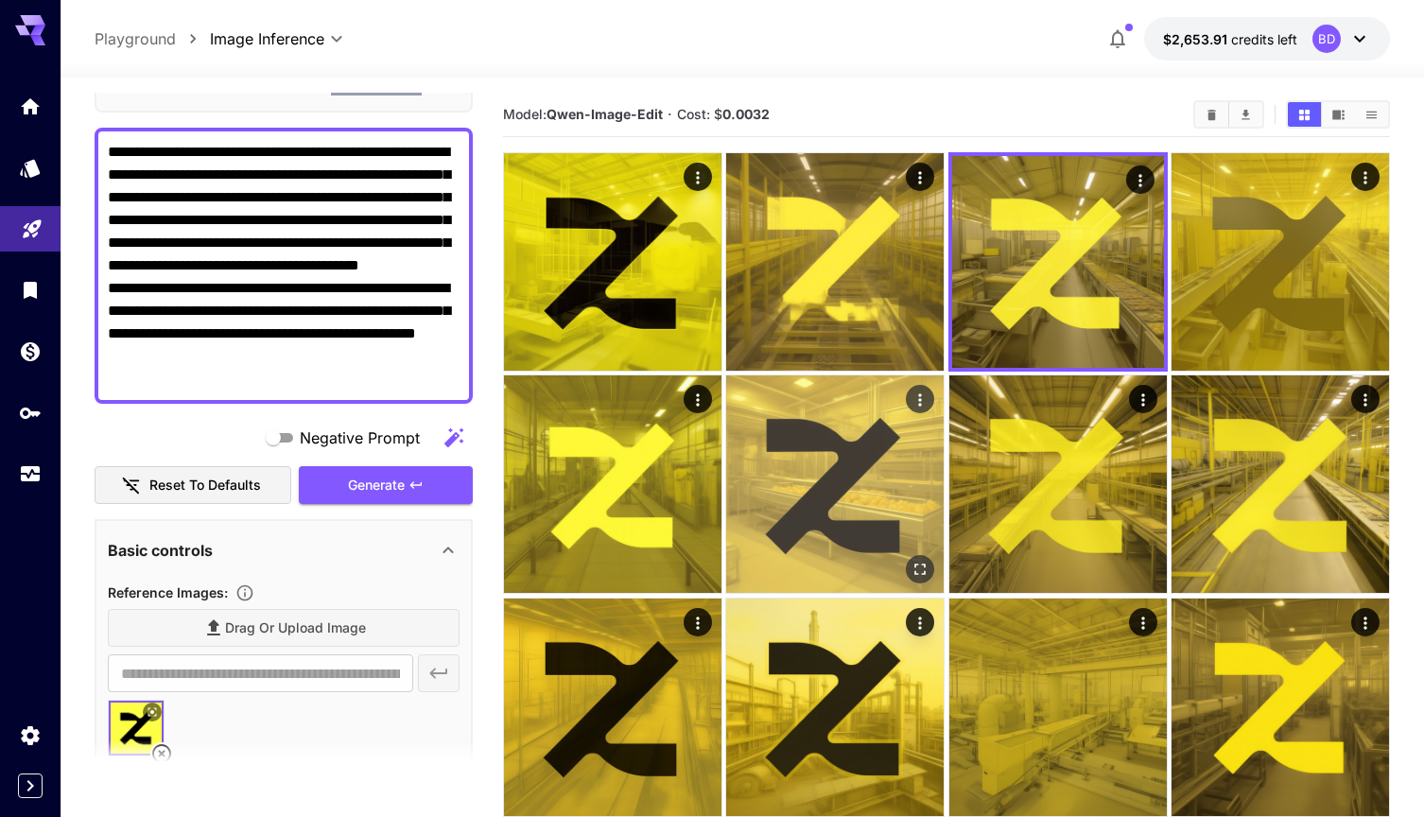
click at [923, 565] on icon "Open in fullscreen" at bounding box center [920, 569] width 11 height 11
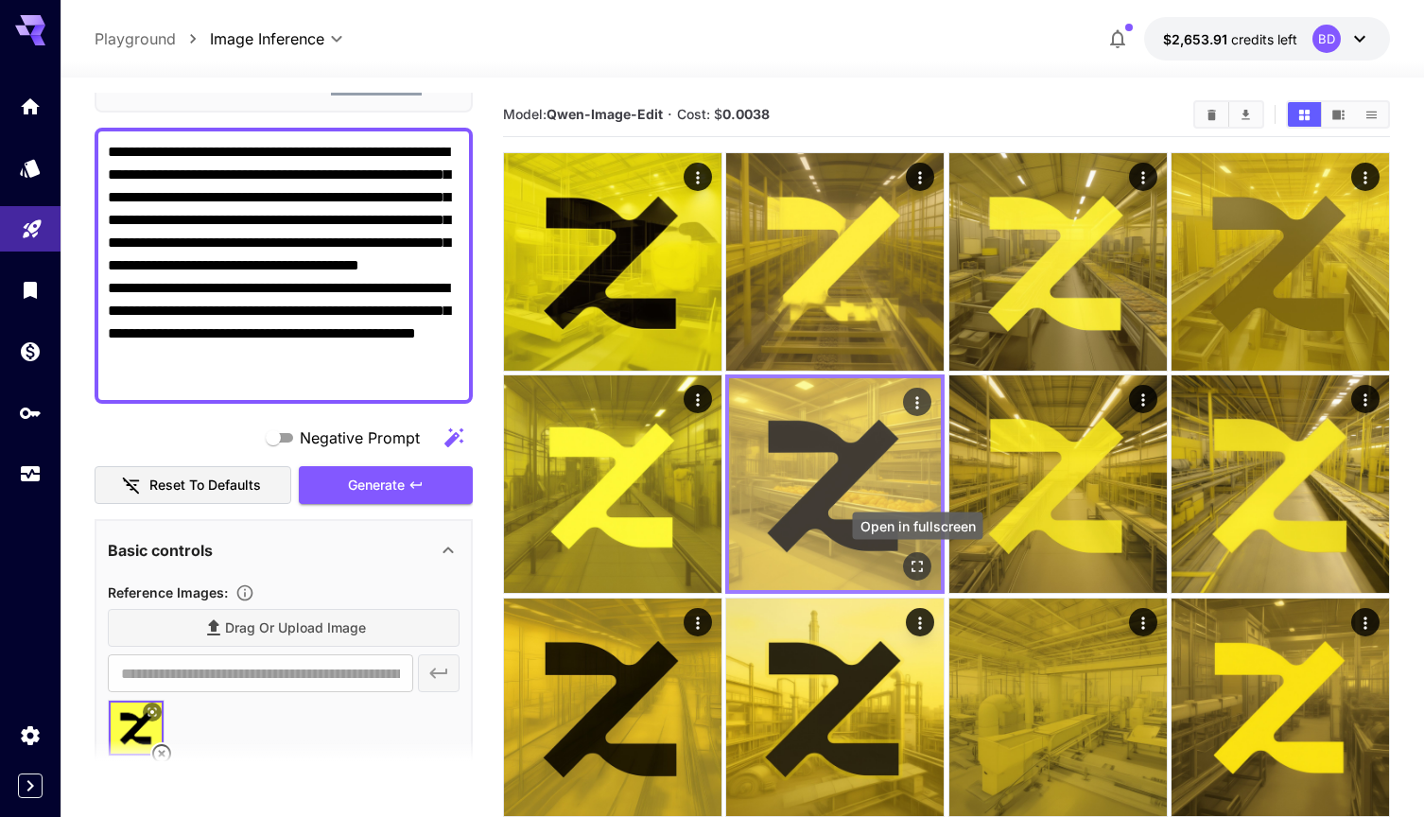
click at [916, 563] on icon "Open in fullscreen" at bounding box center [916, 566] width 19 height 19
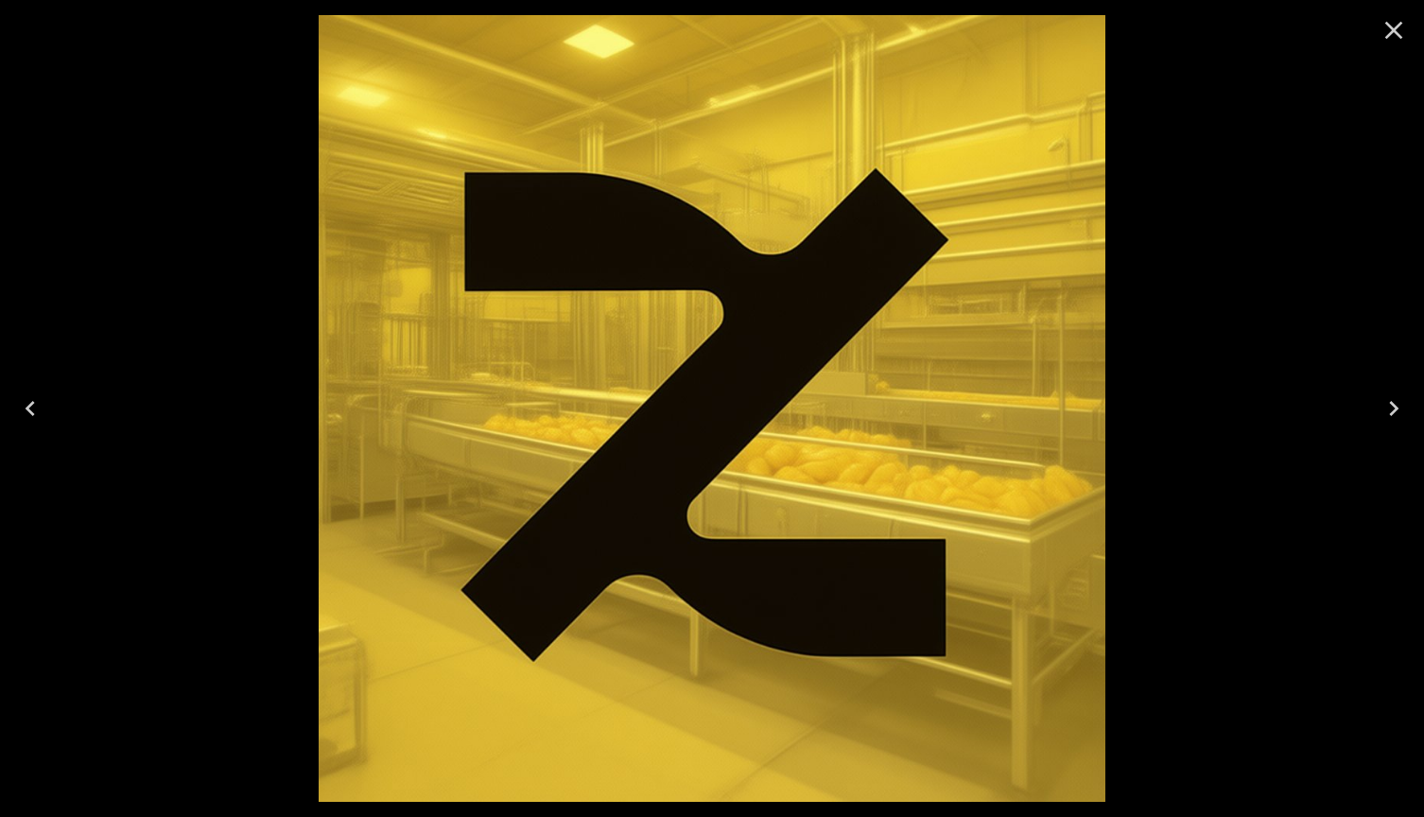
click at [1391, 34] on icon "Close" at bounding box center [1393, 30] width 30 height 30
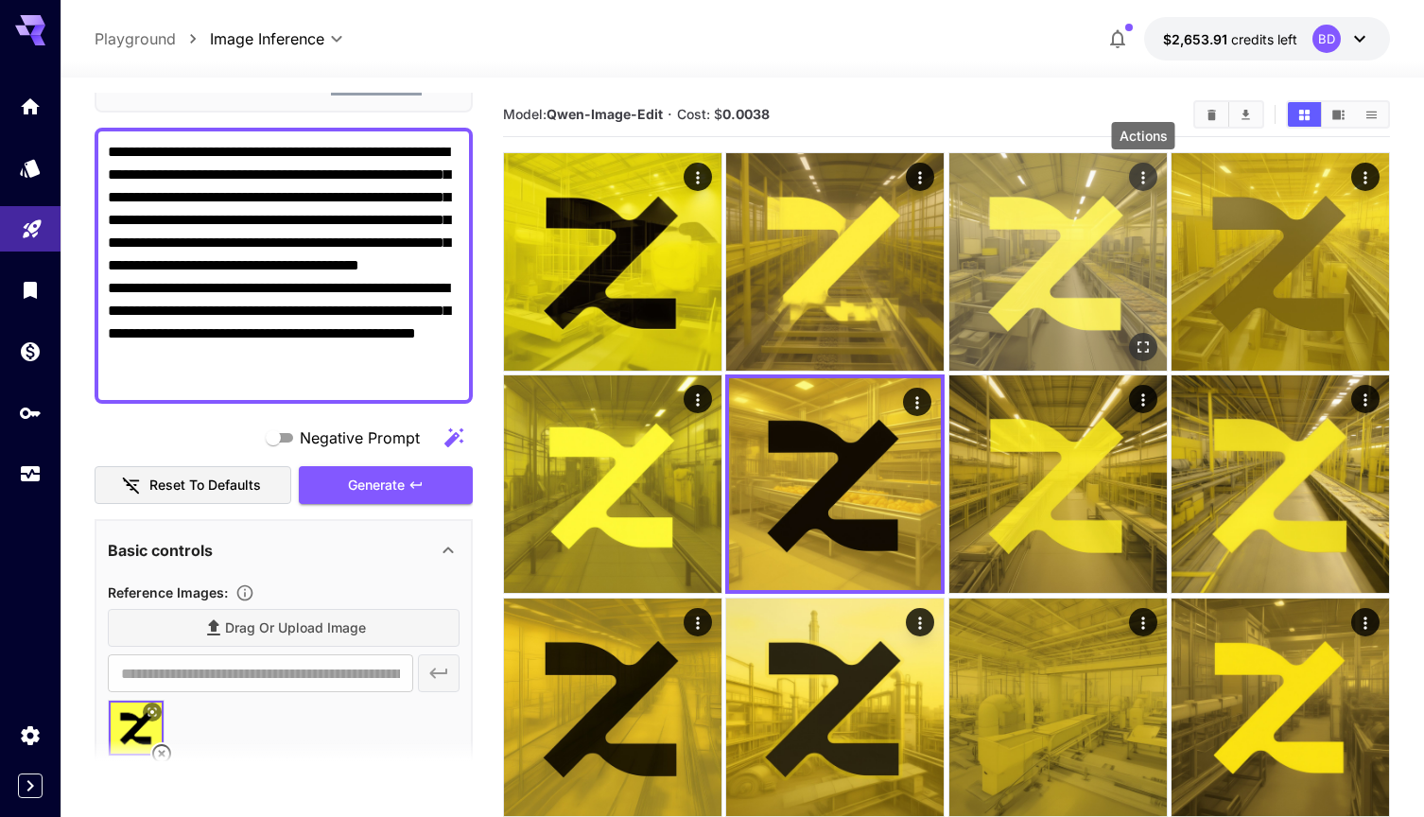
click at [1138, 181] on icon "Actions" at bounding box center [1142, 177] width 19 height 19
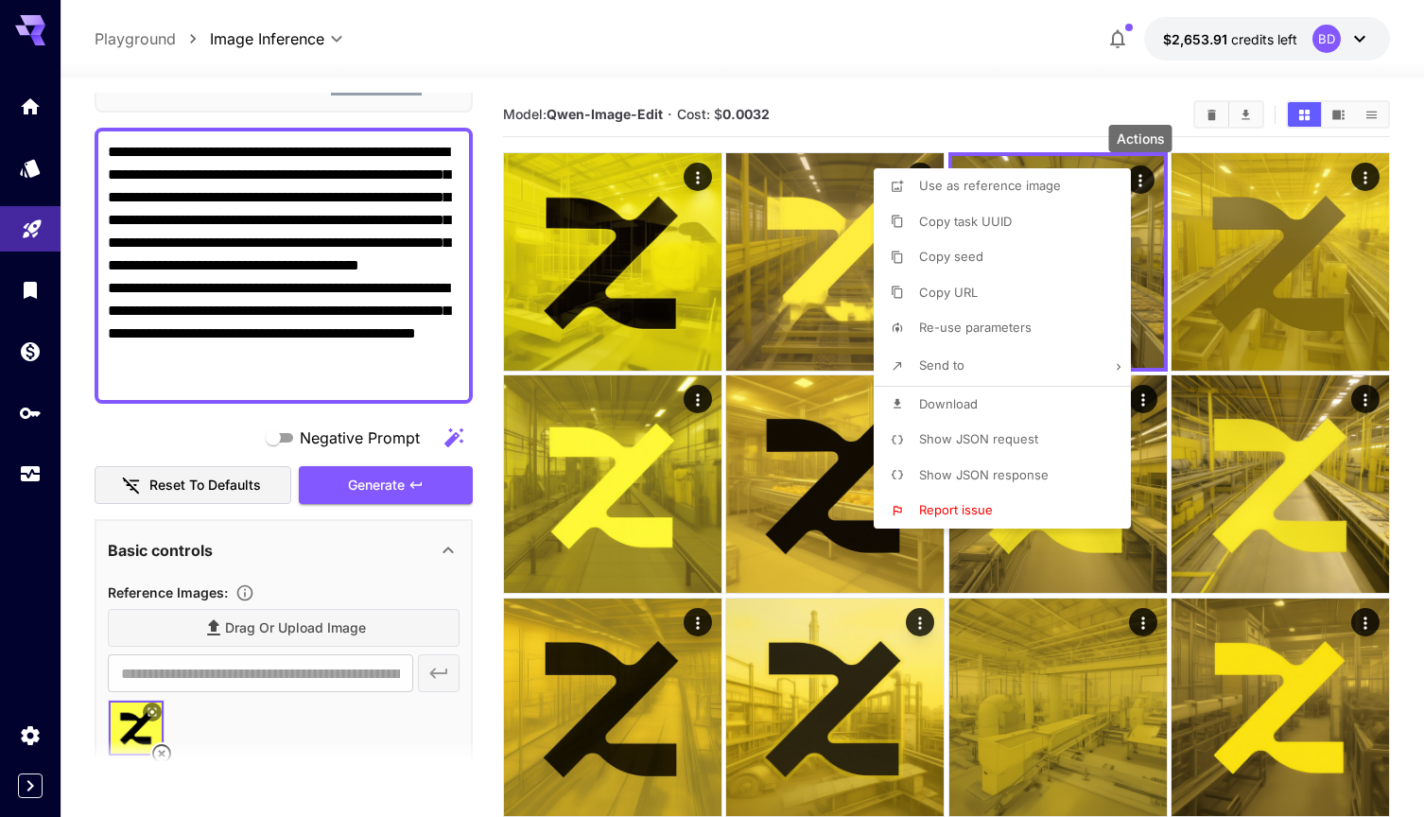
click at [1149, 258] on div at bounding box center [712, 408] width 1424 height 817
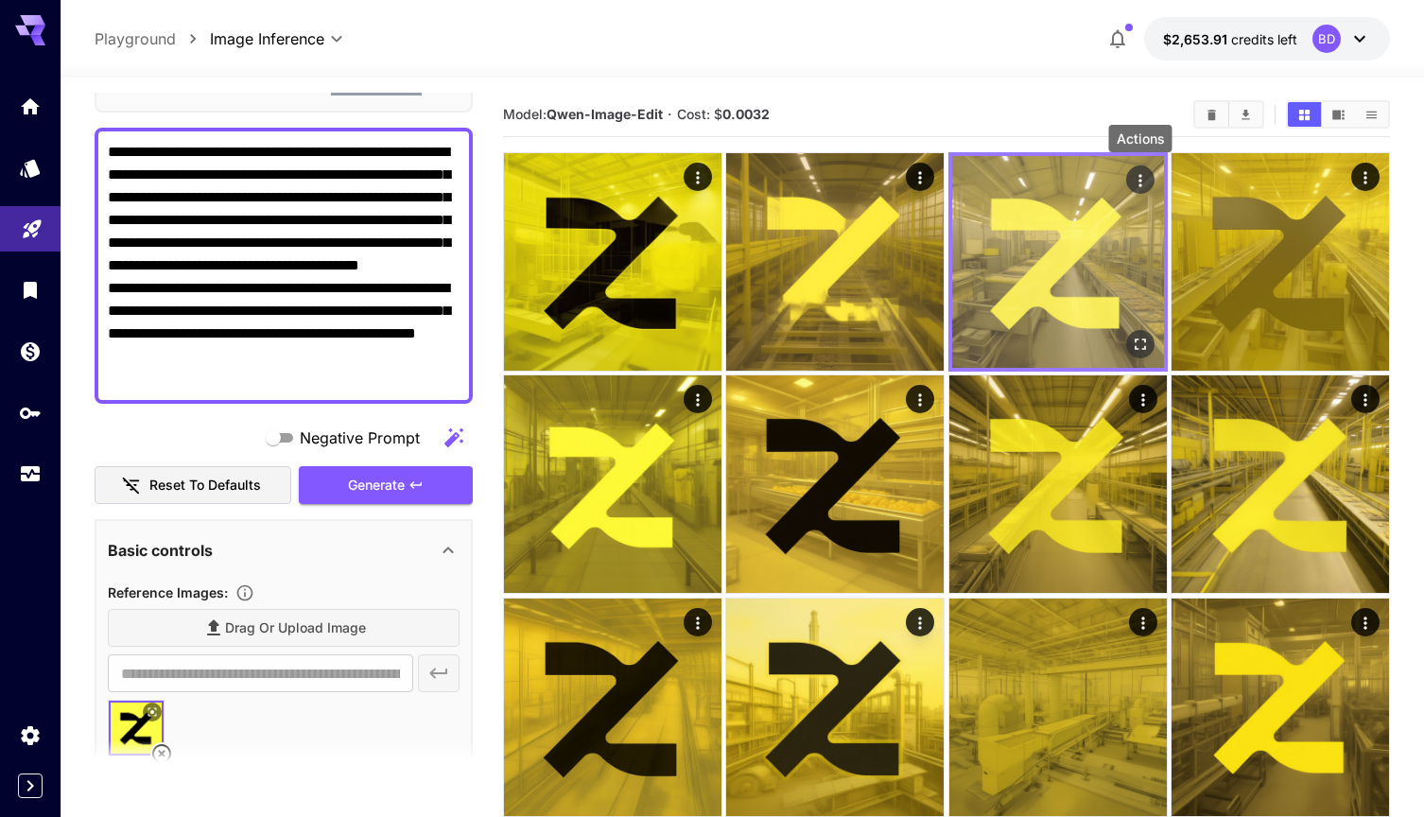
click at [1137, 183] on icon "Actions" at bounding box center [1139, 180] width 19 height 19
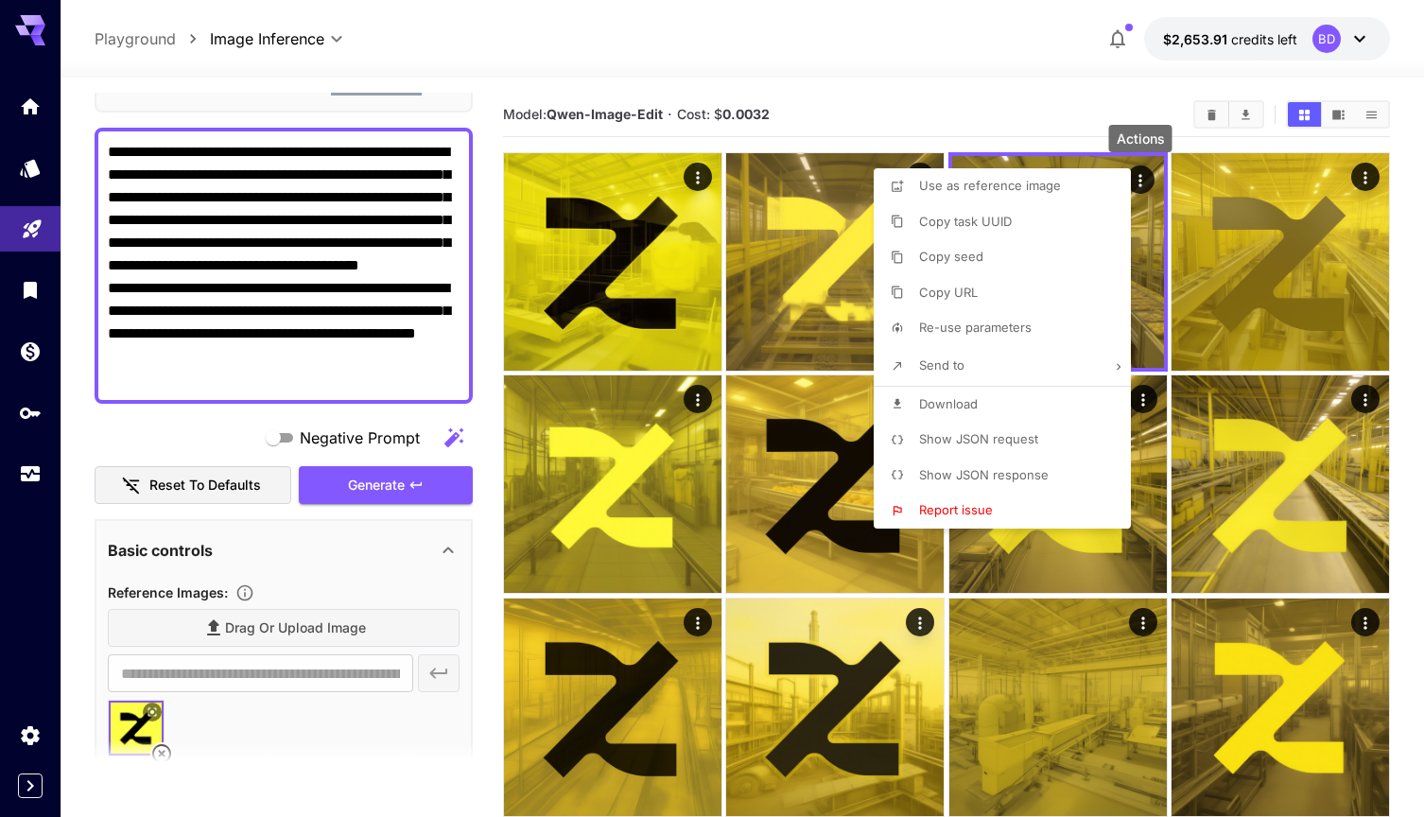
click at [1003, 404] on li "Download" at bounding box center [1007, 405] width 268 height 36
click at [892, 99] on div at bounding box center [712, 408] width 1424 height 817
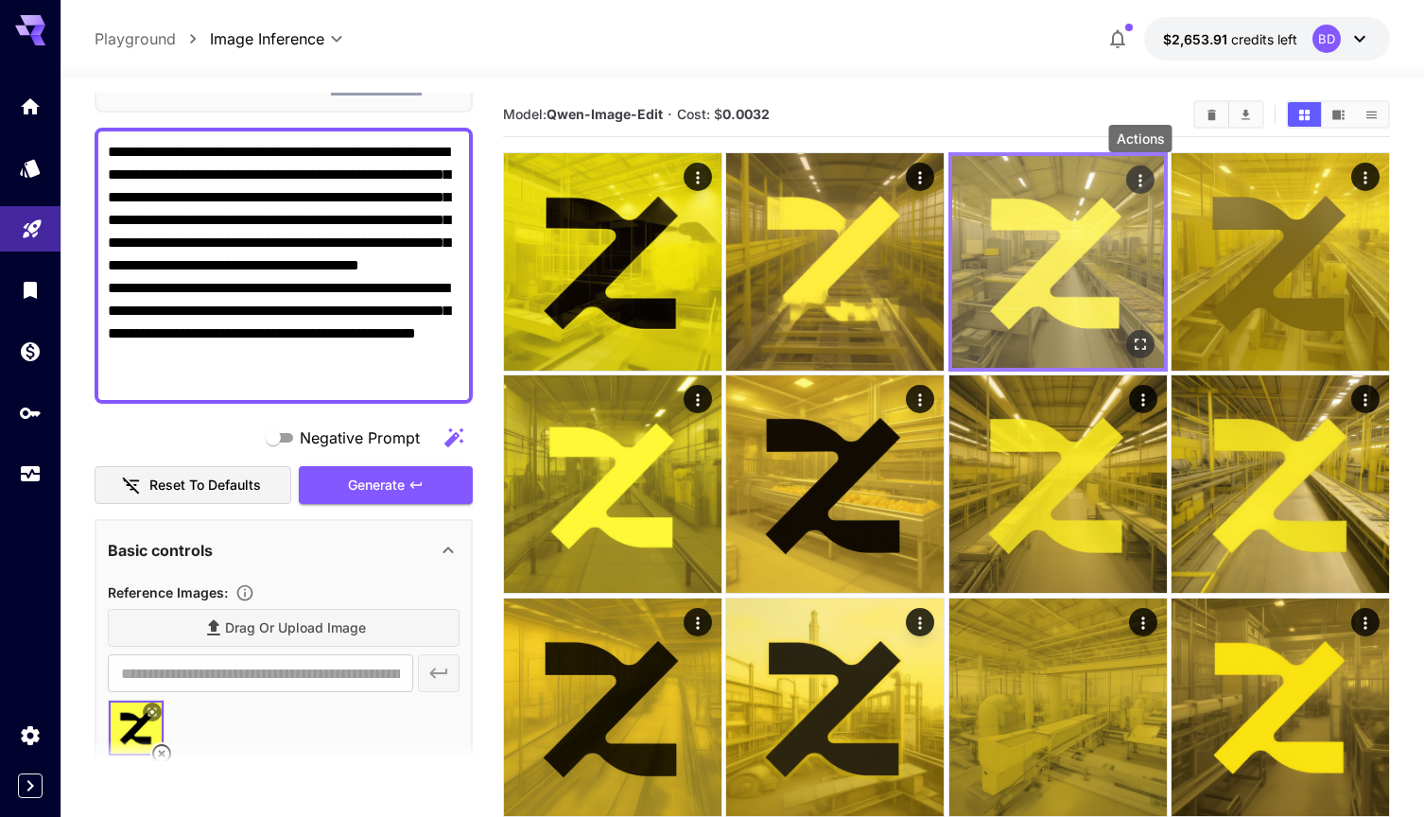
click at [1141, 178] on icon "Actions" at bounding box center [1139, 180] width 19 height 19
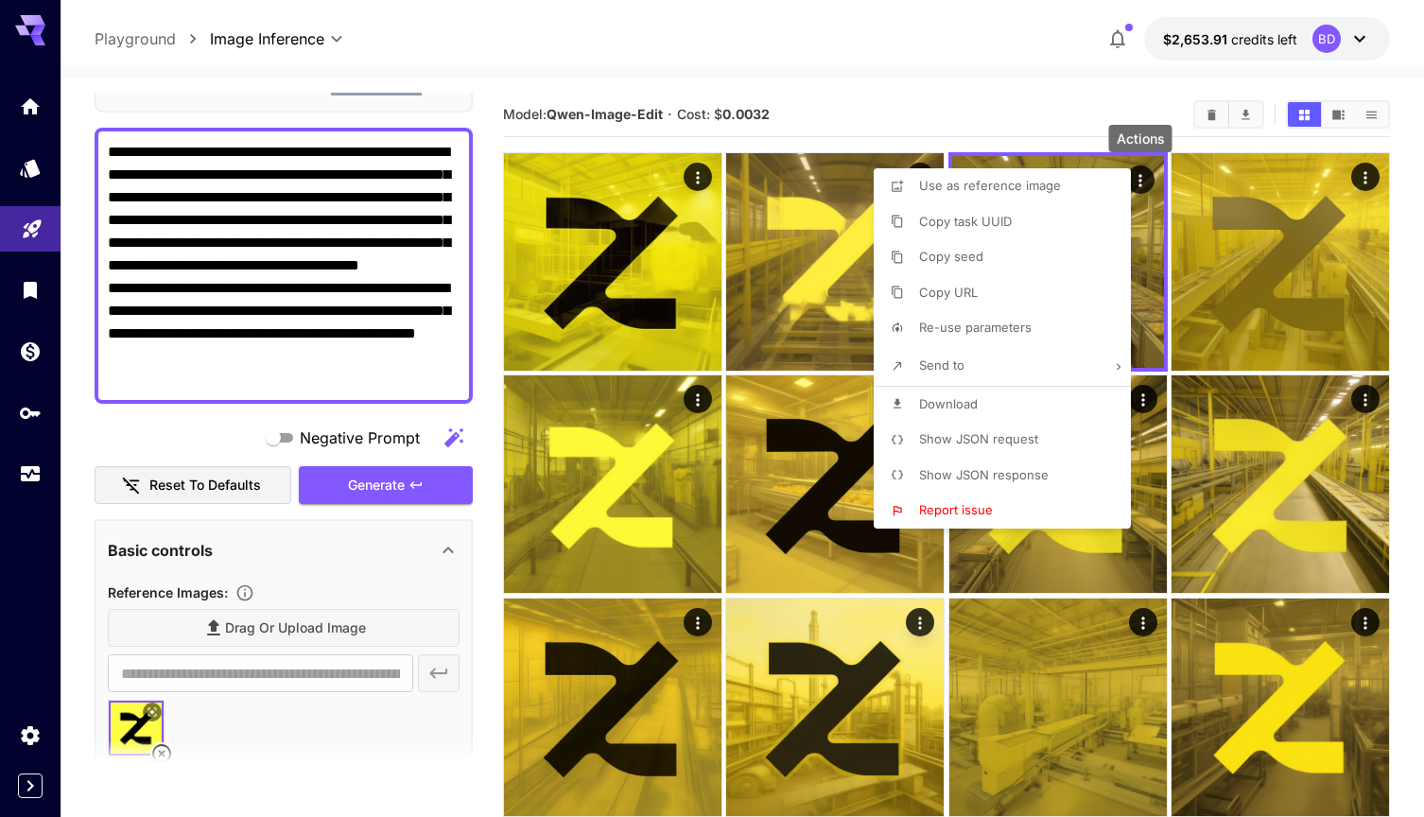
click at [492, 200] on div at bounding box center [712, 408] width 1424 height 817
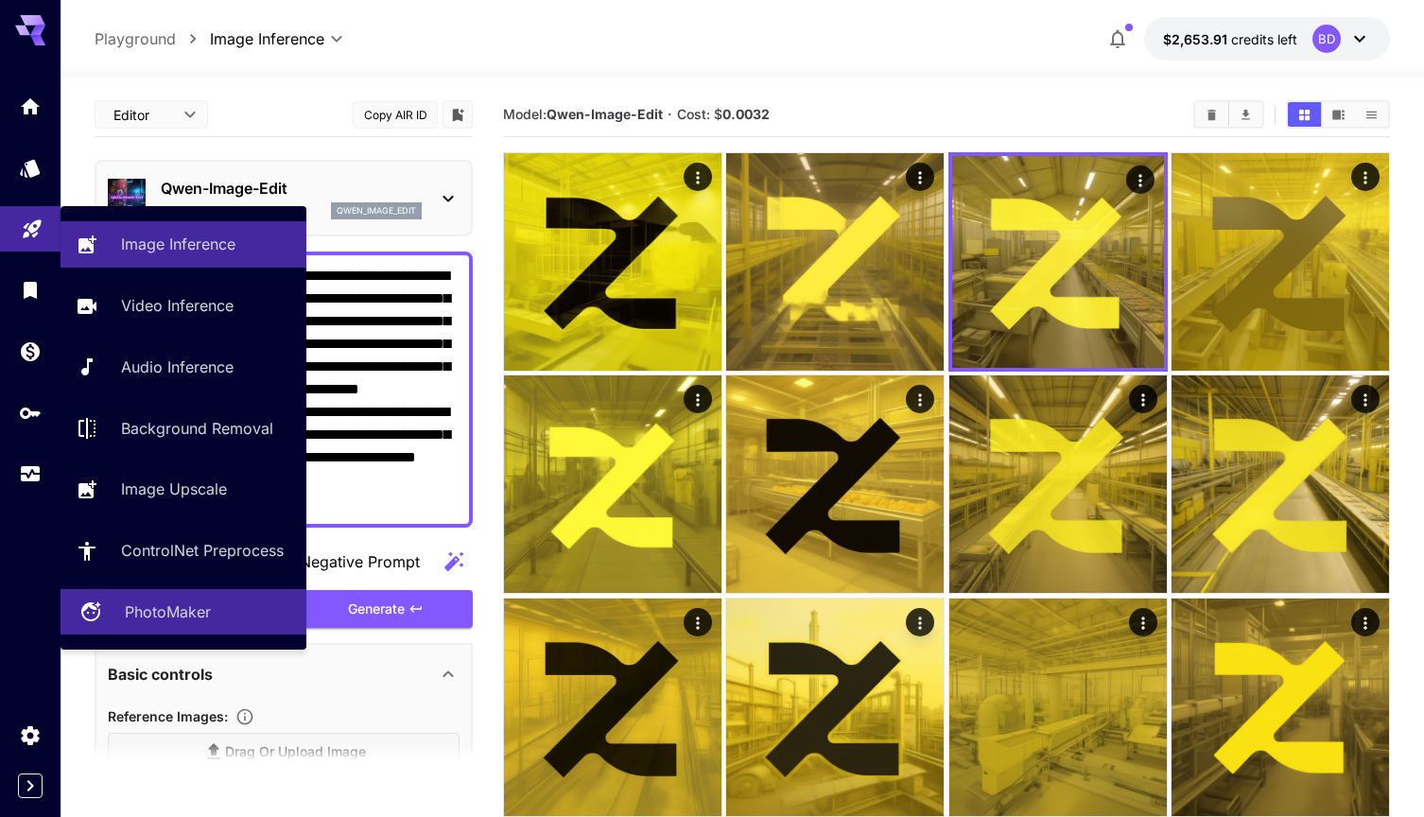
click at [157, 616] on p "PhotoMaker" at bounding box center [168, 611] width 86 height 23
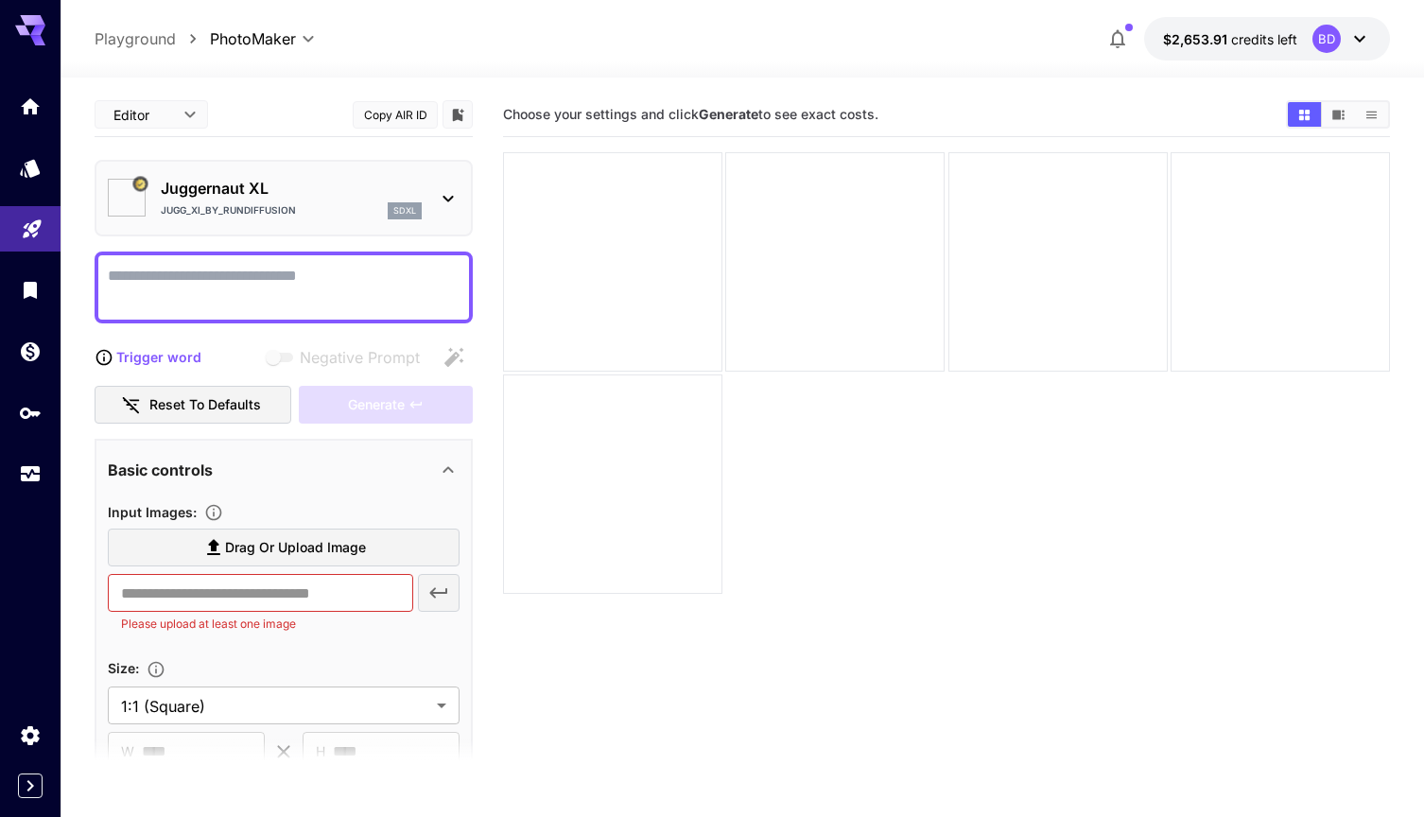
type input "**********"
type input "*********"
type input "*******"
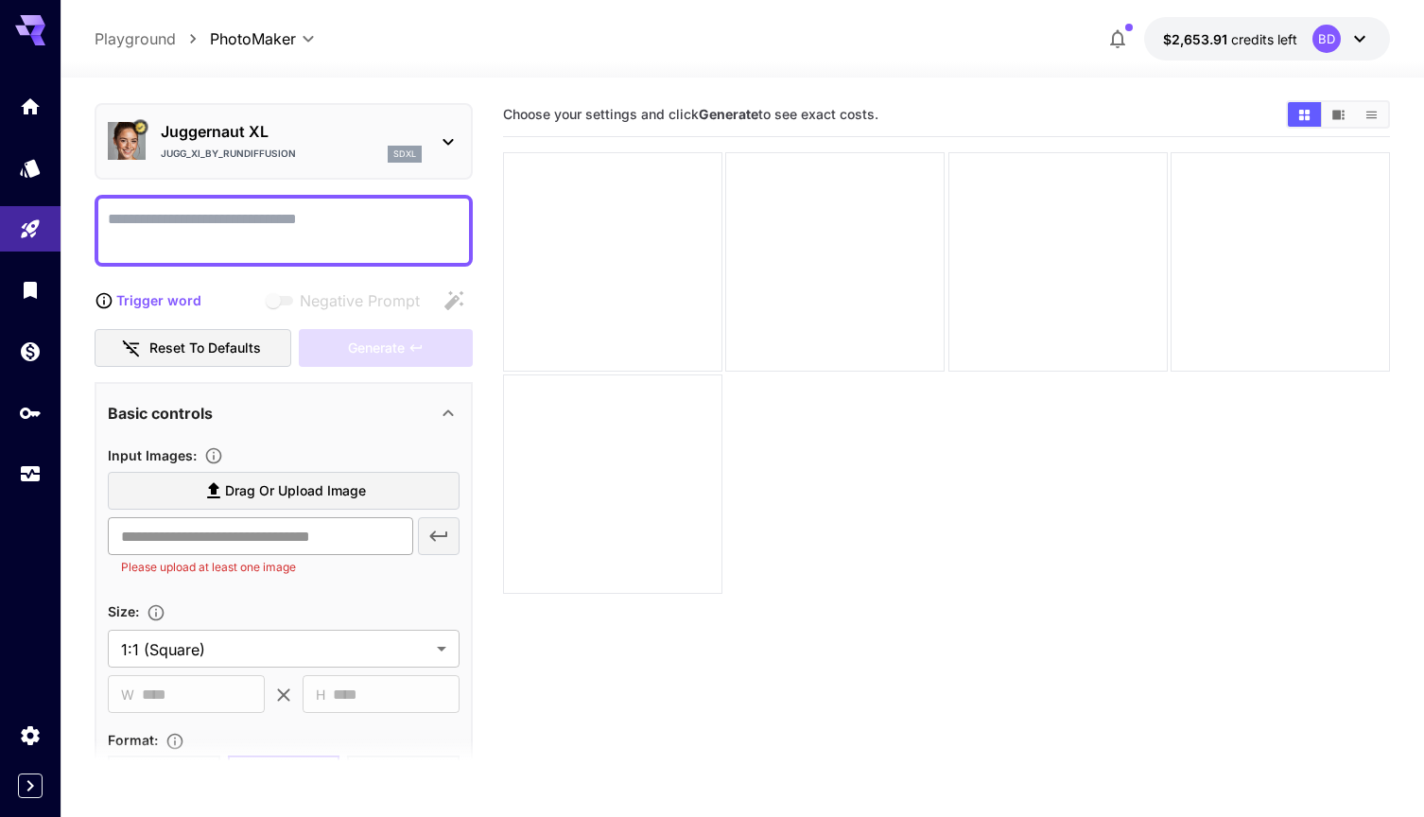
scroll to position [59, 0]
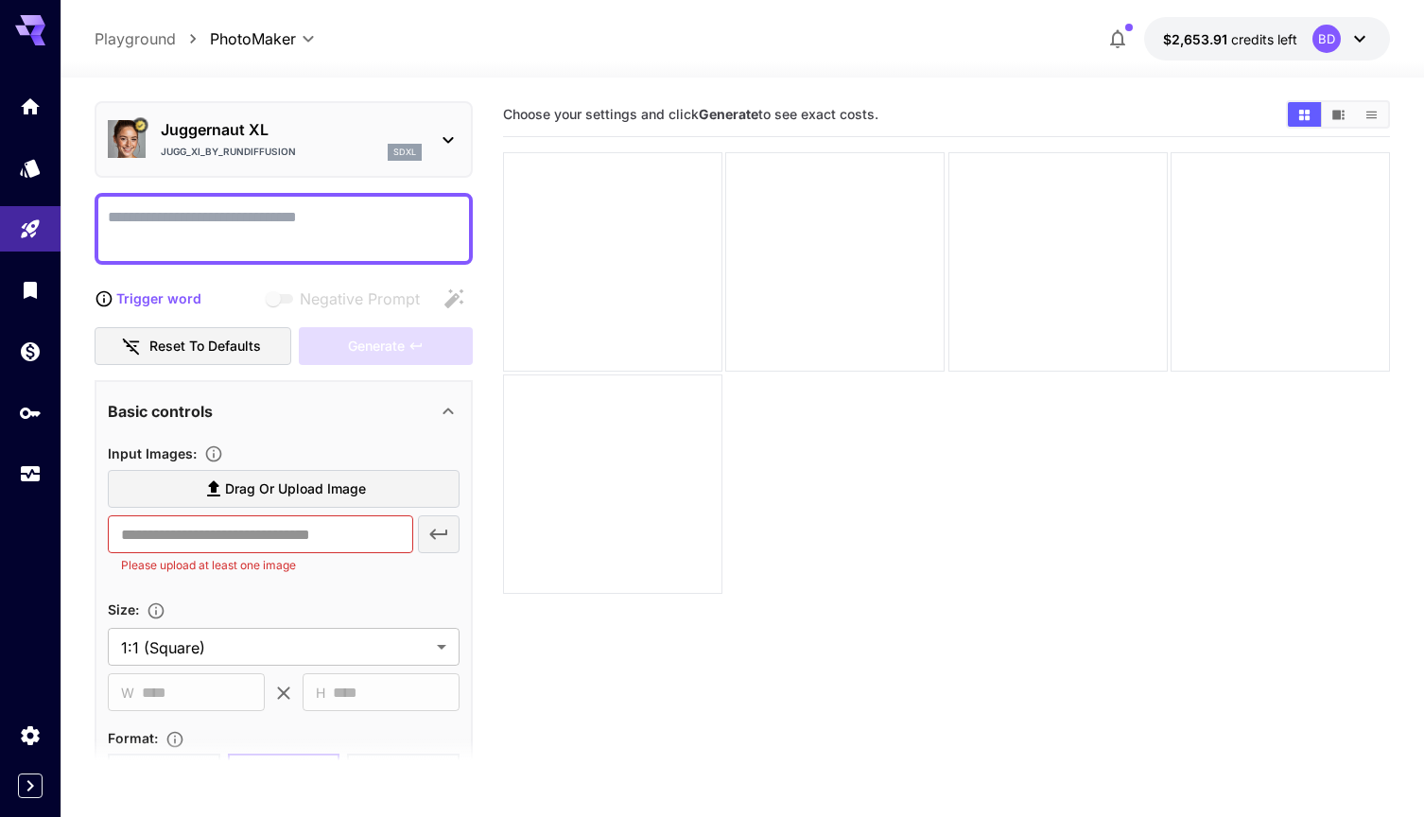
click at [314, 492] on span "Drag or upload image" at bounding box center [295, 489] width 141 height 24
click at [0, 0] on input "Drag or upload image" at bounding box center [0, 0] width 0 height 0
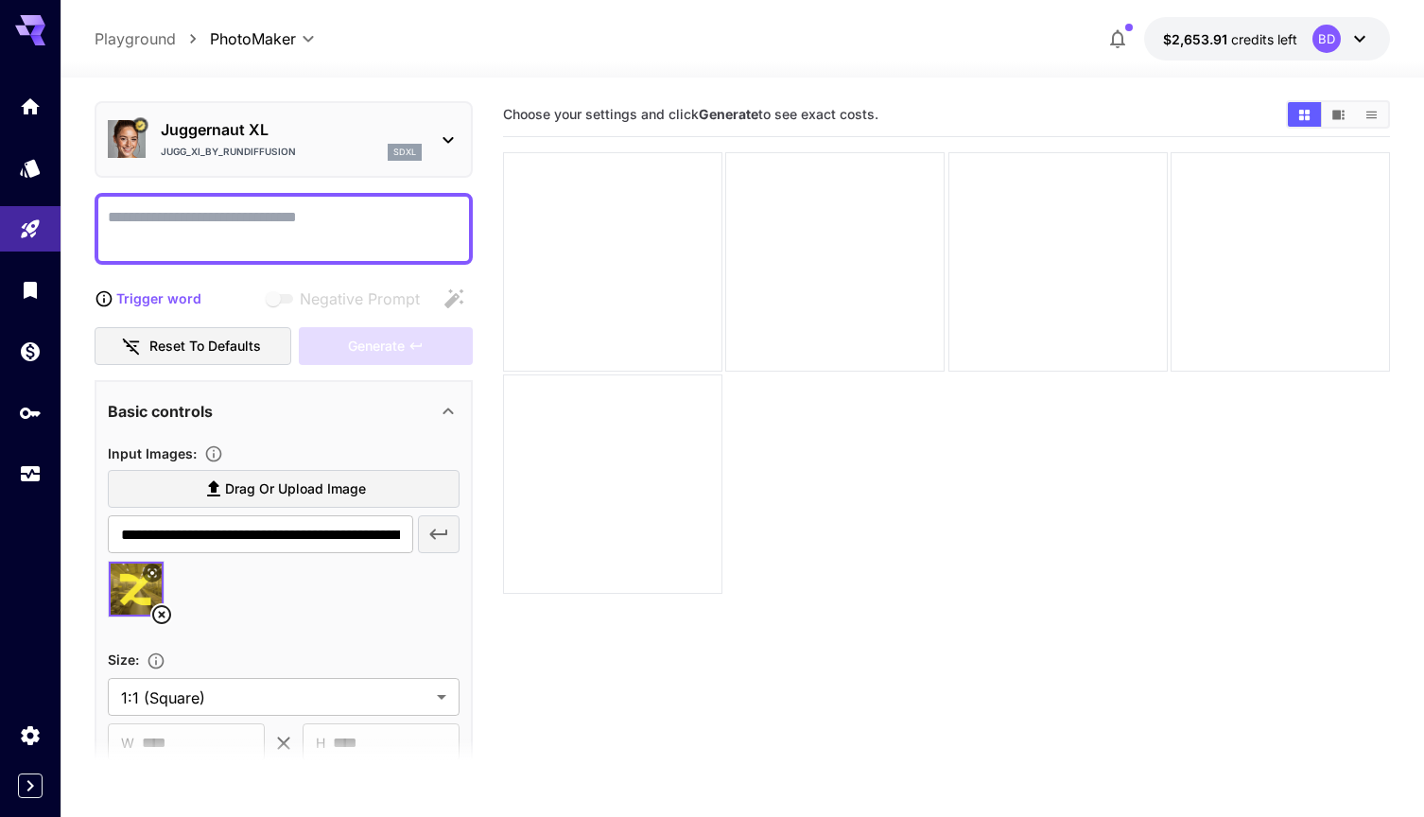
click at [269, 488] on span "Drag or upload image" at bounding box center [295, 489] width 141 height 24
click at [0, 0] on input "Drag or upload image" at bounding box center [0, 0] width 0 height 0
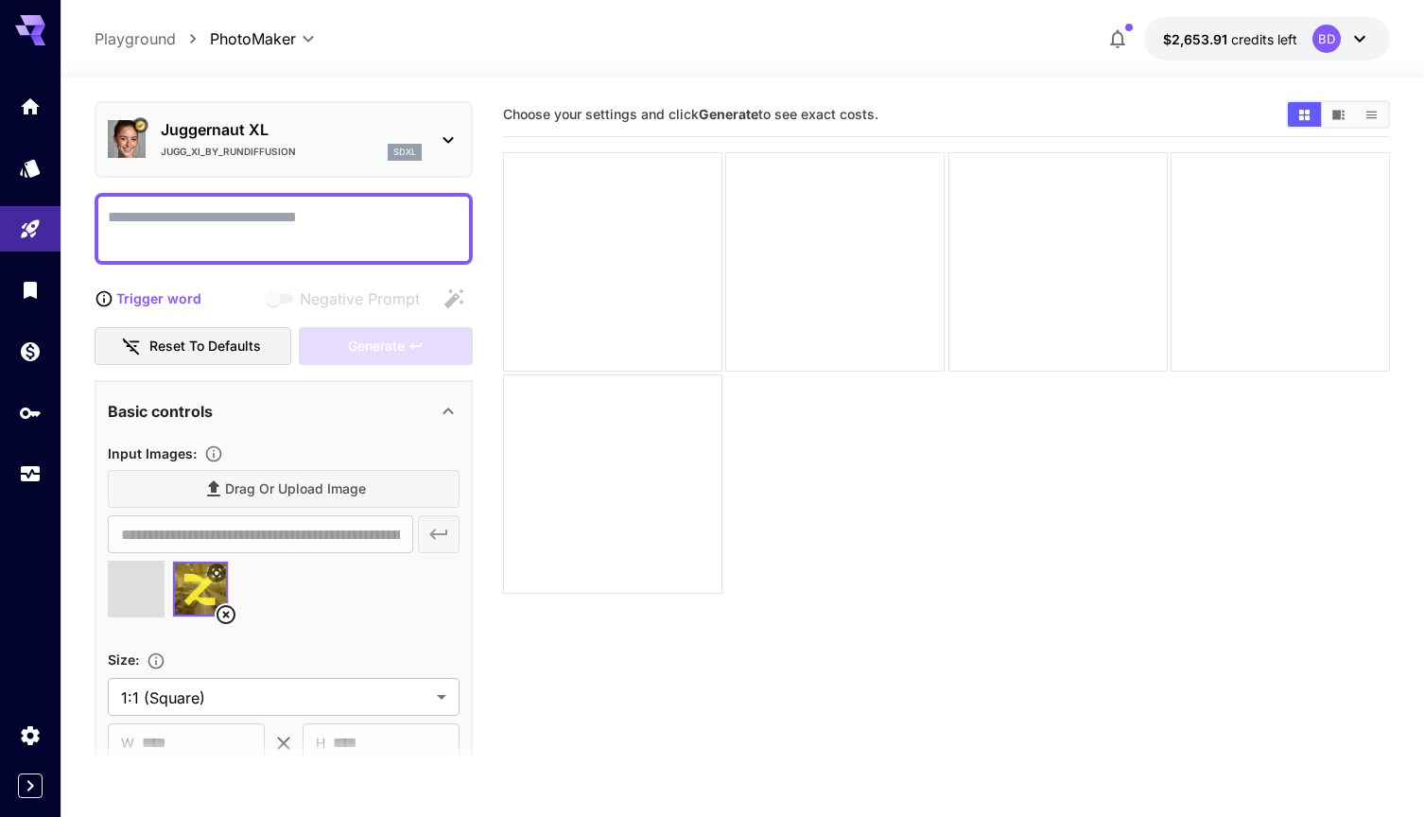
type input "**********"
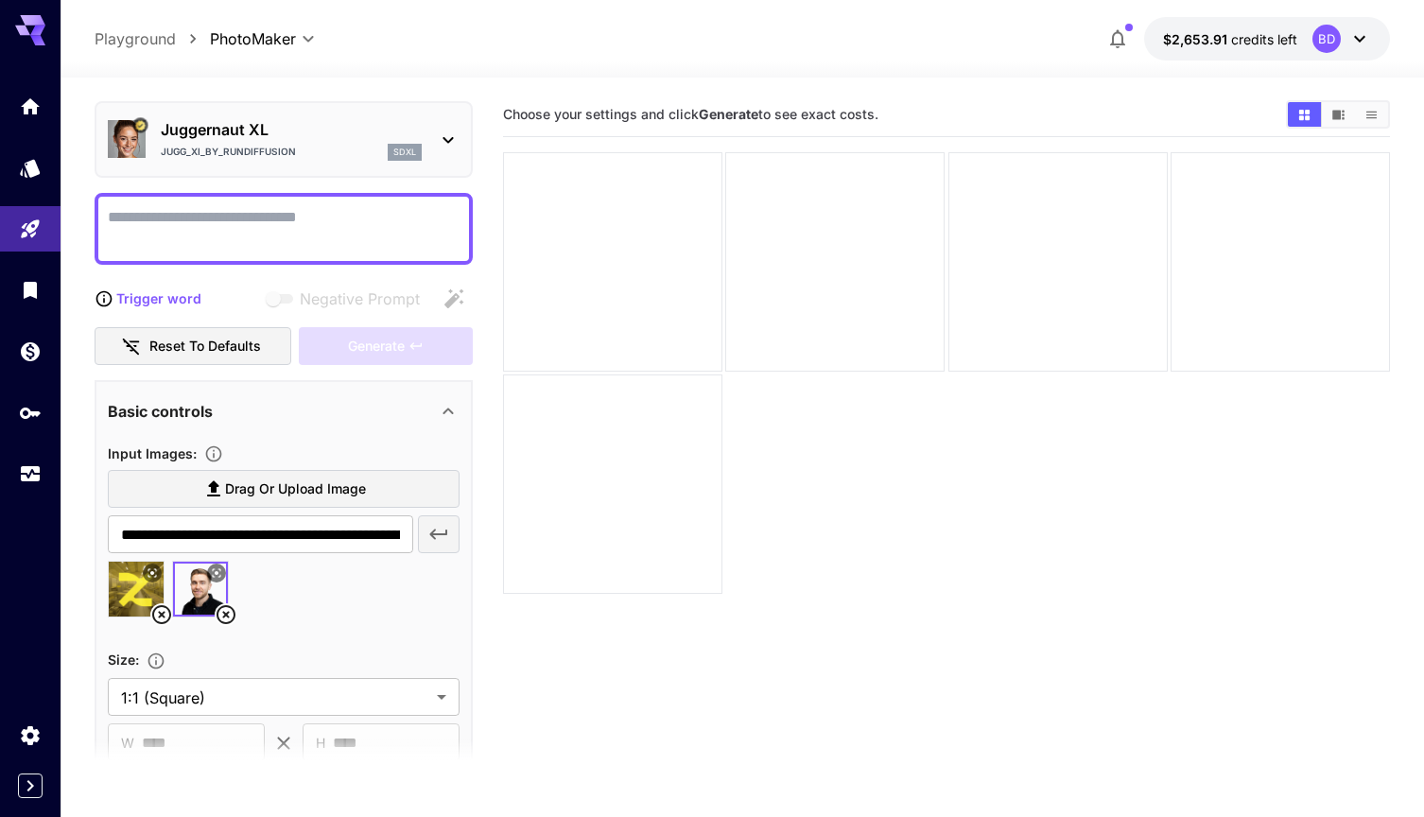
click at [302, 233] on textarea "Negative Prompt" at bounding box center [284, 228] width 352 height 45
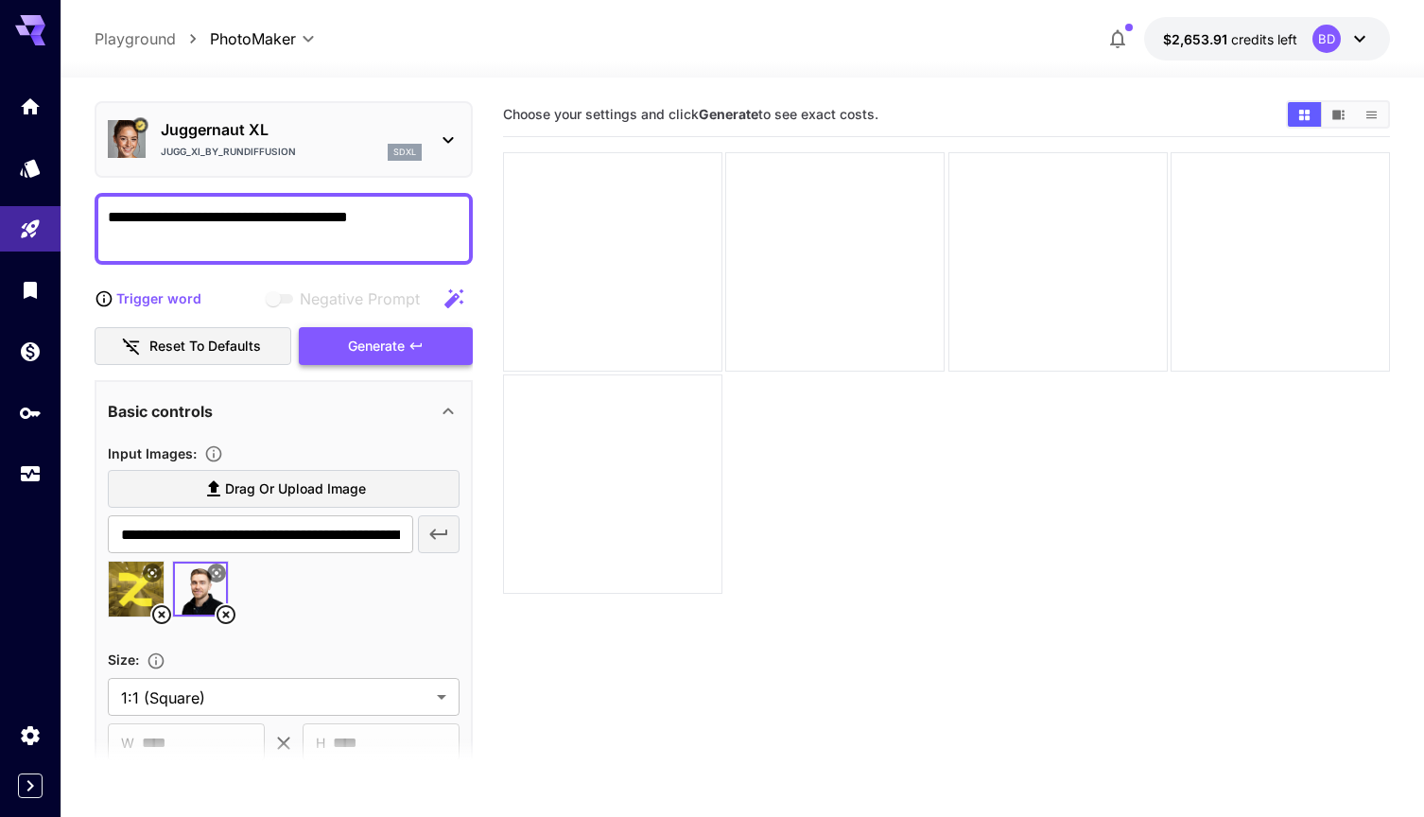
type textarea "**********"
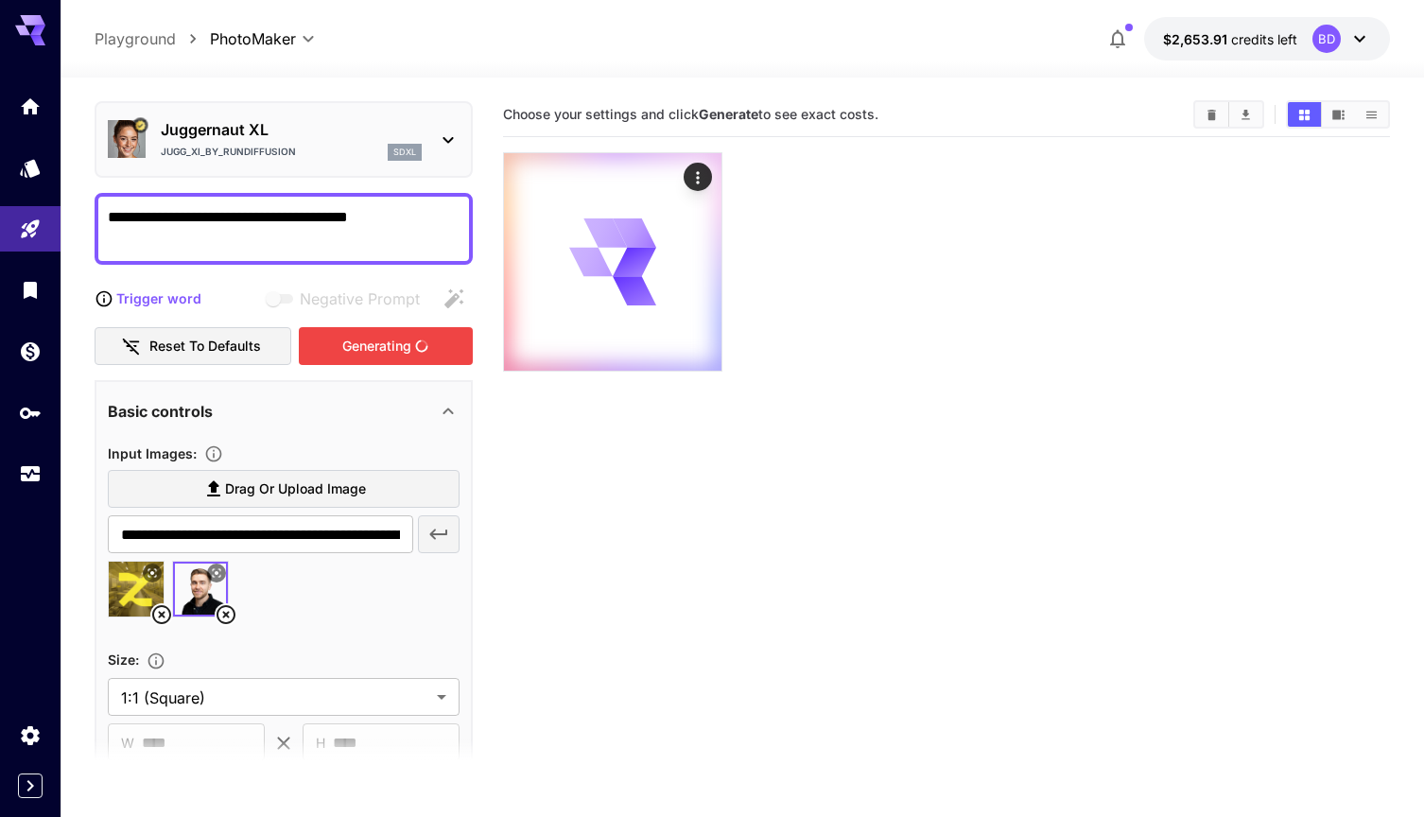
click at [350, 349] on div "Generating" at bounding box center [386, 346] width 174 height 39
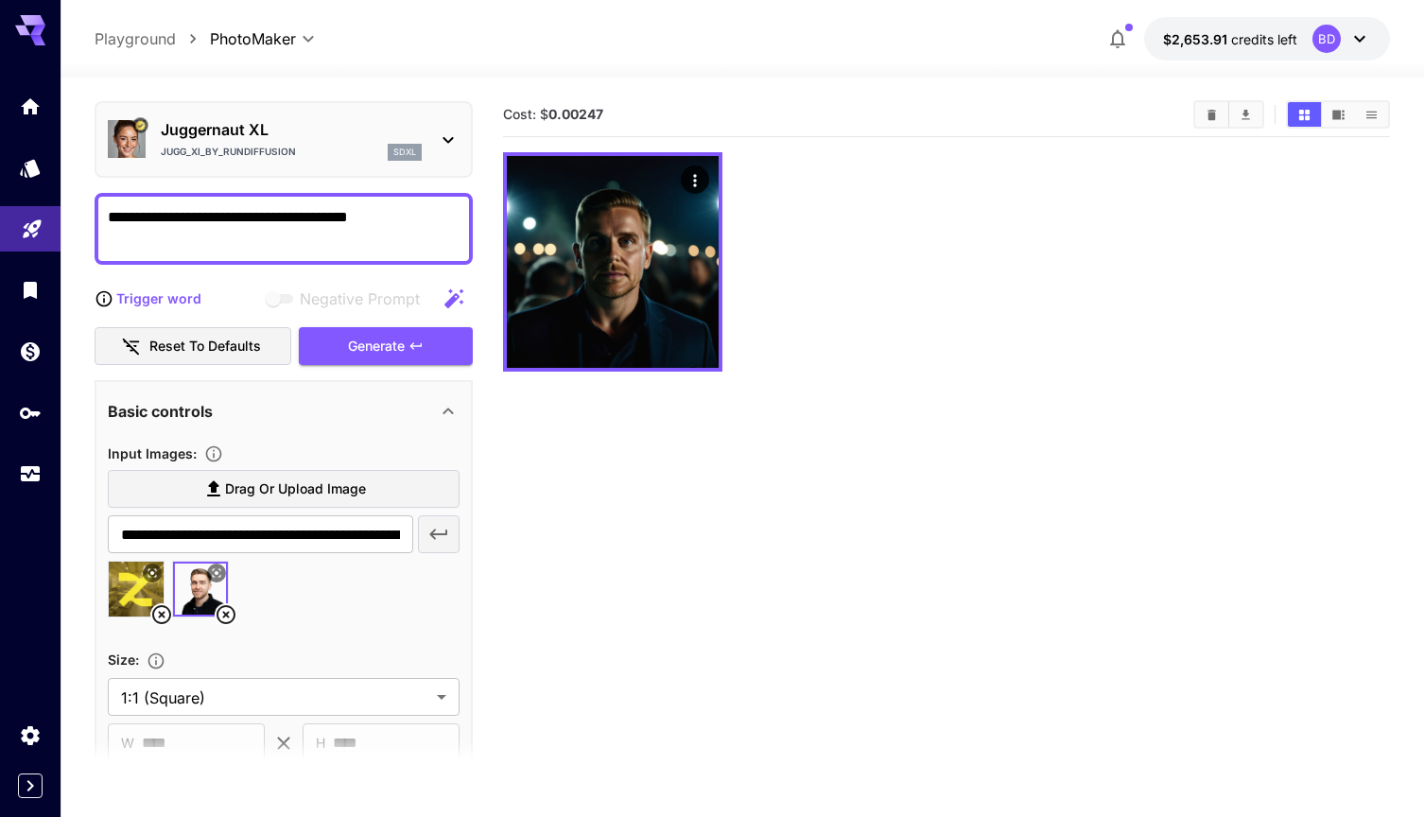
click at [43, 230] on link at bounding box center [30, 229] width 60 height 46
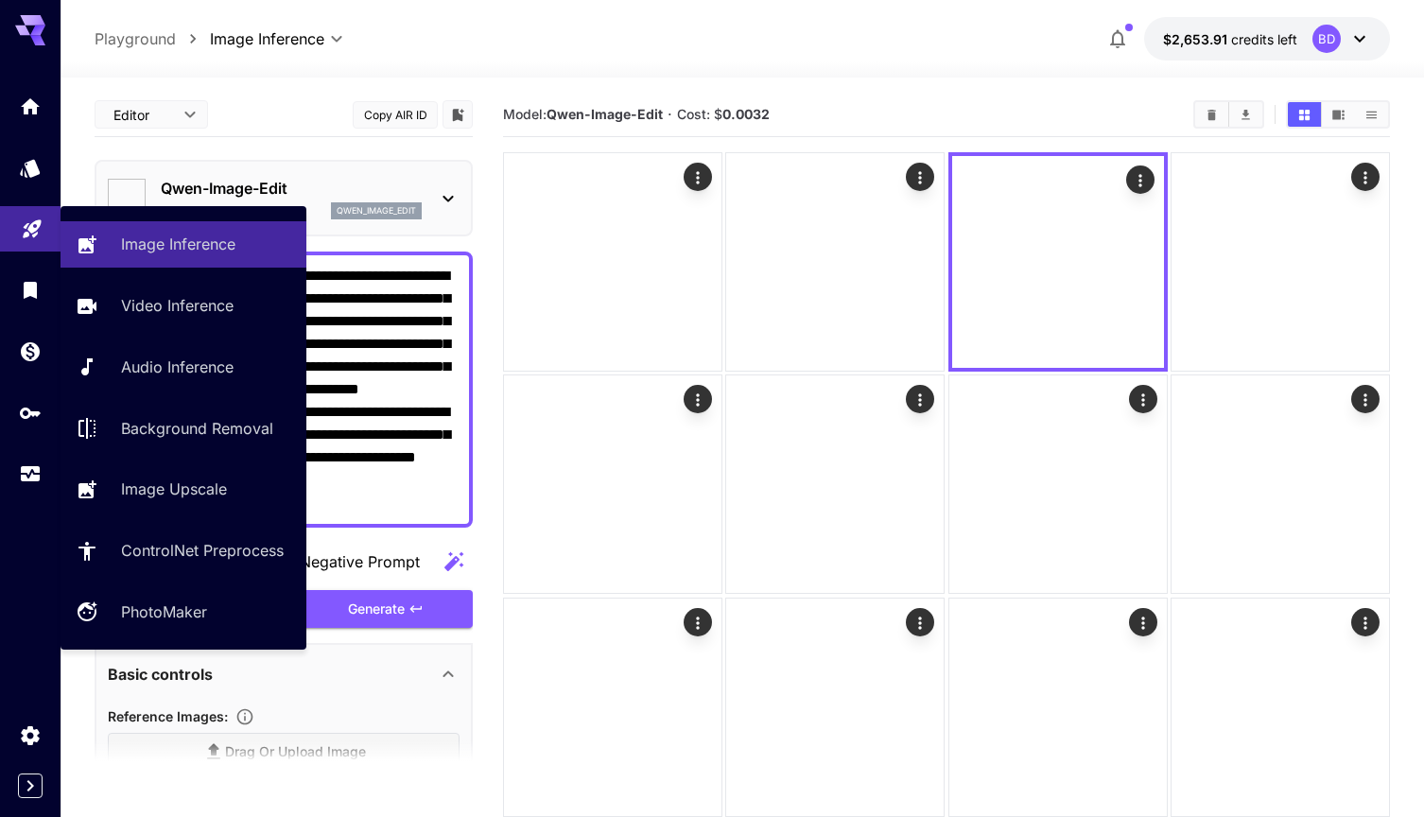
type input "**********"
type input "*"
type input "*****"
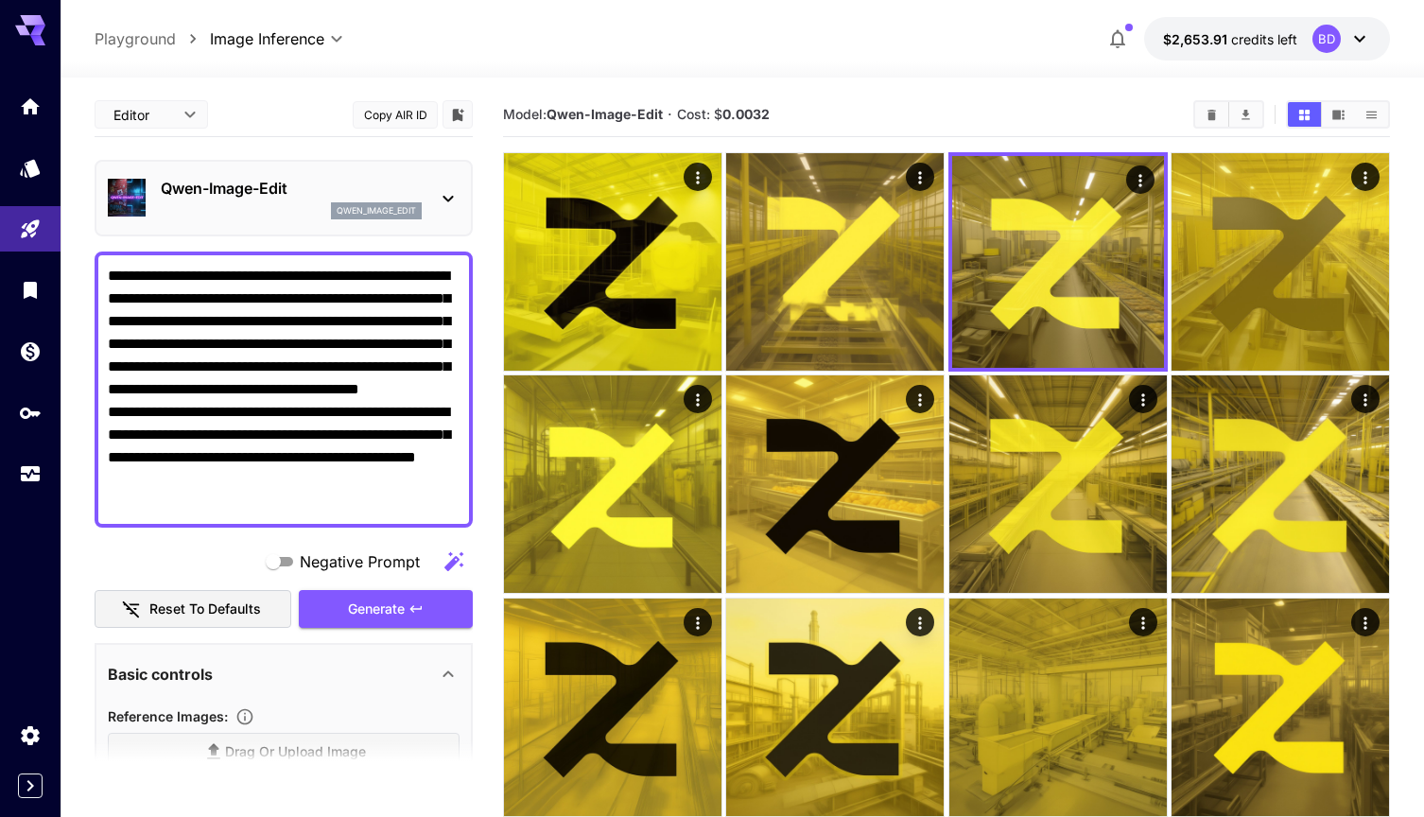
click at [268, 202] on div "qwen_image_edit" at bounding box center [291, 210] width 261 height 17
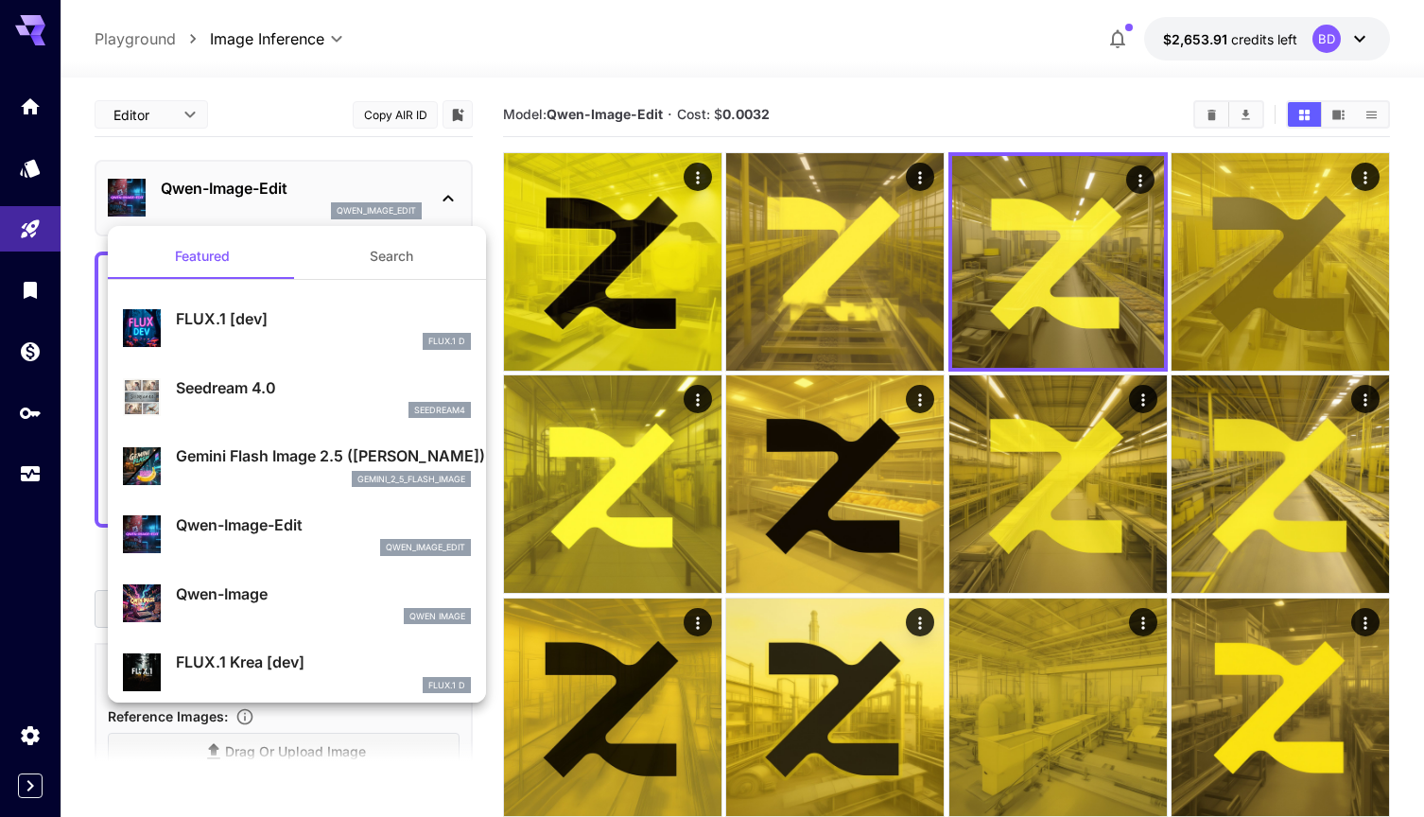
click at [297, 474] on div "gemini_2_5_flash_image" at bounding box center [323, 479] width 295 height 17
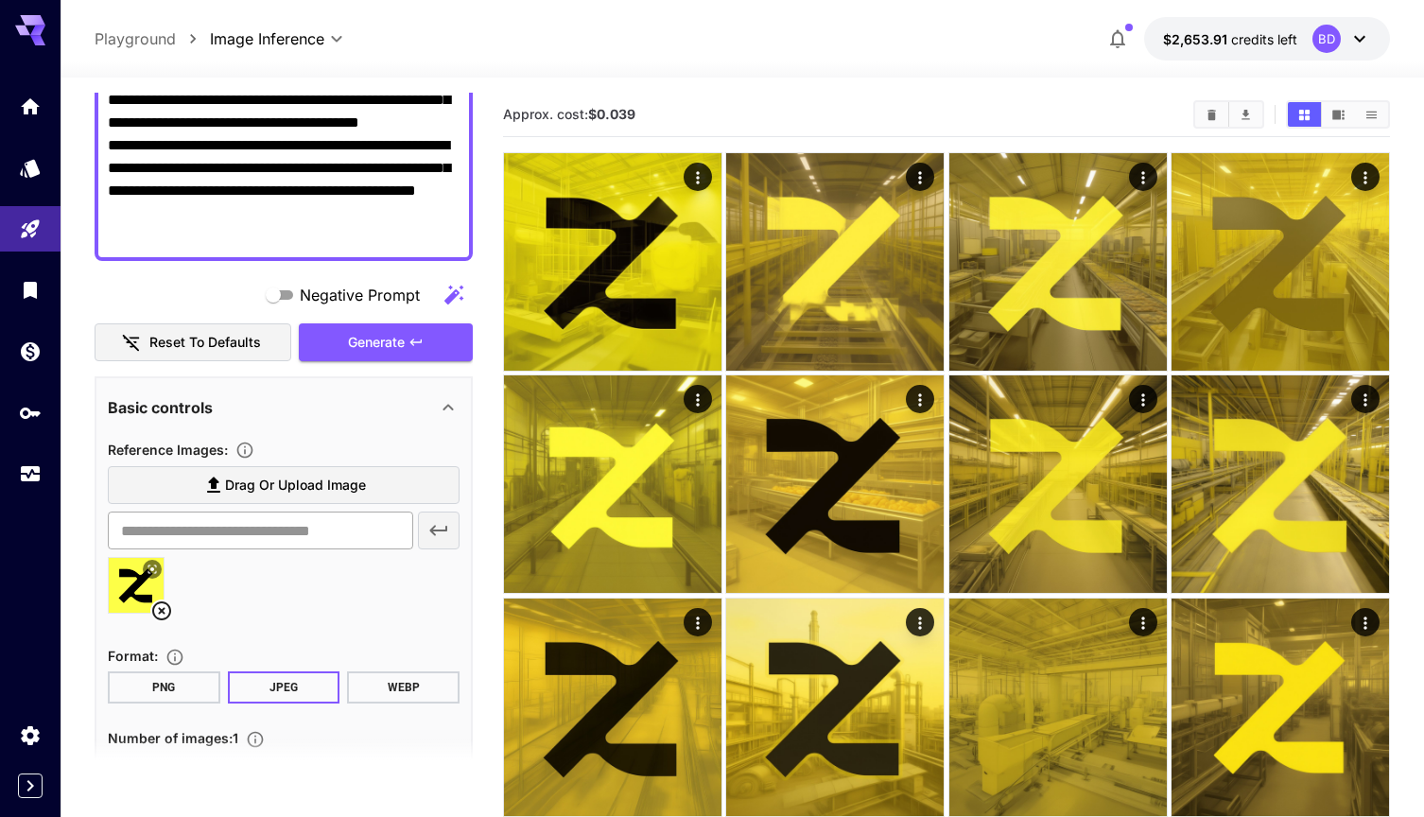
scroll to position [302, 0]
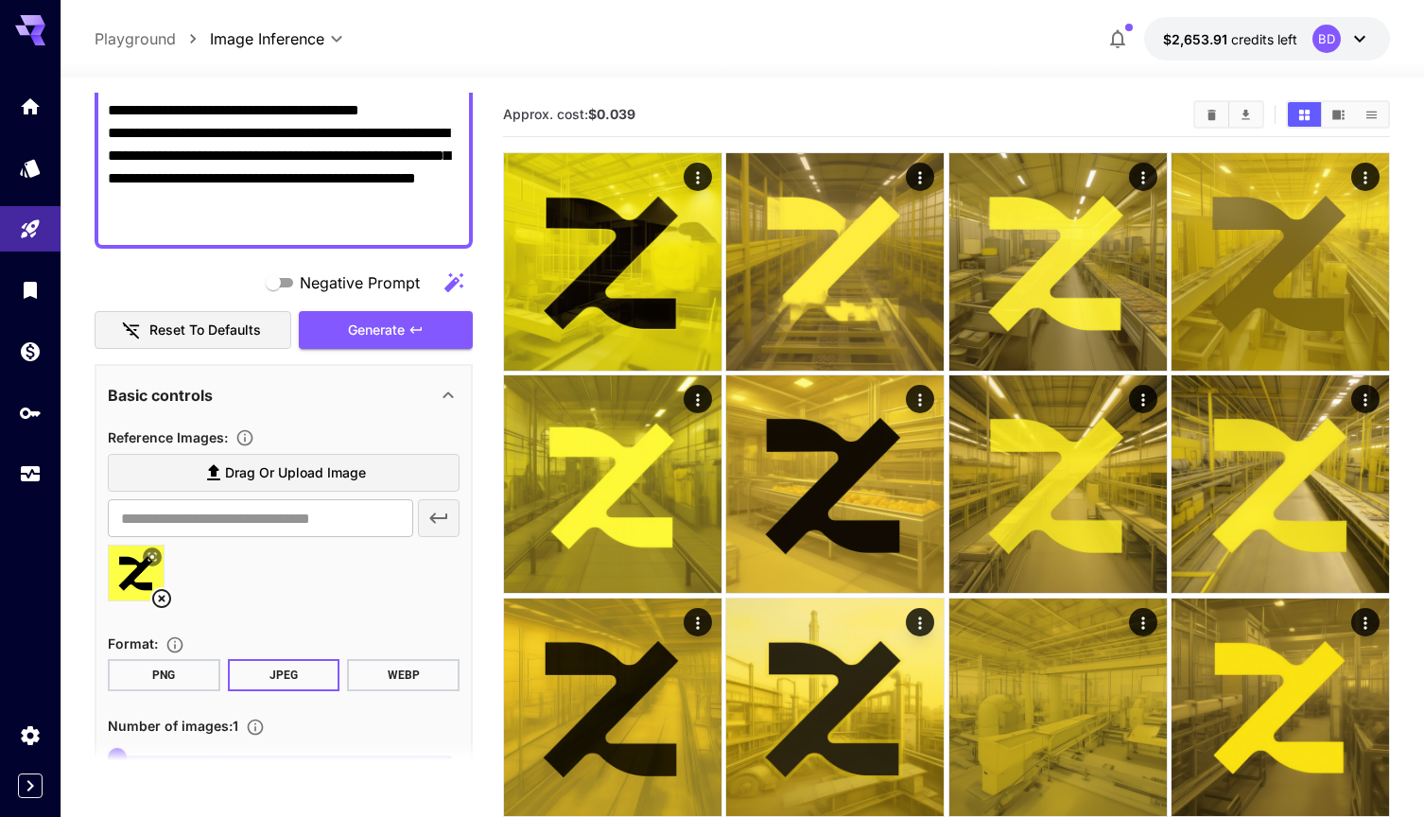
click at [268, 475] on span "Drag or upload image" at bounding box center [295, 473] width 141 height 24
click at [0, 0] on input "Drag or upload image" at bounding box center [0, 0] width 0 height 0
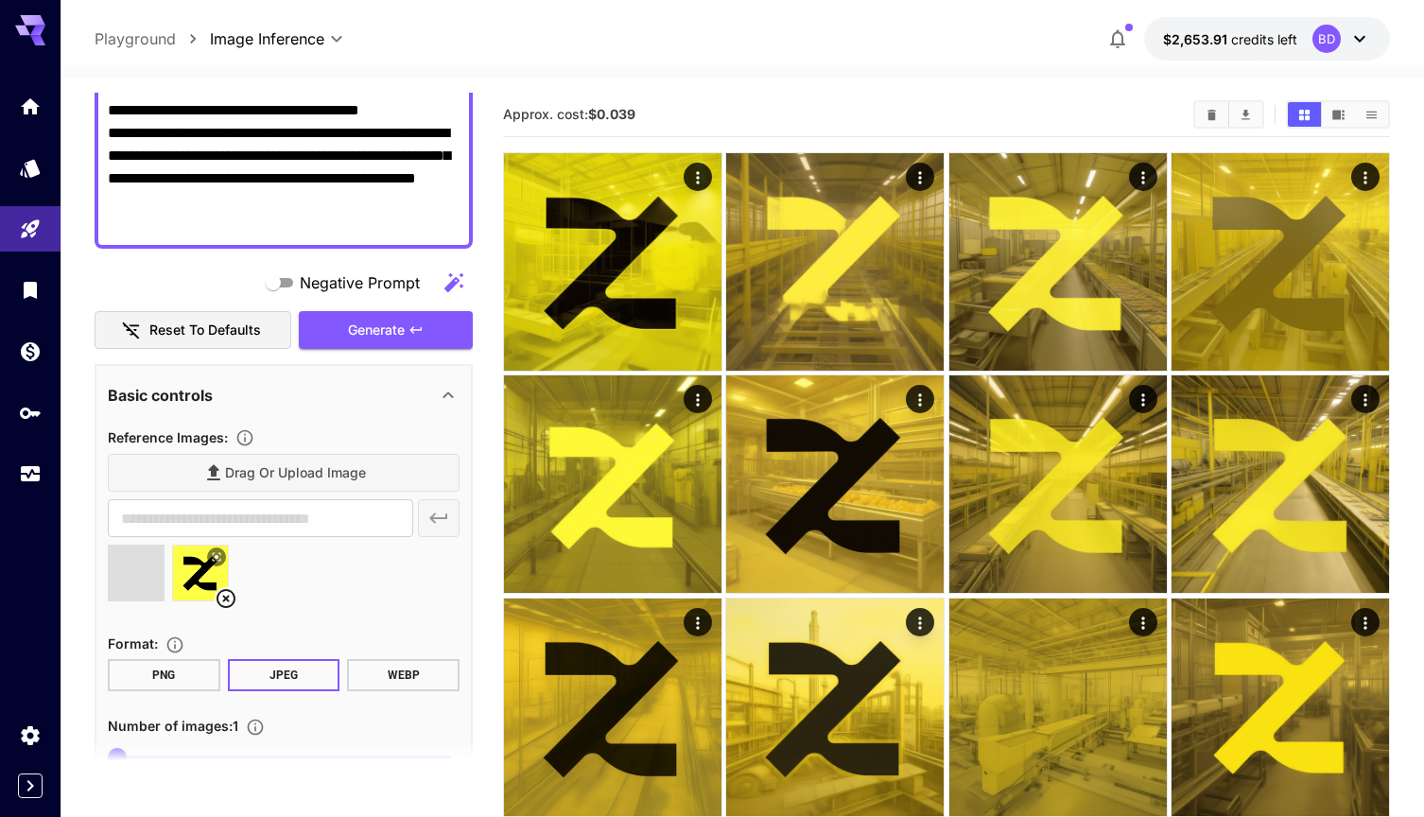
type input "**********"
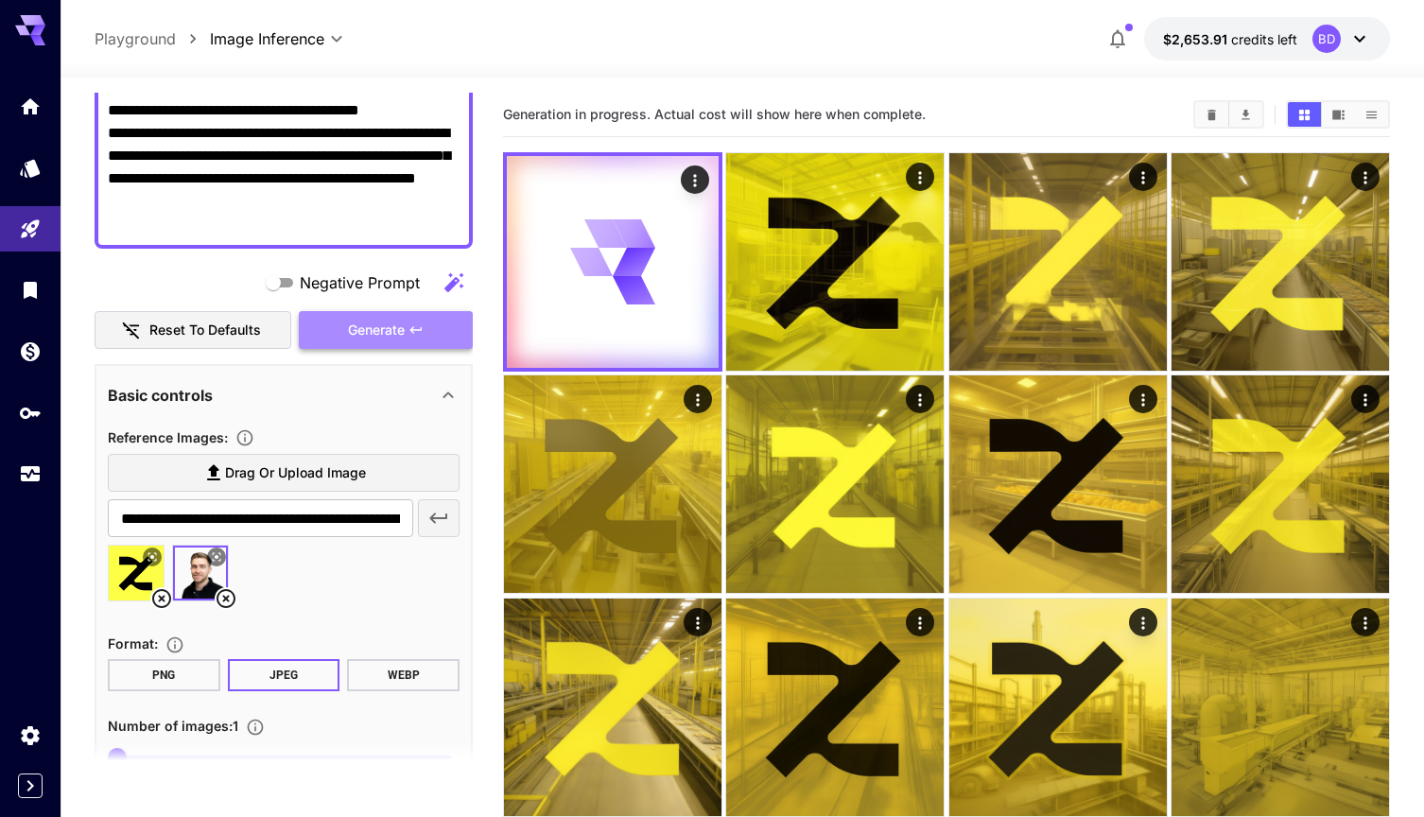
click at [389, 326] on span "Generate" at bounding box center [376, 331] width 57 height 24
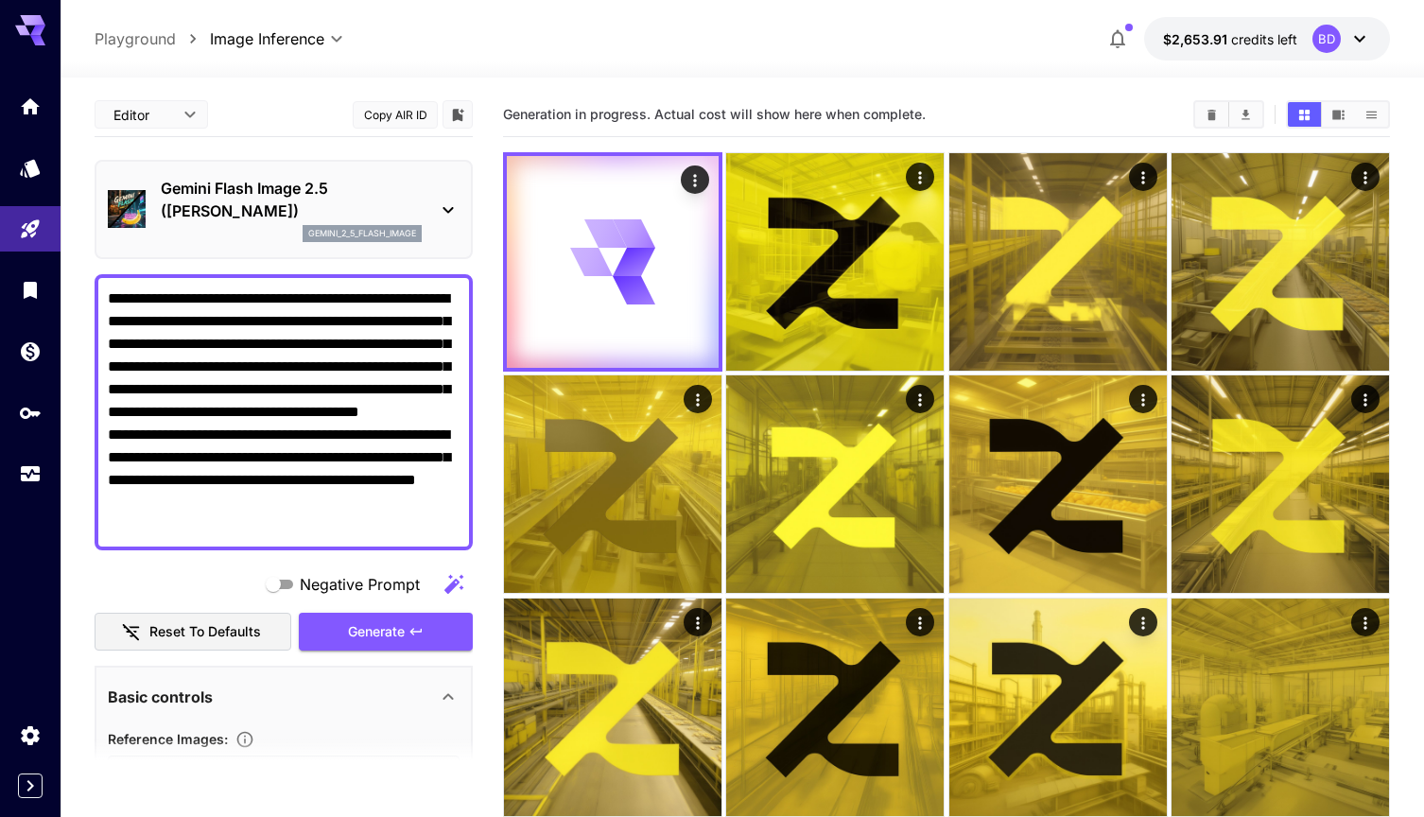
scroll to position [0, 0]
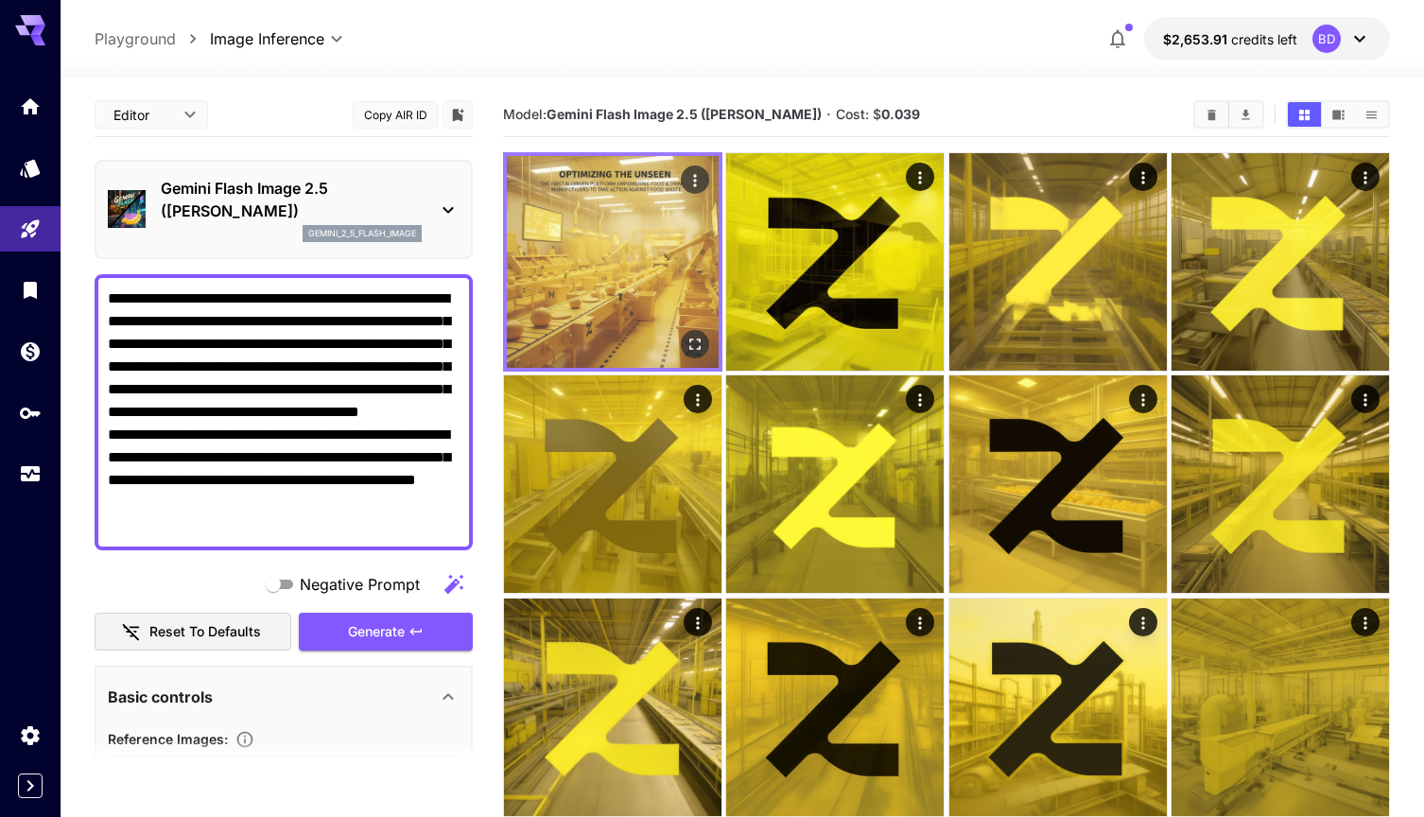
click at [662, 277] on img at bounding box center [613, 262] width 212 height 212
click at [699, 350] on icon "Open in fullscreen" at bounding box center [694, 344] width 19 height 19
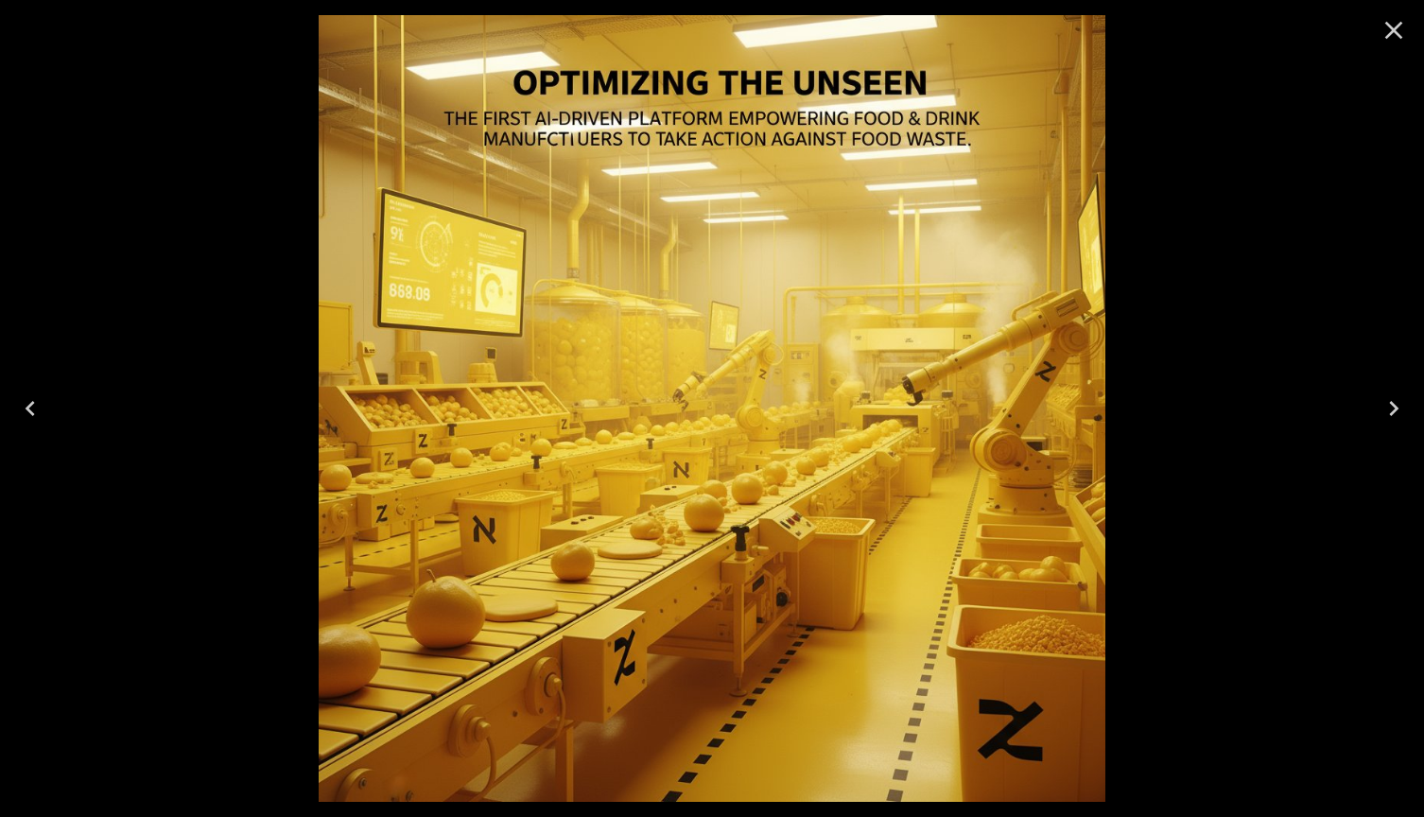
click at [1388, 28] on icon "Close" at bounding box center [1393, 30] width 30 height 30
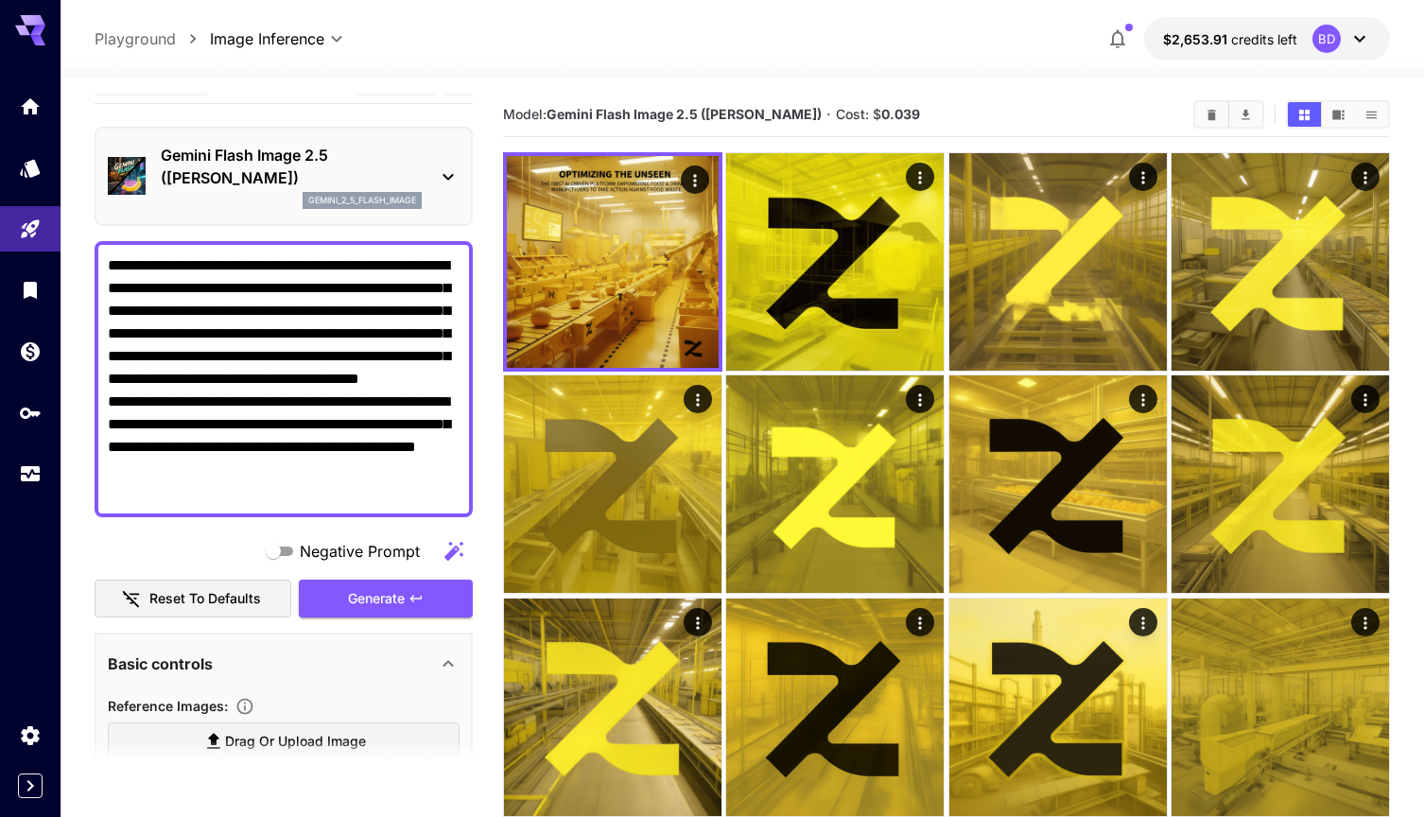
scroll to position [43, 0]
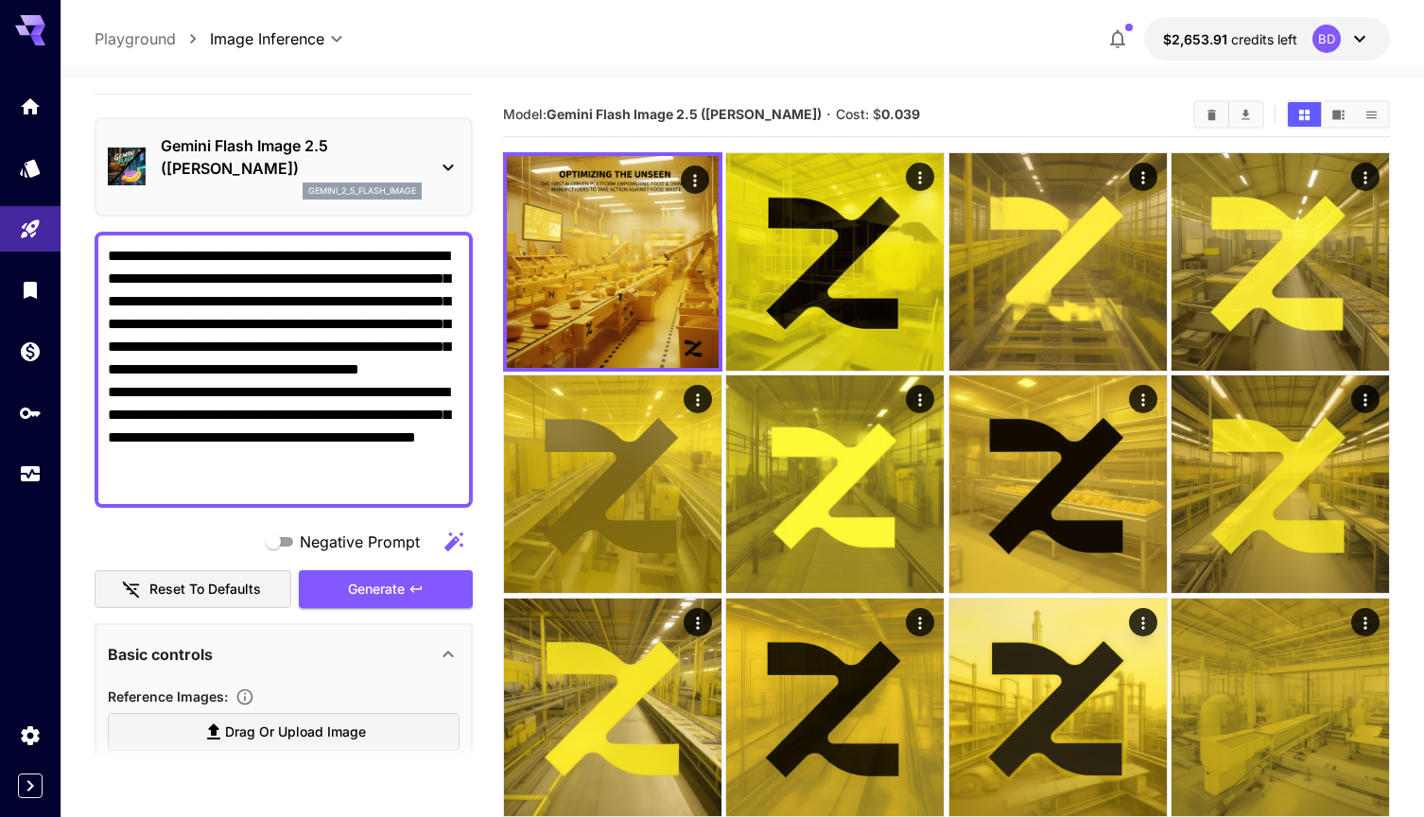
click at [452, 160] on icon at bounding box center [448, 167] width 23 height 23
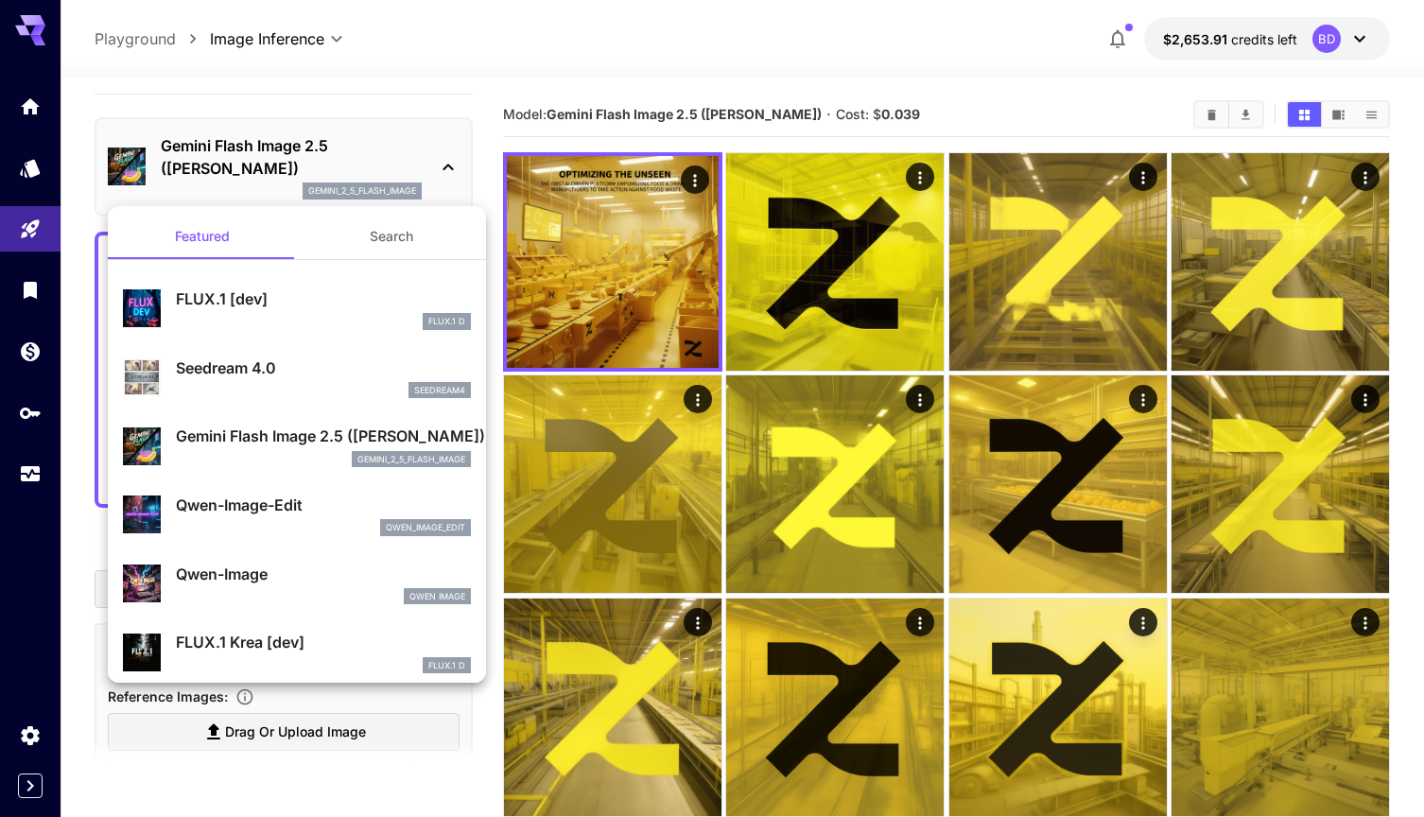
click at [497, 87] on div at bounding box center [712, 408] width 1424 height 817
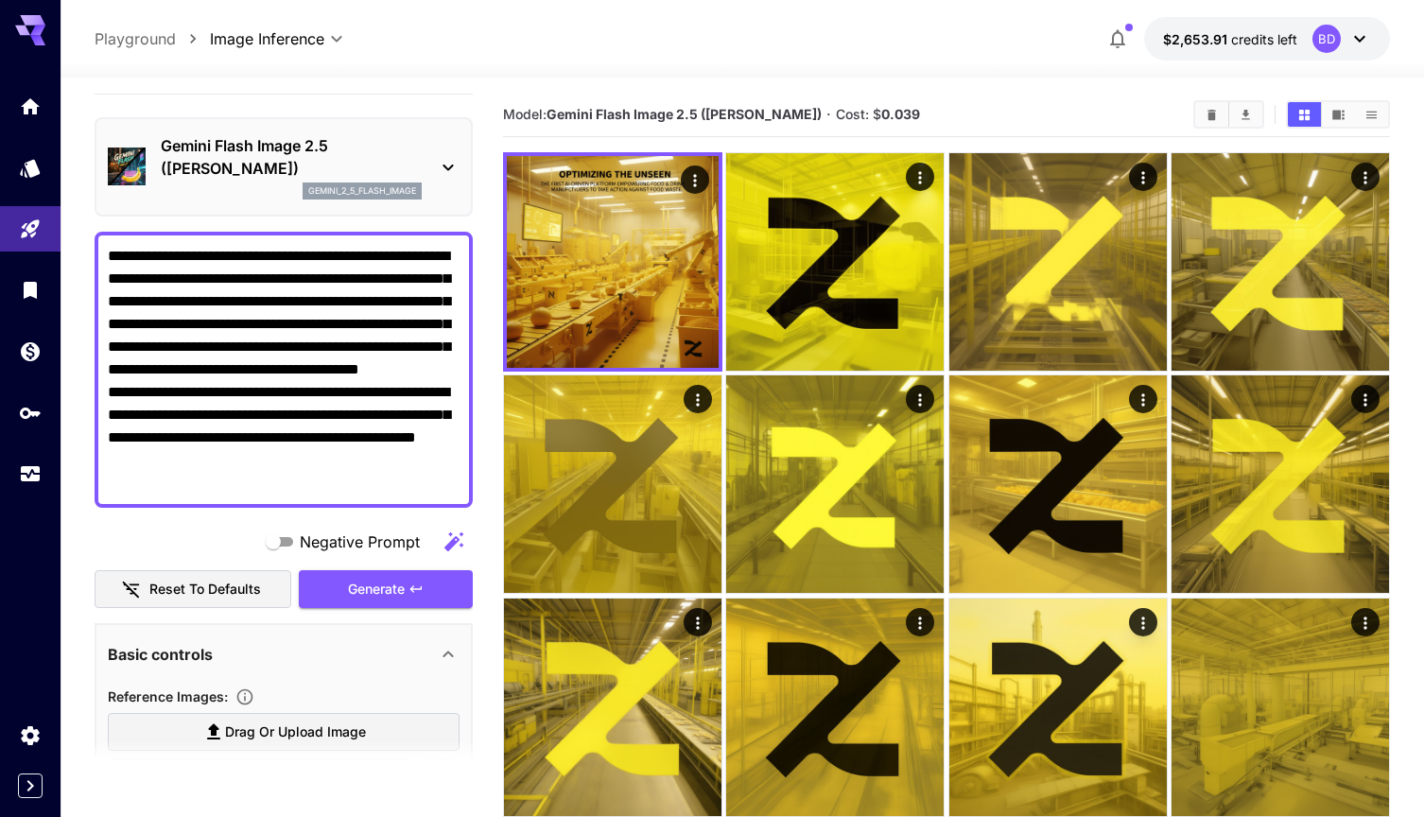
click at [348, 383] on textarea "**********" at bounding box center [284, 370] width 352 height 250
drag, startPoint x: 445, startPoint y: 434, endPoint x: 249, endPoint y: 387, distance: 202.2
click at [249, 387] on textarea "**********" at bounding box center [284, 370] width 352 height 250
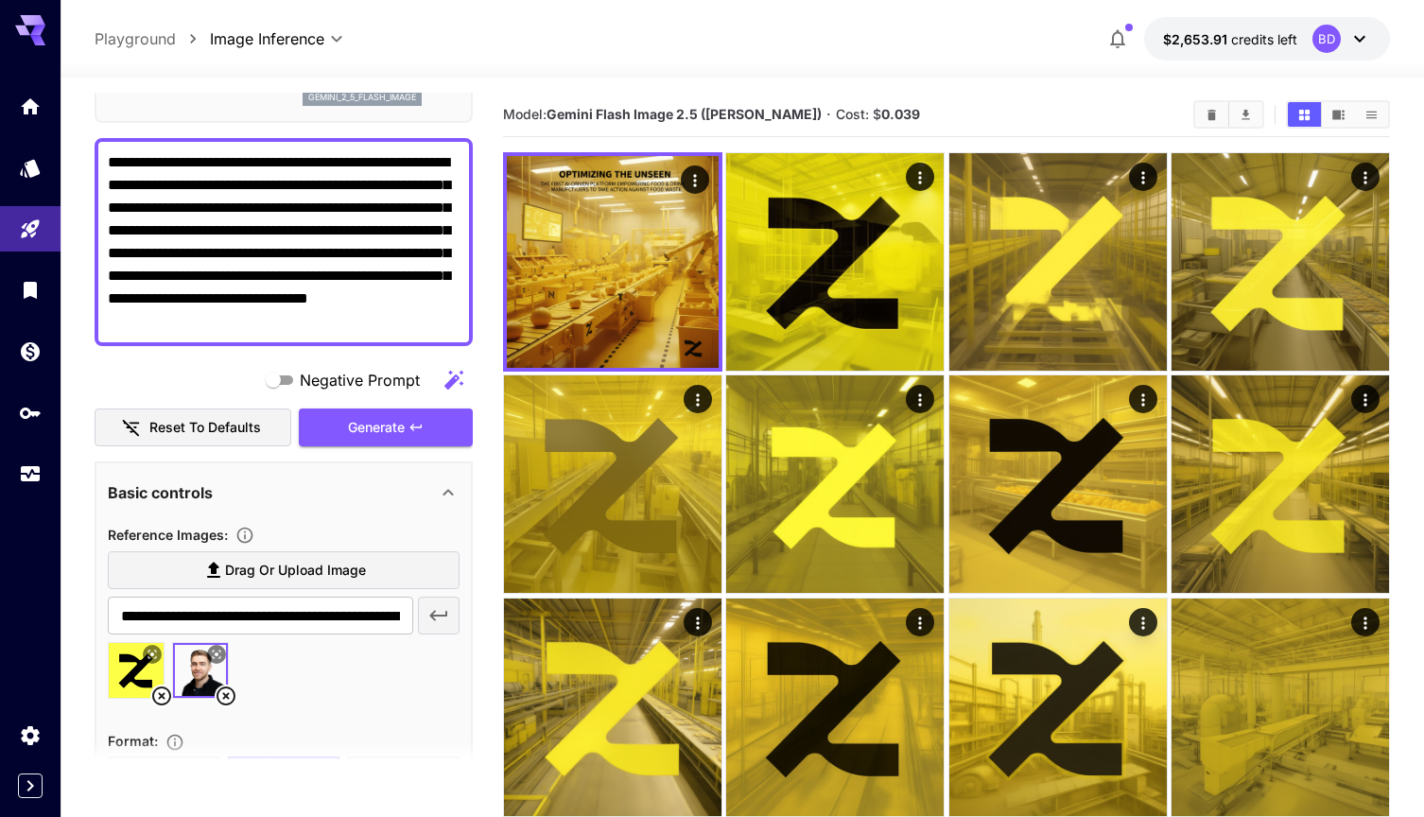
scroll to position [184, 0]
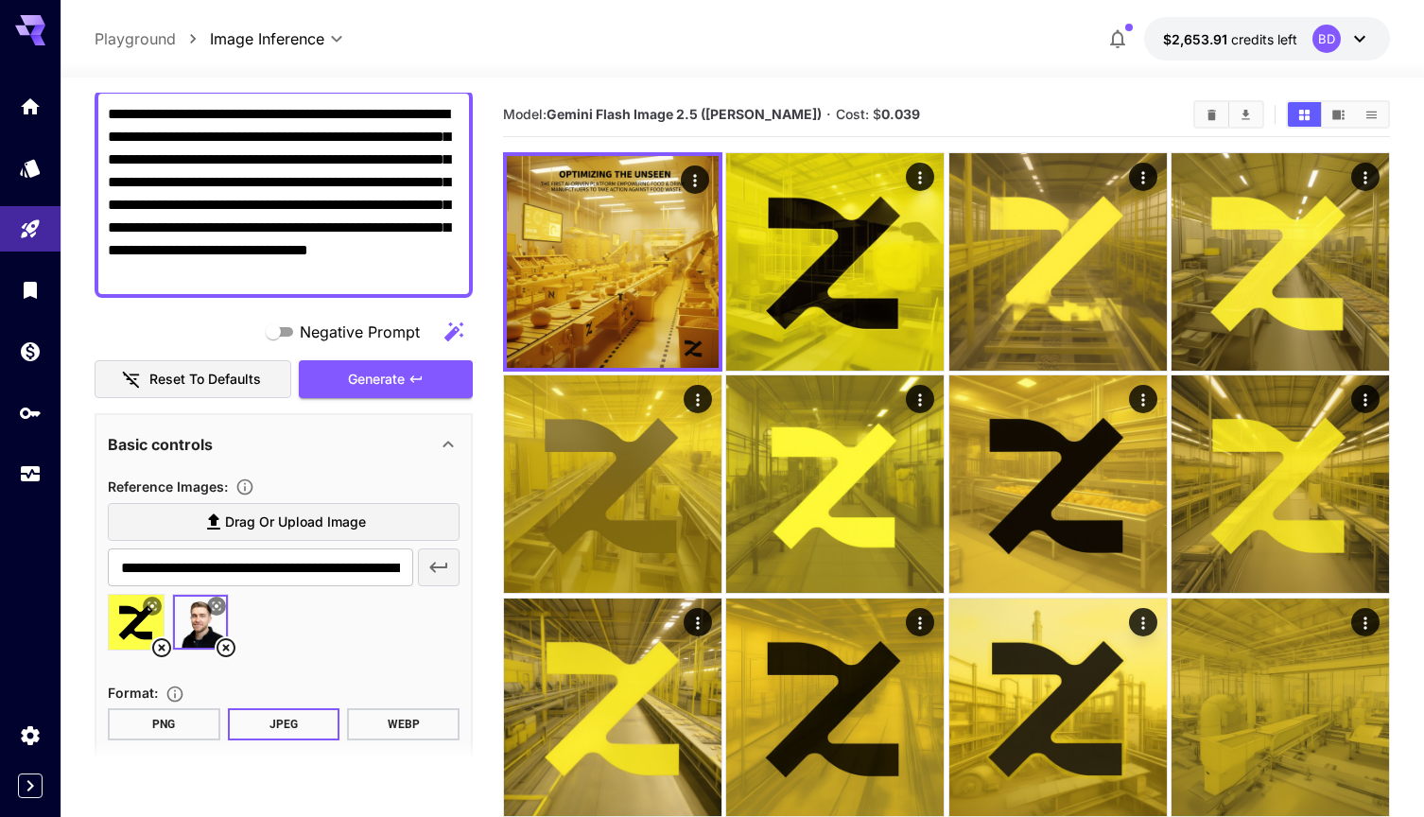
type textarea "**********"
click at [227, 647] on icon at bounding box center [225, 647] width 19 height 19
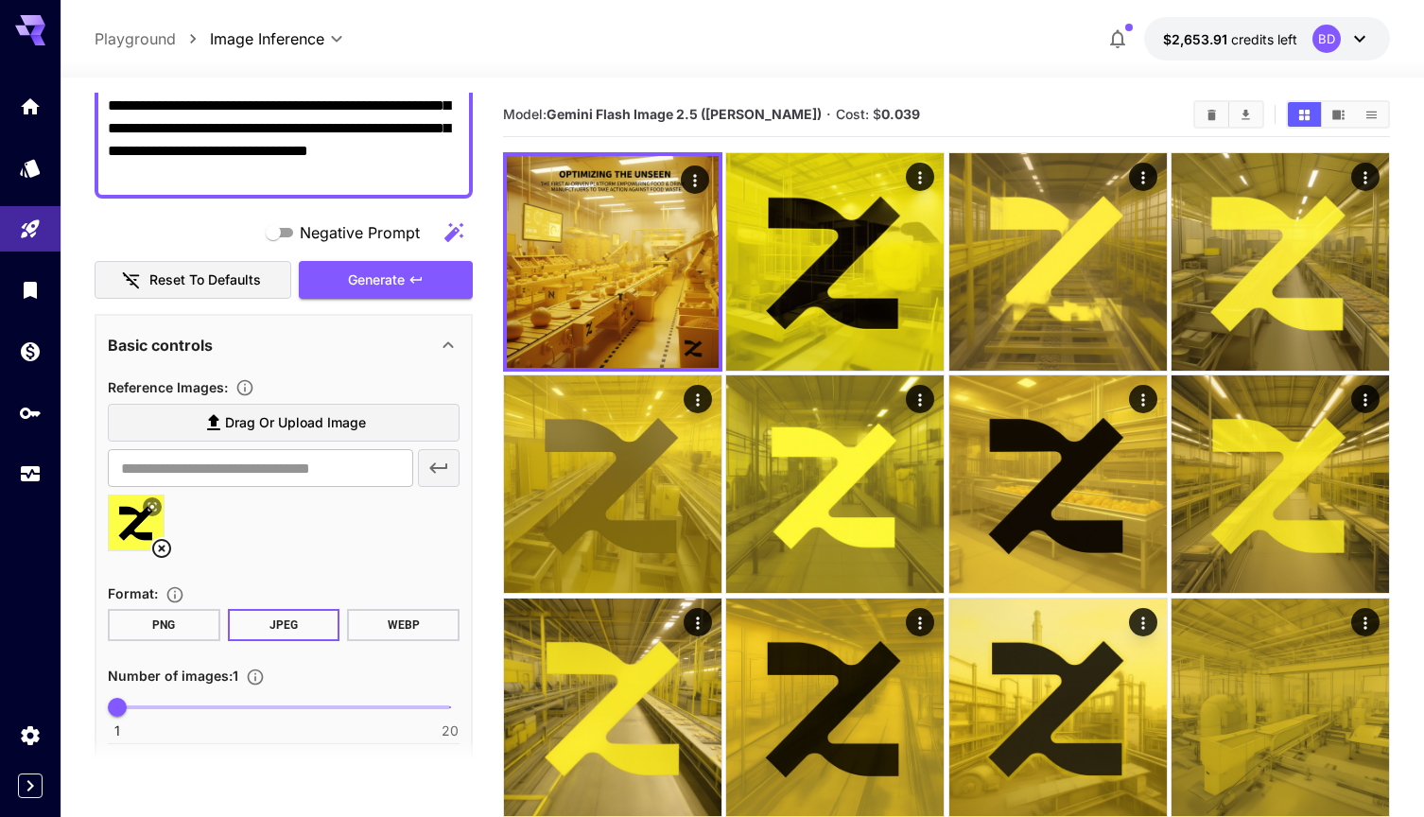
scroll to position [301, 0]
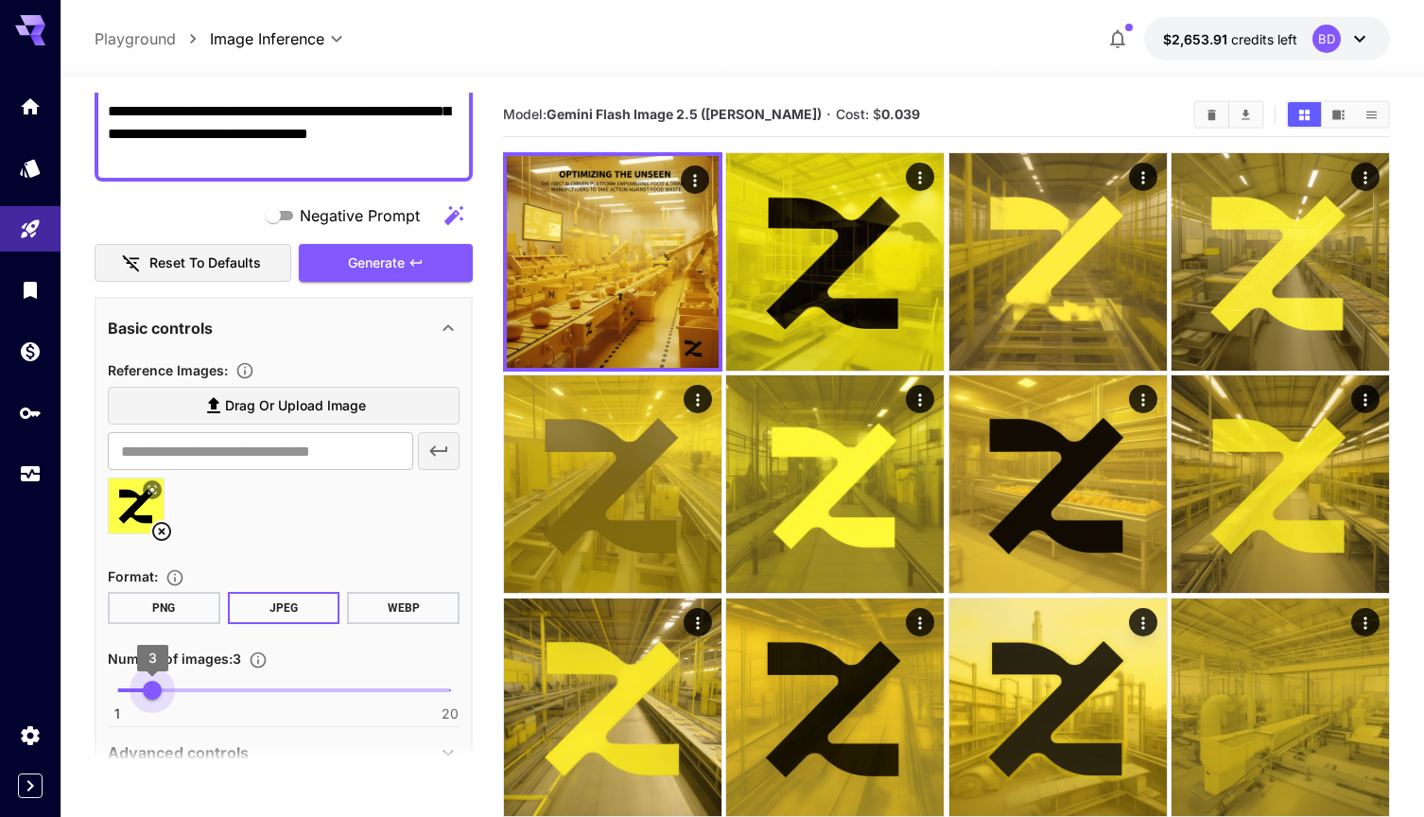
type input "*"
drag, startPoint x: 127, startPoint y: 690, endPoint x: 174, endPoint y: 686, distance: 47.4
click at [174, 686] on span "4" at bounding box center [170, 690] width 19 height 19
click at [421, 268] on icon "button" at bounding box center [415, 262] width 15 height 15
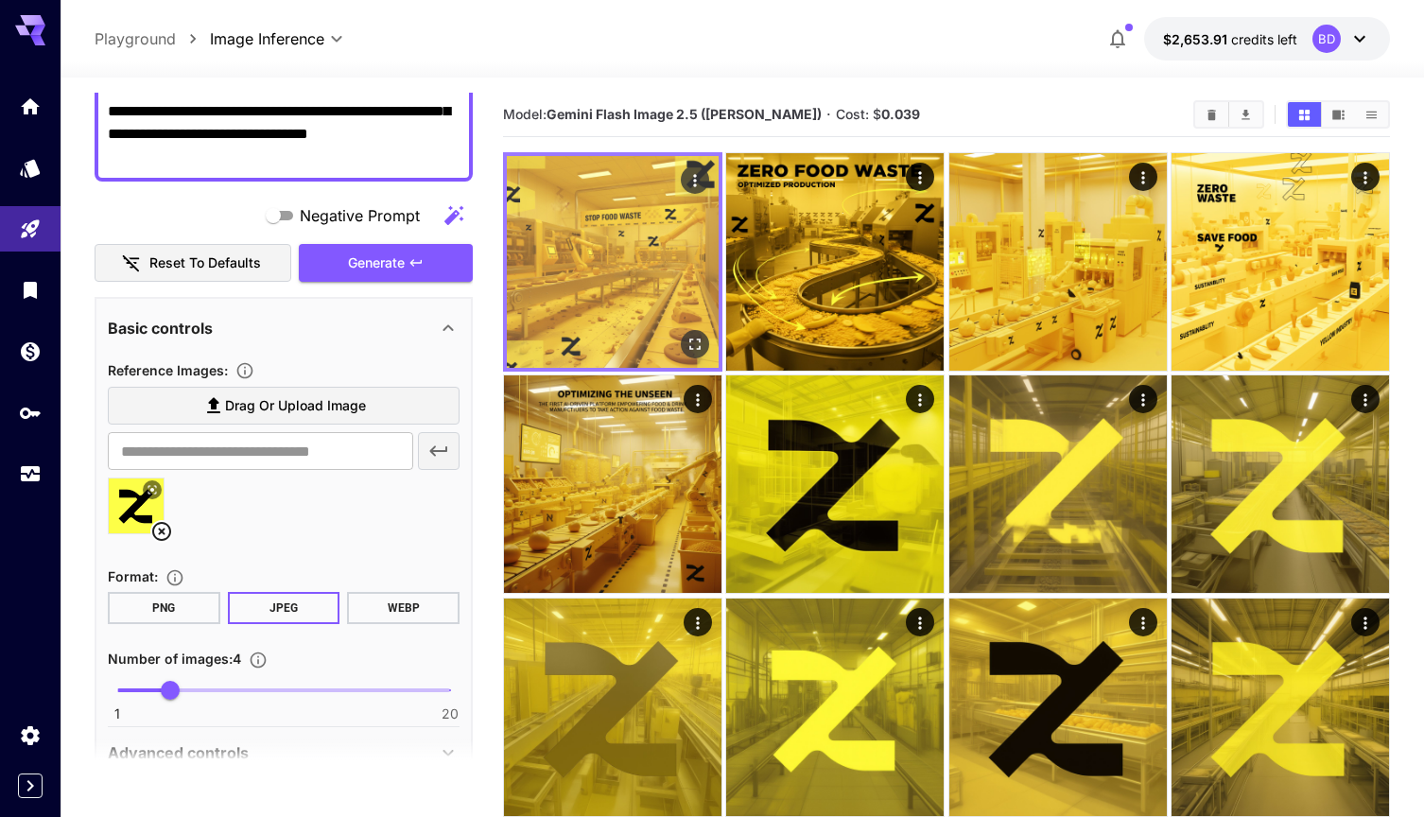
click at [624, 289] on img at bounding box center [613, 262] width 212 height 212
click at [692, 339] on icon "Open in fullscreen" at bounding box center [694, 343] width 11 height 11
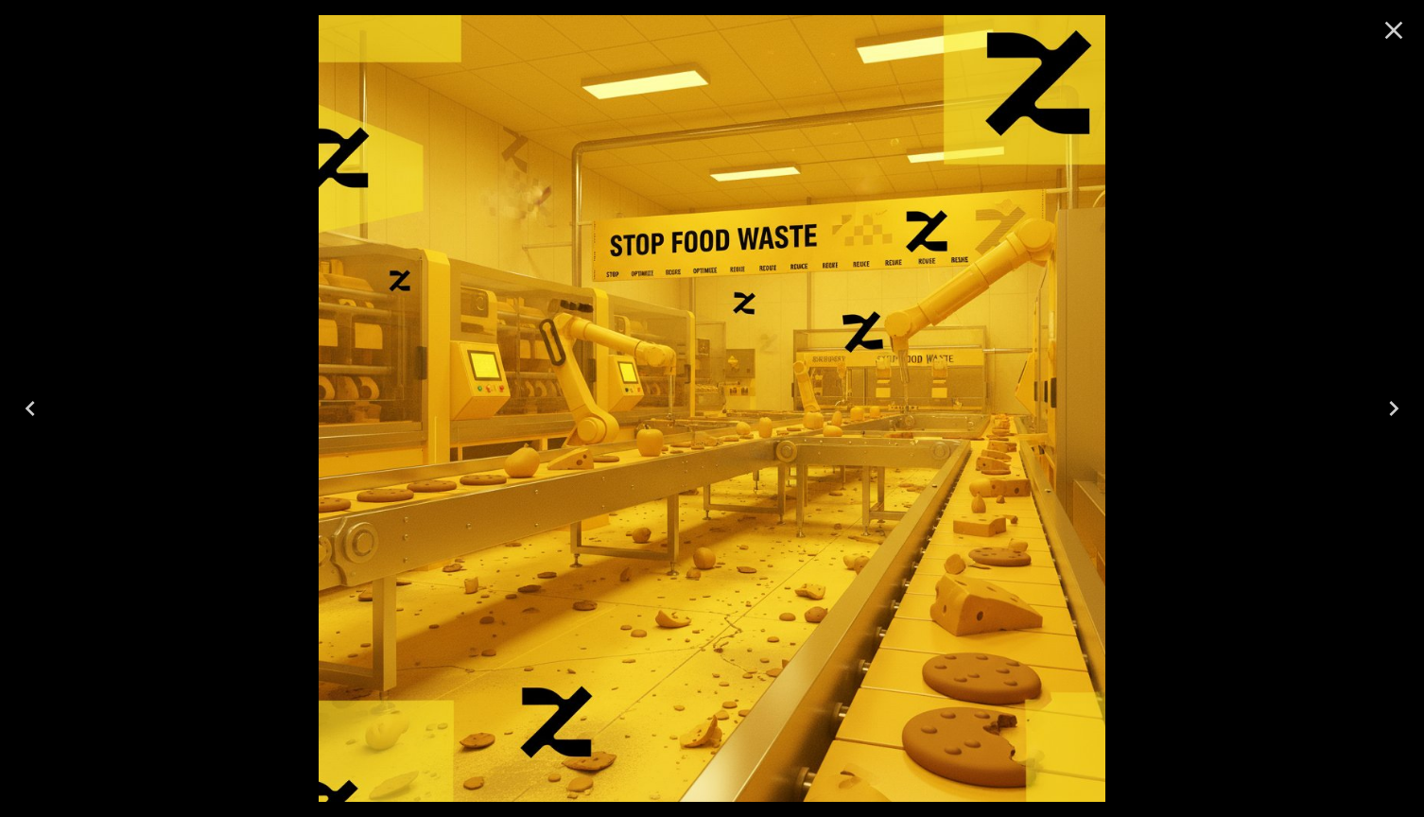
click at [1395, 407] on icon "Next" at bounding box center [1393, 408] width 9 height 15
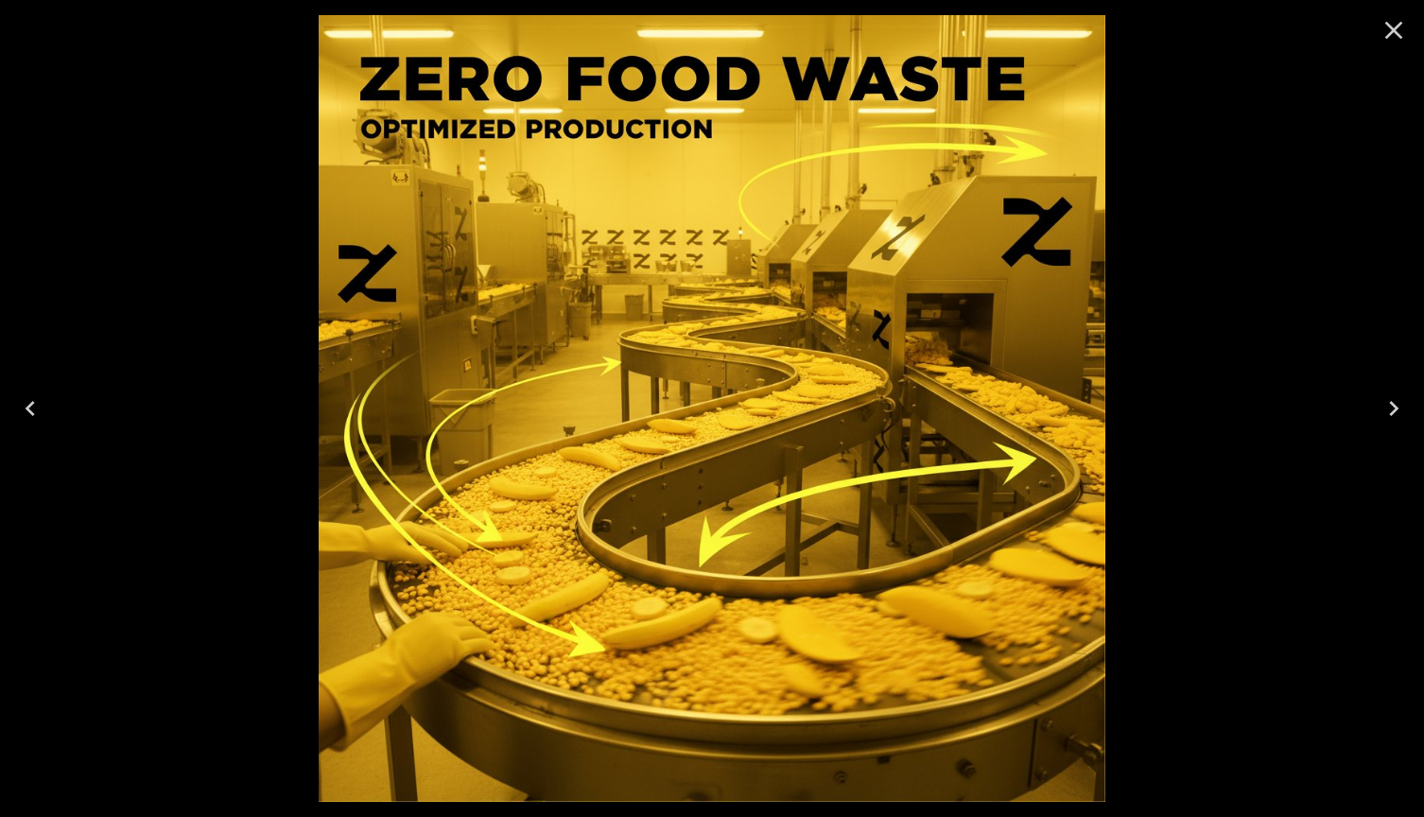
click at [1395, 407] on icon "Next" at bounding box center [1393, 408] width 9 height 15
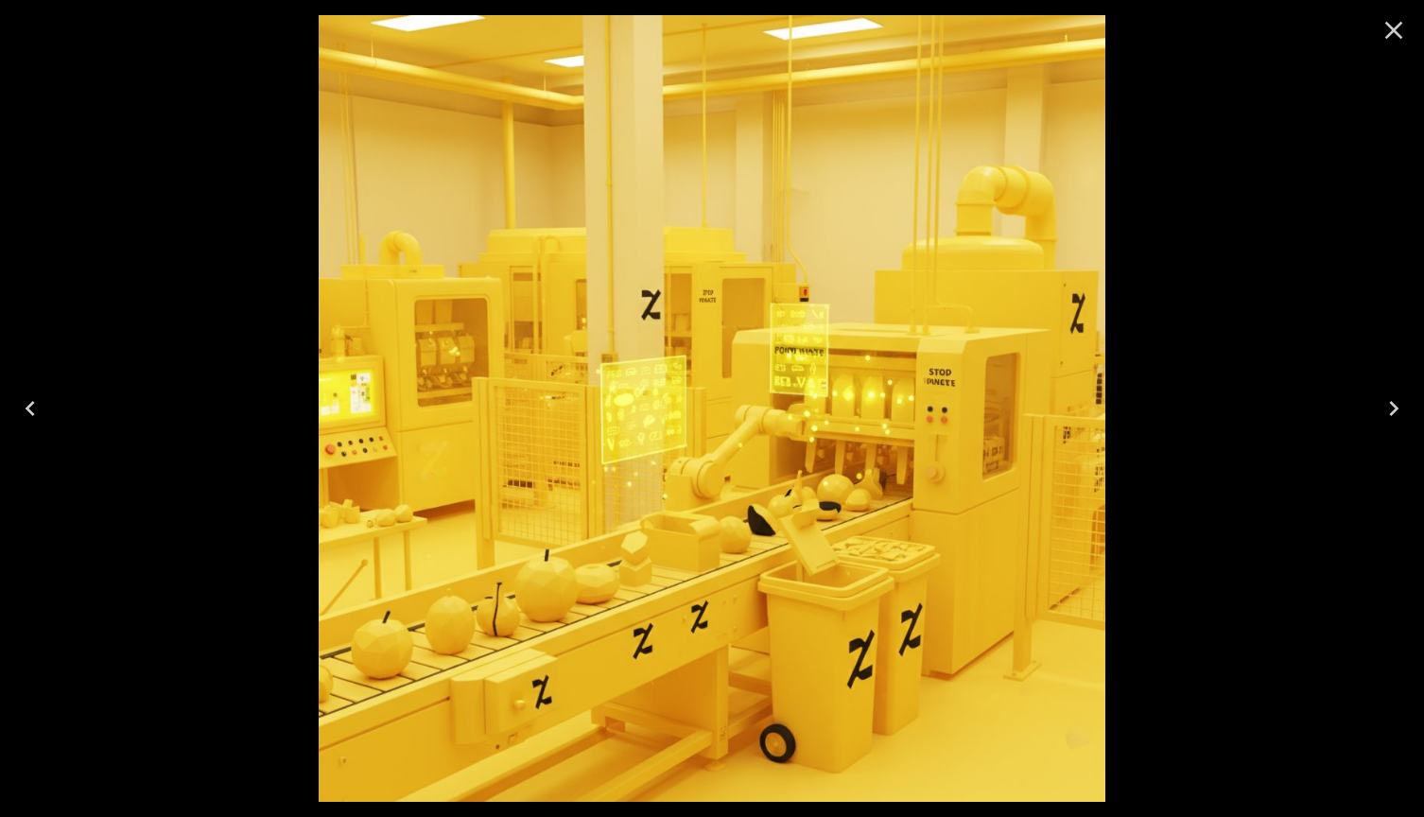
click at [1388, 399] on icon "Next" at bounding box center [1393, 408] width 30 height 30
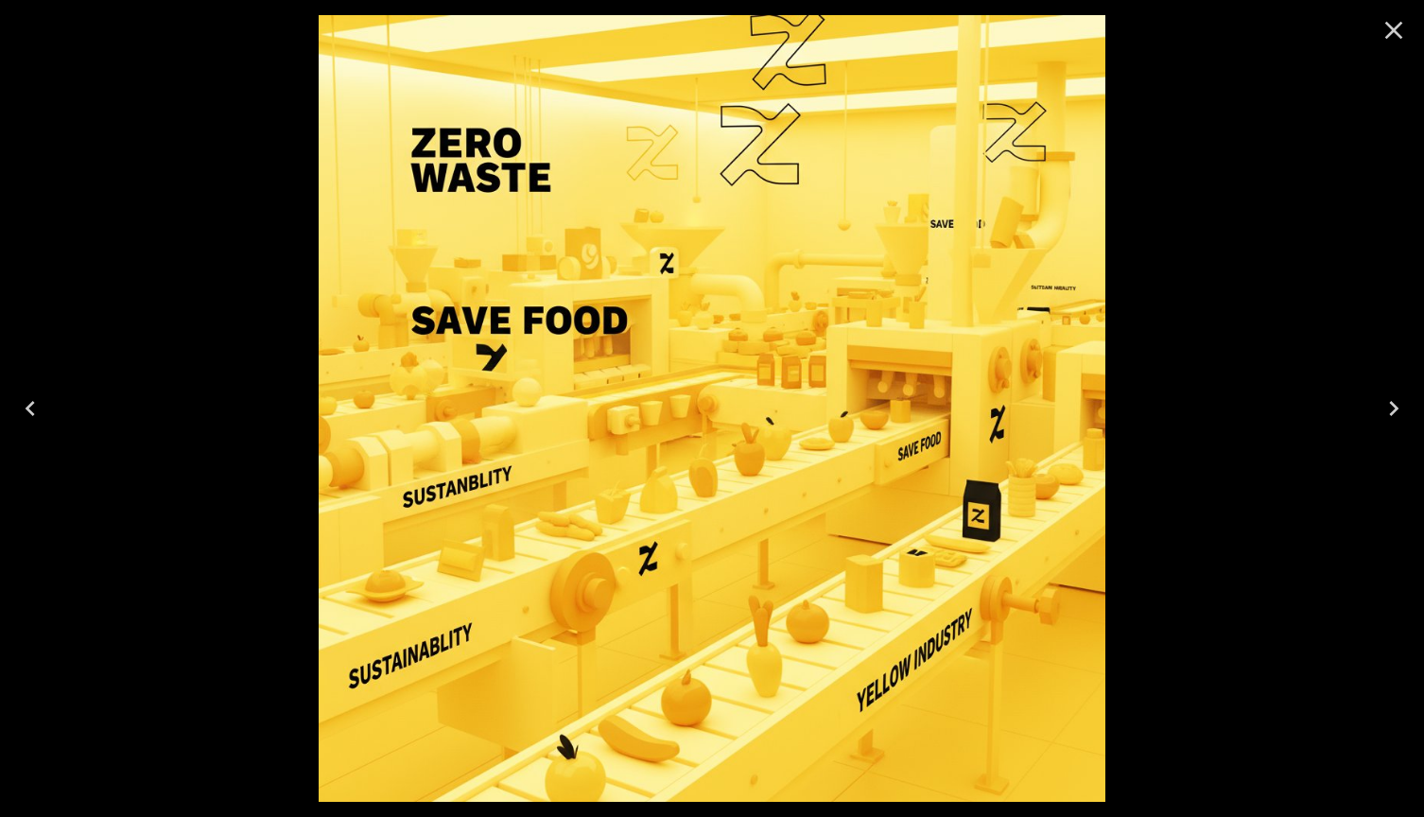
click at [1394, 28] on icon "Close" at bounding box center [1394, 31] width 18 height 18
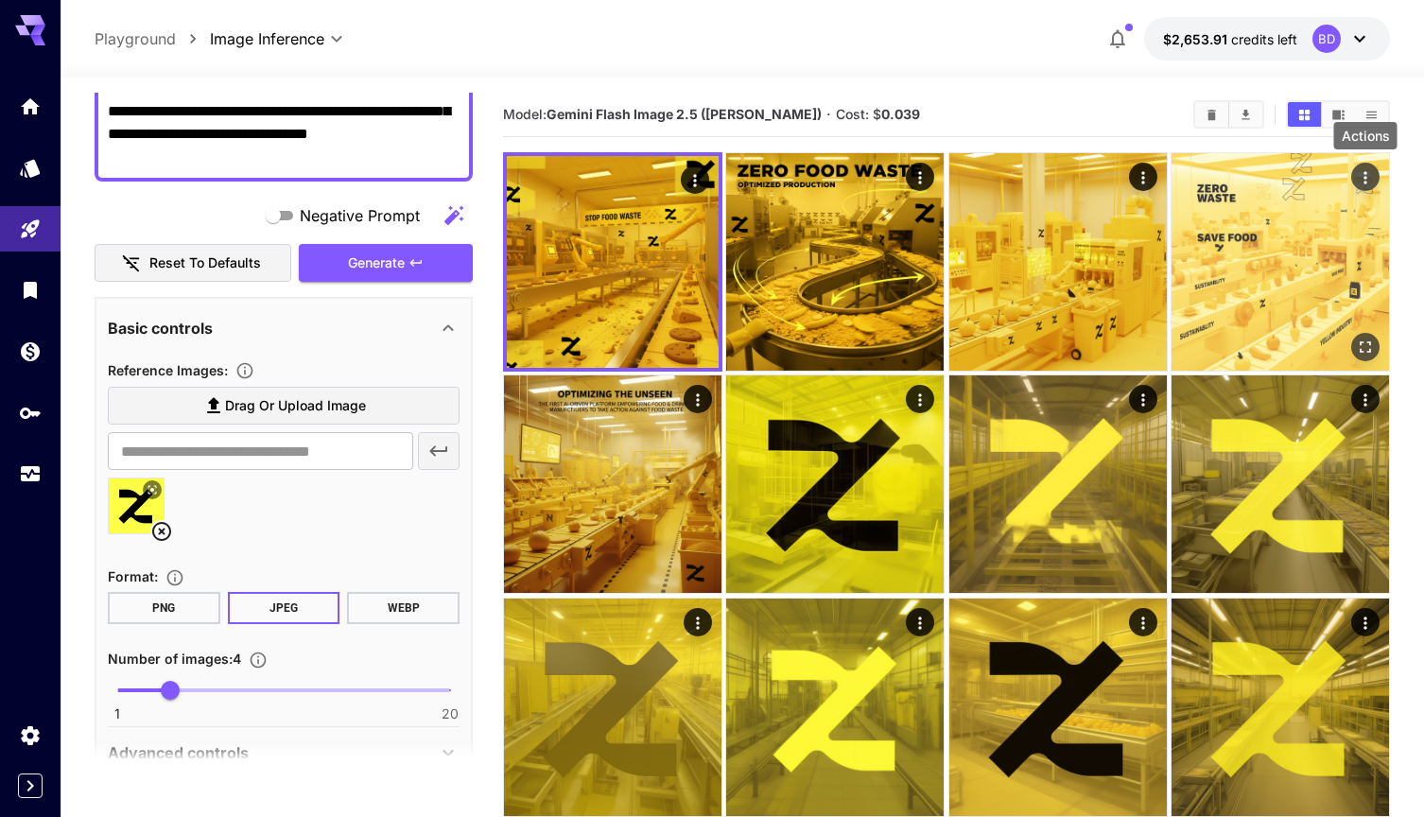
click at [1368, 182] on icon "Actions" at bounding box center [1364, 177] width 19 height 19
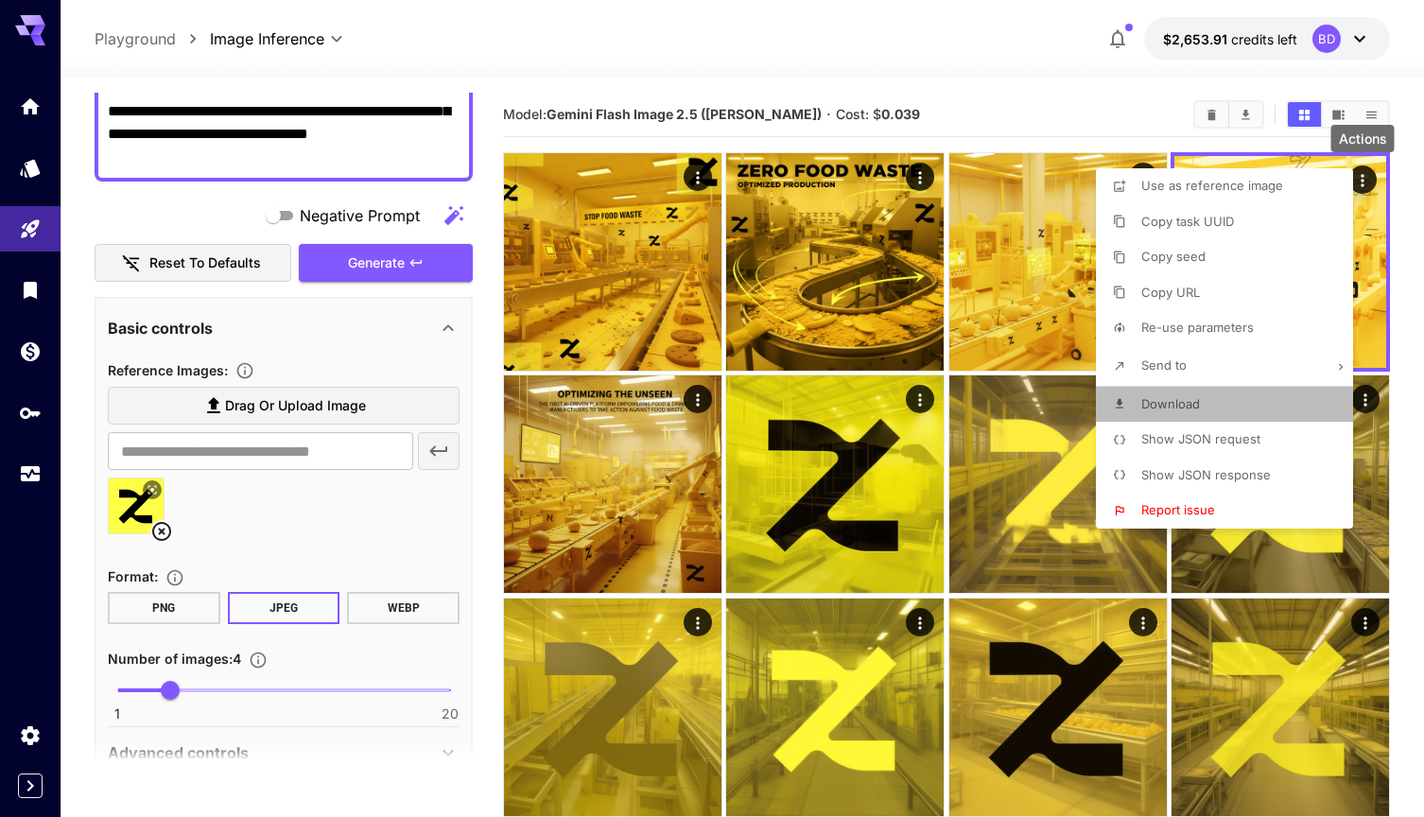
click at [1202, 391] on li "Download" at bounding box center [1230, 405] width 268 height 36
click at [1079, 115] on div at bounding box center [712, 408] width 1424 height 817
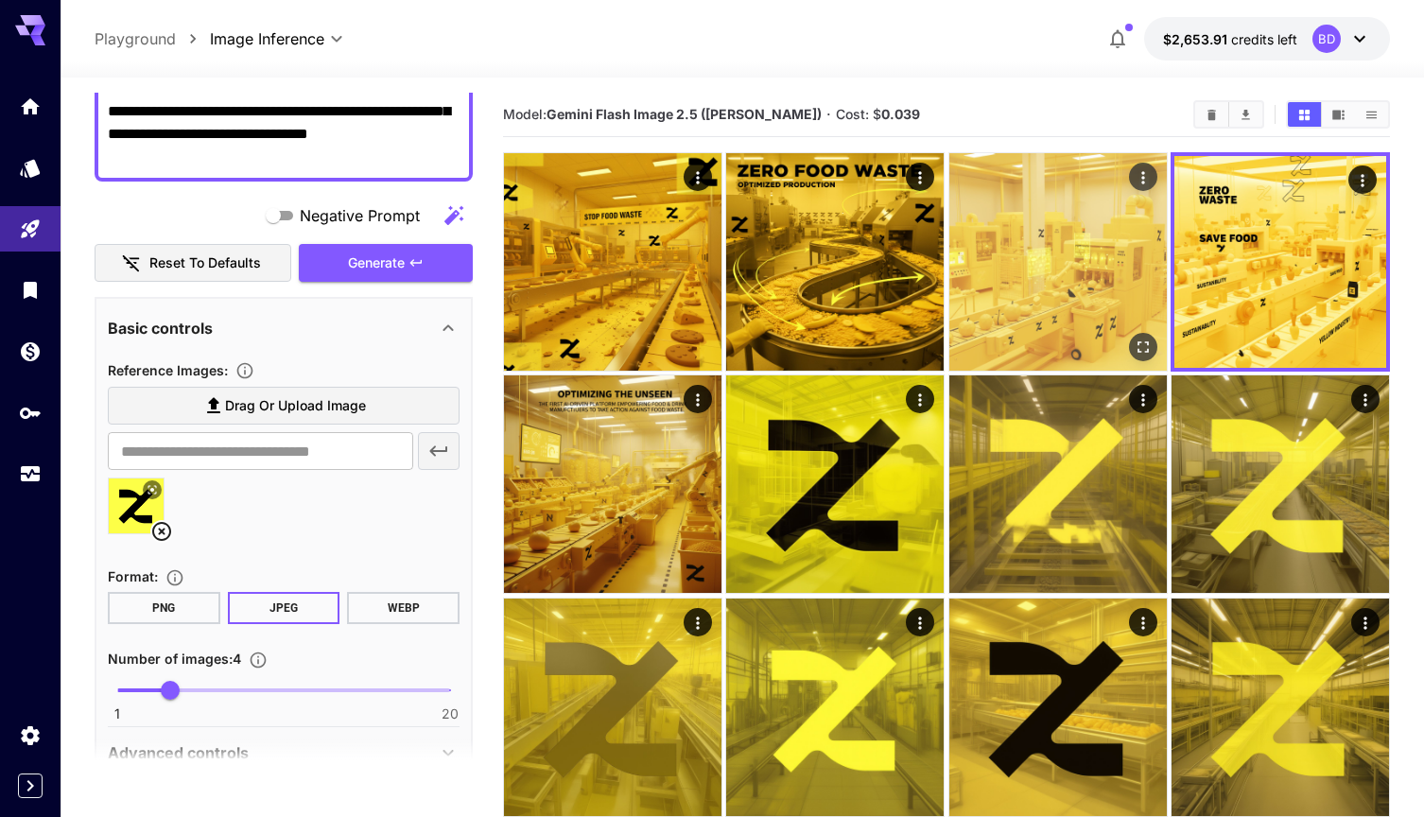
click at [1147, 184] on icon "Actions" at bounding box center [1142, 177] width 19 height 19
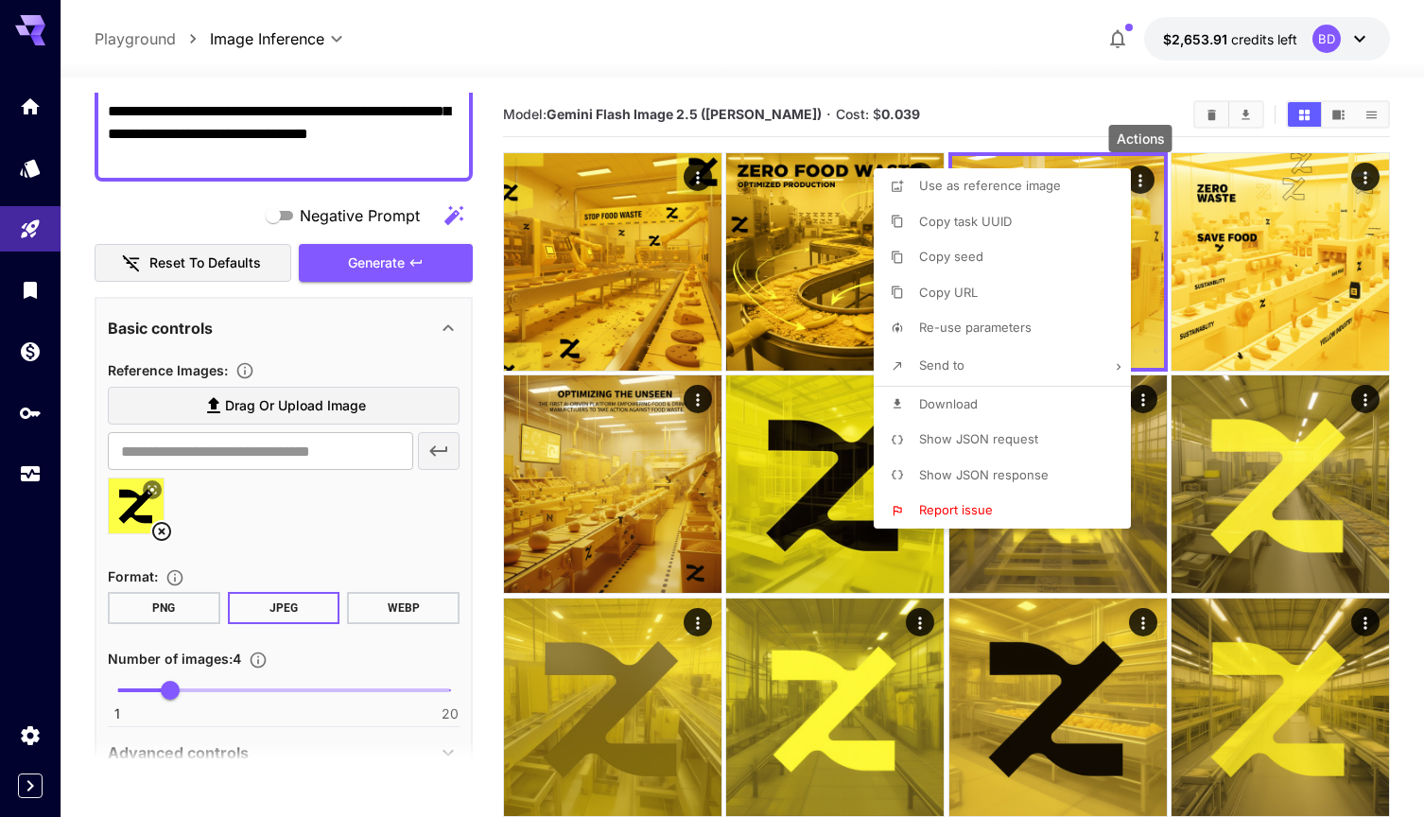
click at [997, 405] on li "Download" at bounding box center [1007, 405] width 268 height 36
click at [1109, 113] on div at bounding box center [712, 408] width 1424 height 817
click at [1032, 113] on div at bounding box center [712, 408] width 1424 height 817
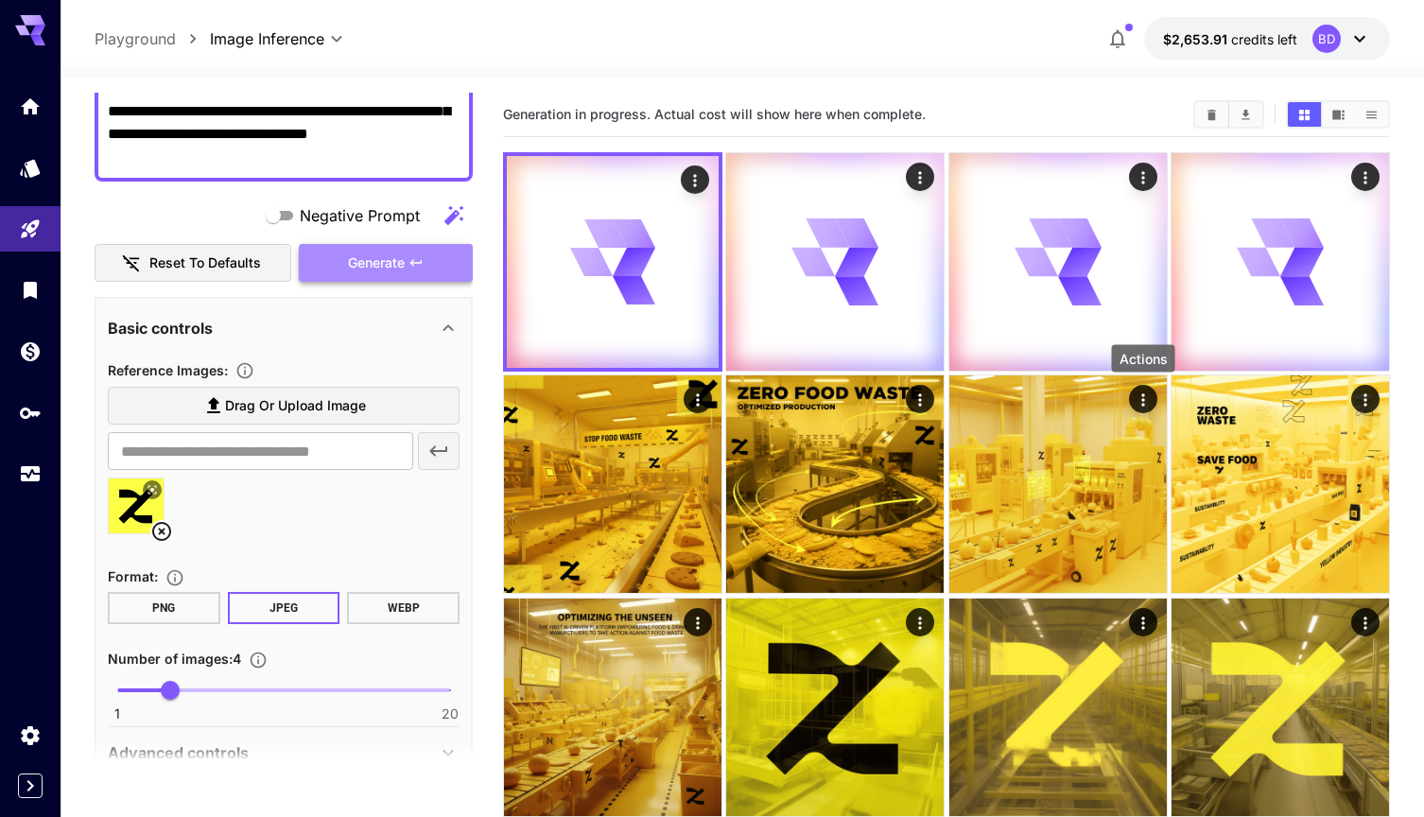
click at [393, 266] on span "Generate" at bounding box center [376, 263] width 57 height 24
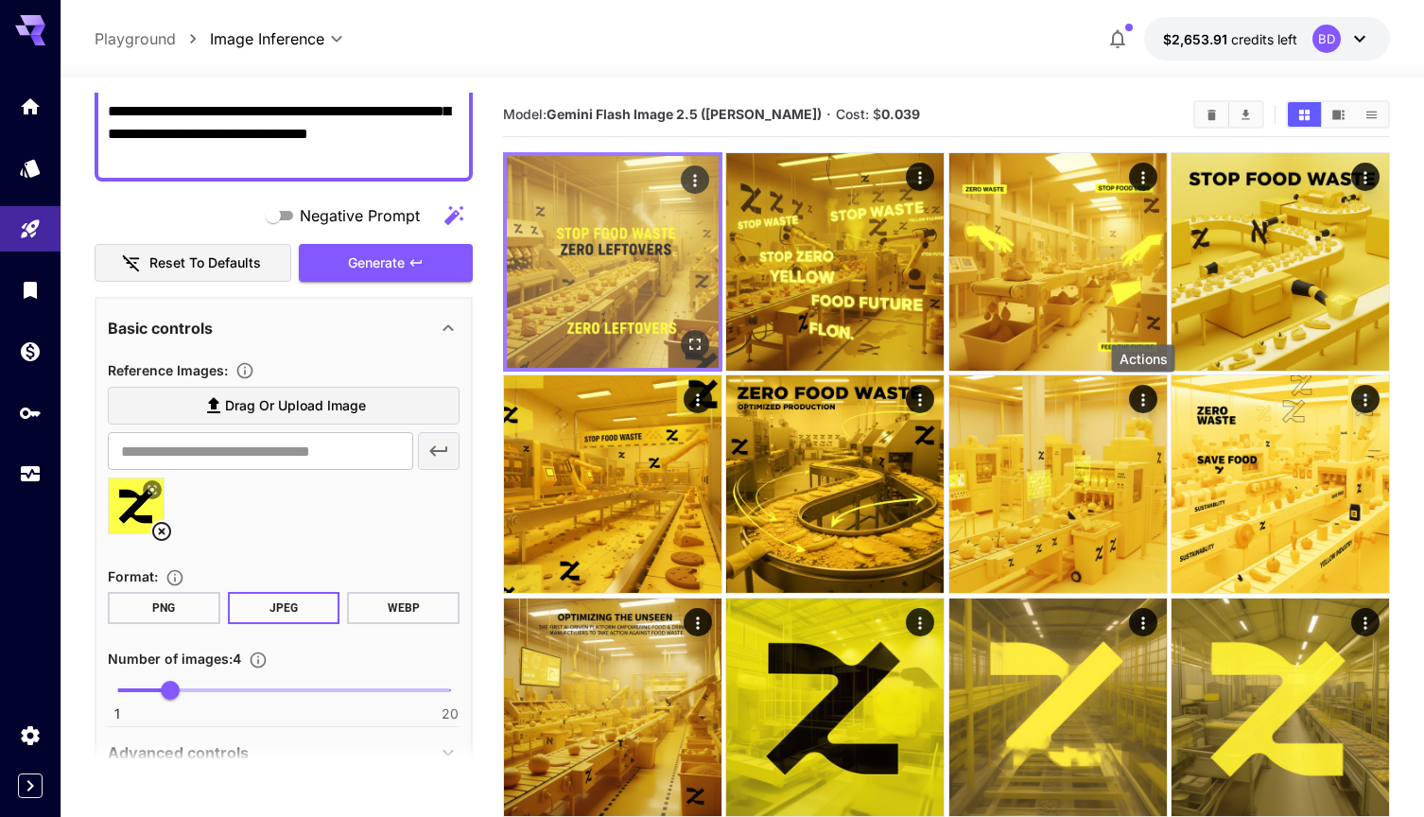
click at [642, 275] on img at bounding box center [613, 262] width 212 height 212
click at [697, 341] on icon "Open in fullscreen" at bounding box center [694, 344] width 19 height 19
click at [699, 179] on icon "Actions" at bounding box center [694, 180] width 19 height 19
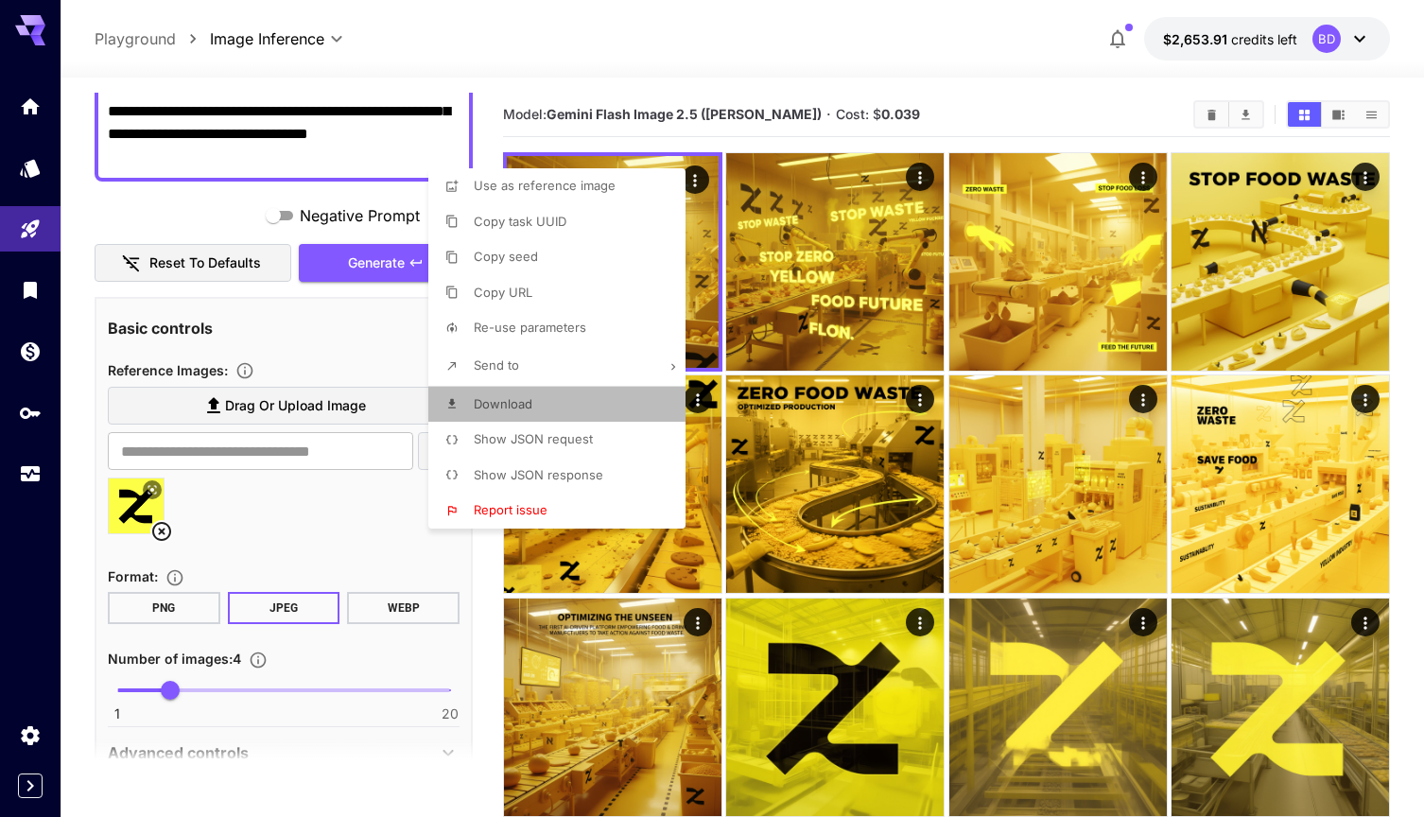
click at [589, 388] on li "Download" at bounding box center [562, 405] width 268 height 36
click at [1039, 97] on div at bounding box center [712, 408] width 1424 height 817
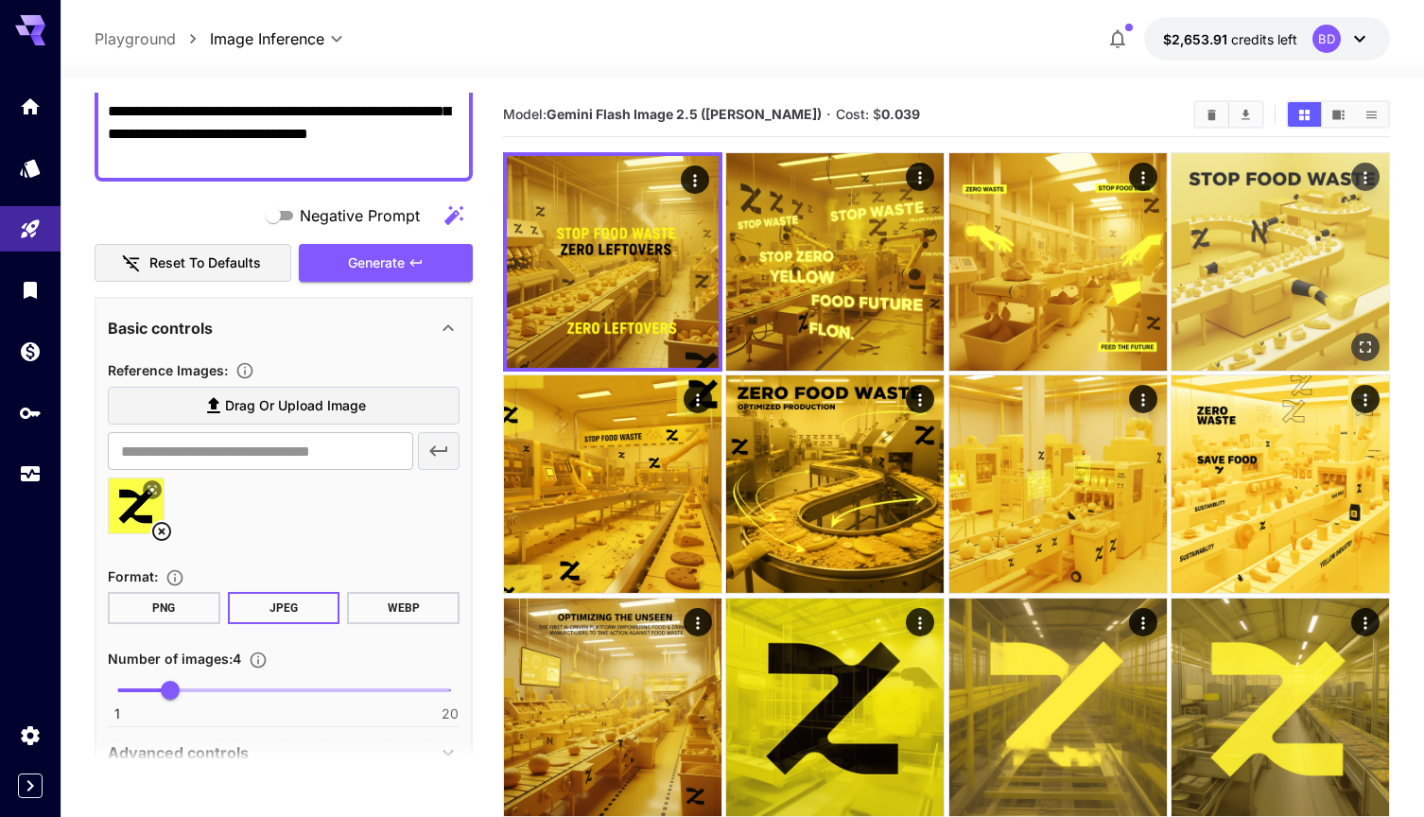
click at [1366, 174] on icon "Actions" at bounding box center [1364, 177] width 3 height 12
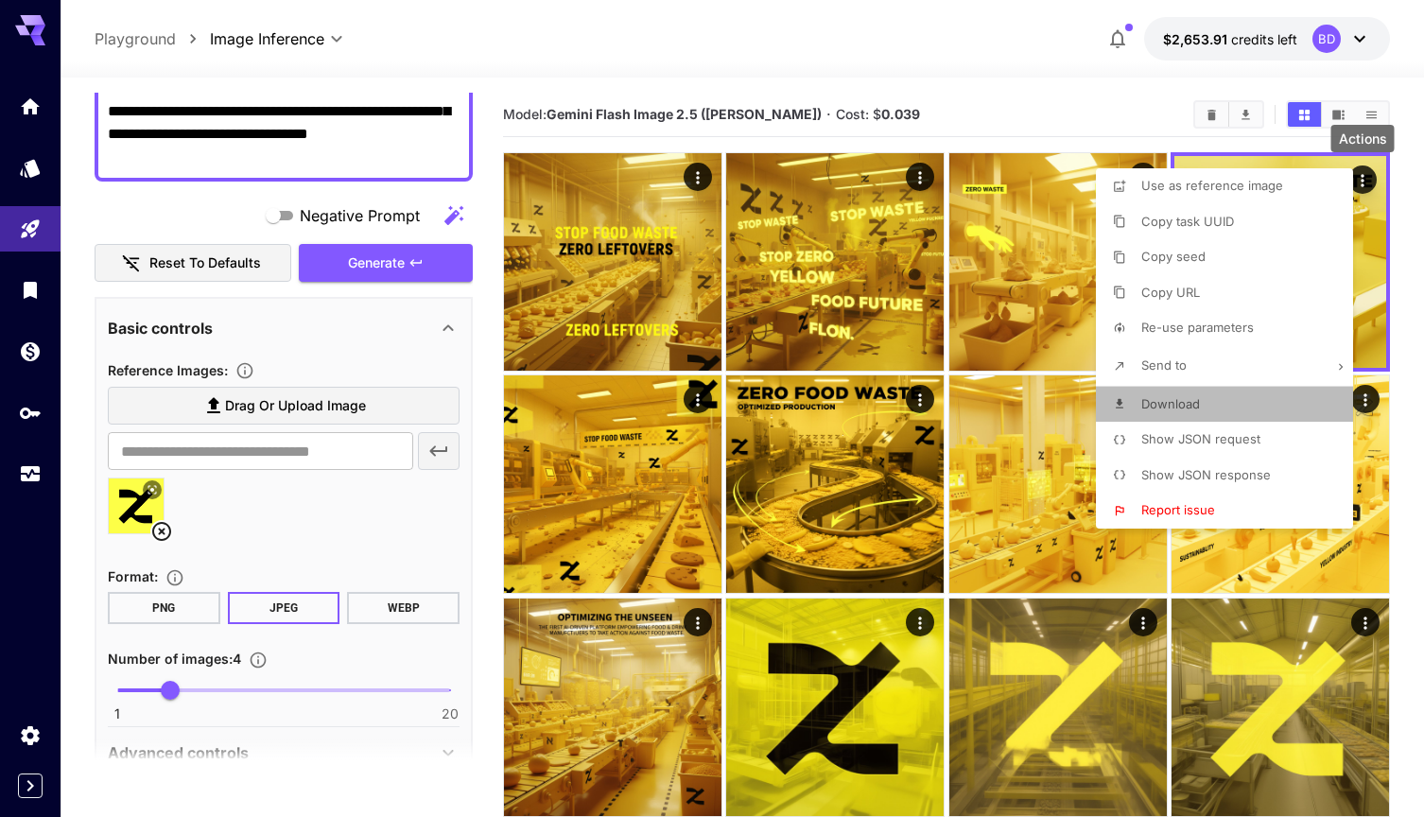
click at [1210, 405] on li "Download" at bounding box center [1230, 405] width 268 height 36
